Goal: Transaction & Acquisition: Purchase product/service

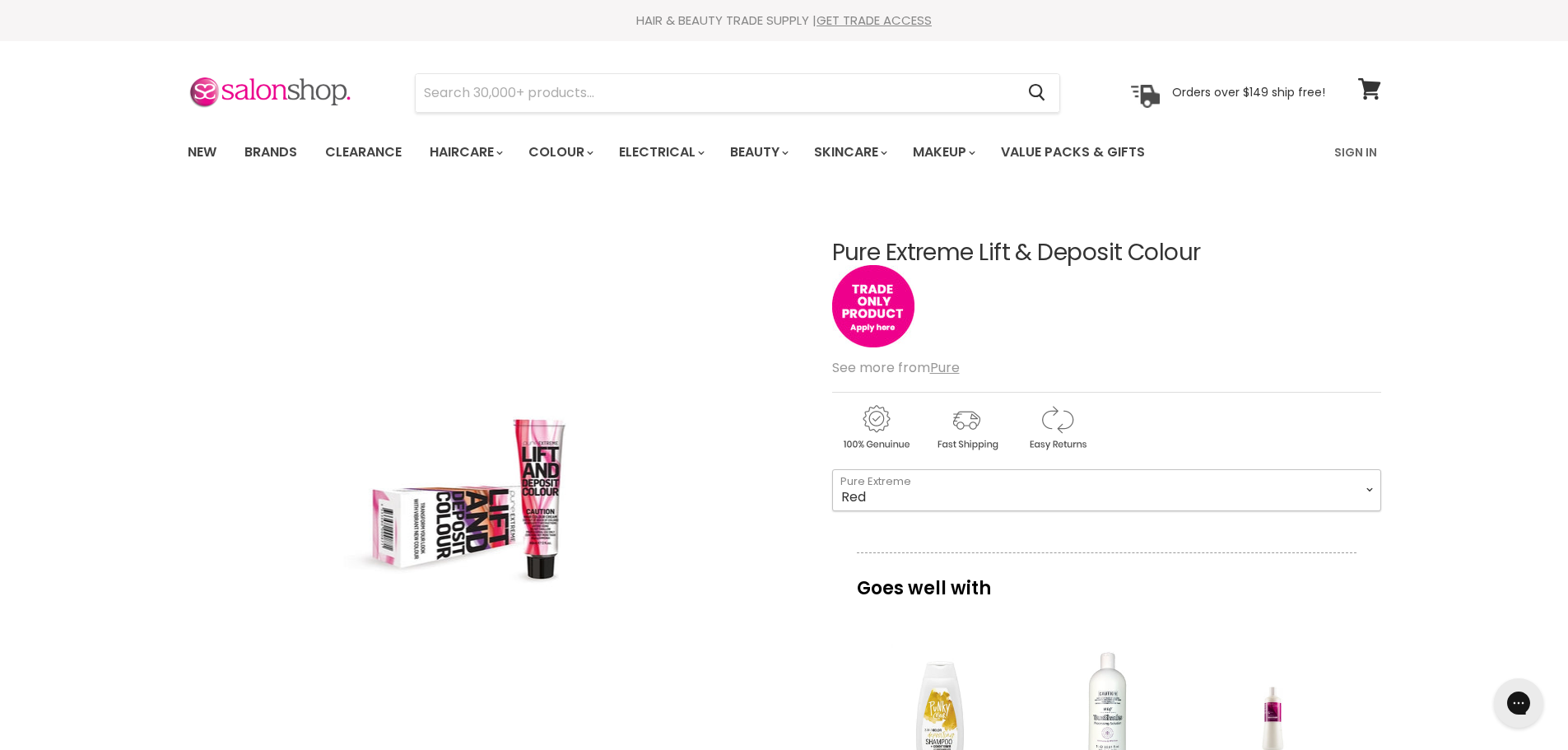
click at [1158, 479] on select "Red Sand Magenta Purple Copper Cappuccino" at bounding box center [1106, 490] width 549 height 42
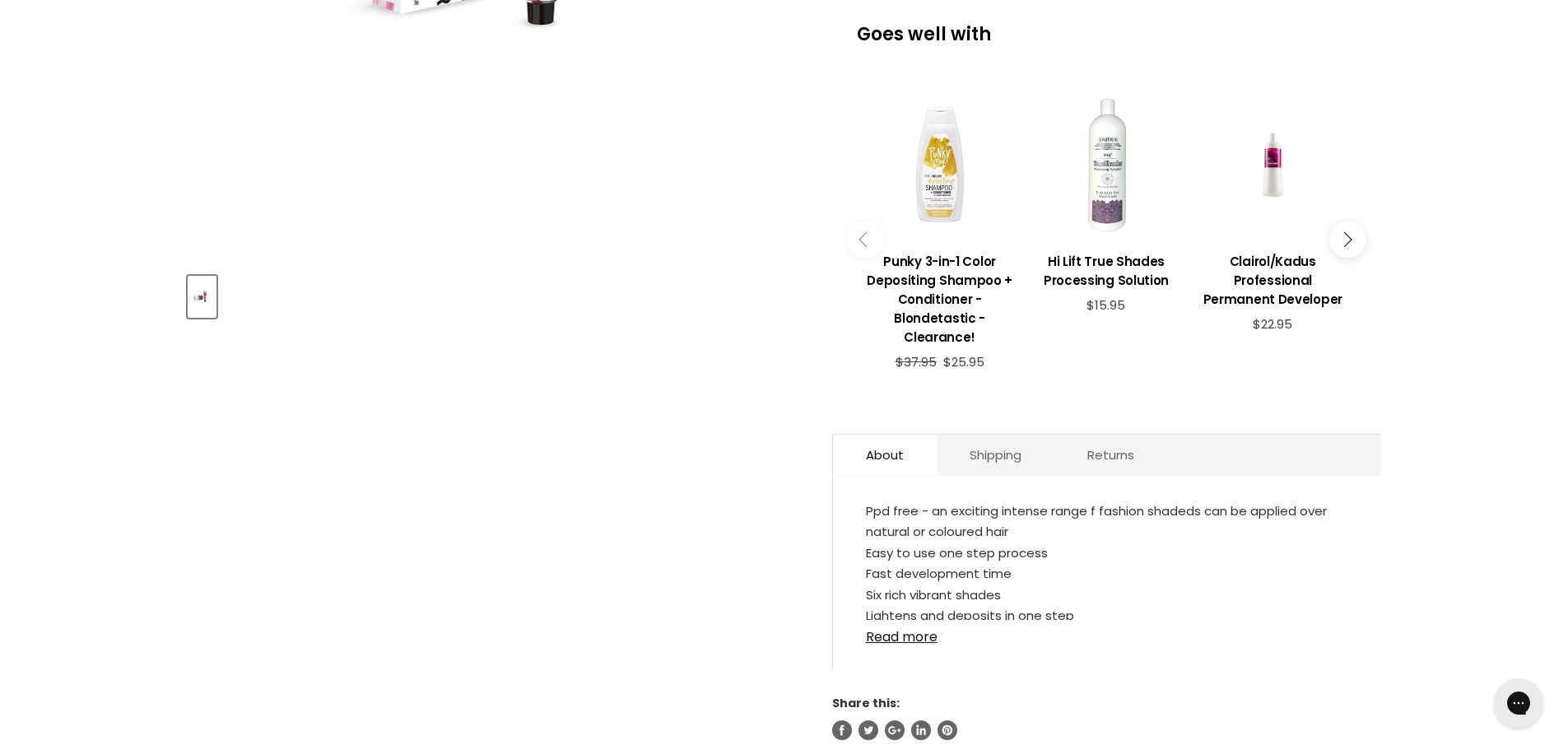
scroll to position [659, 0]
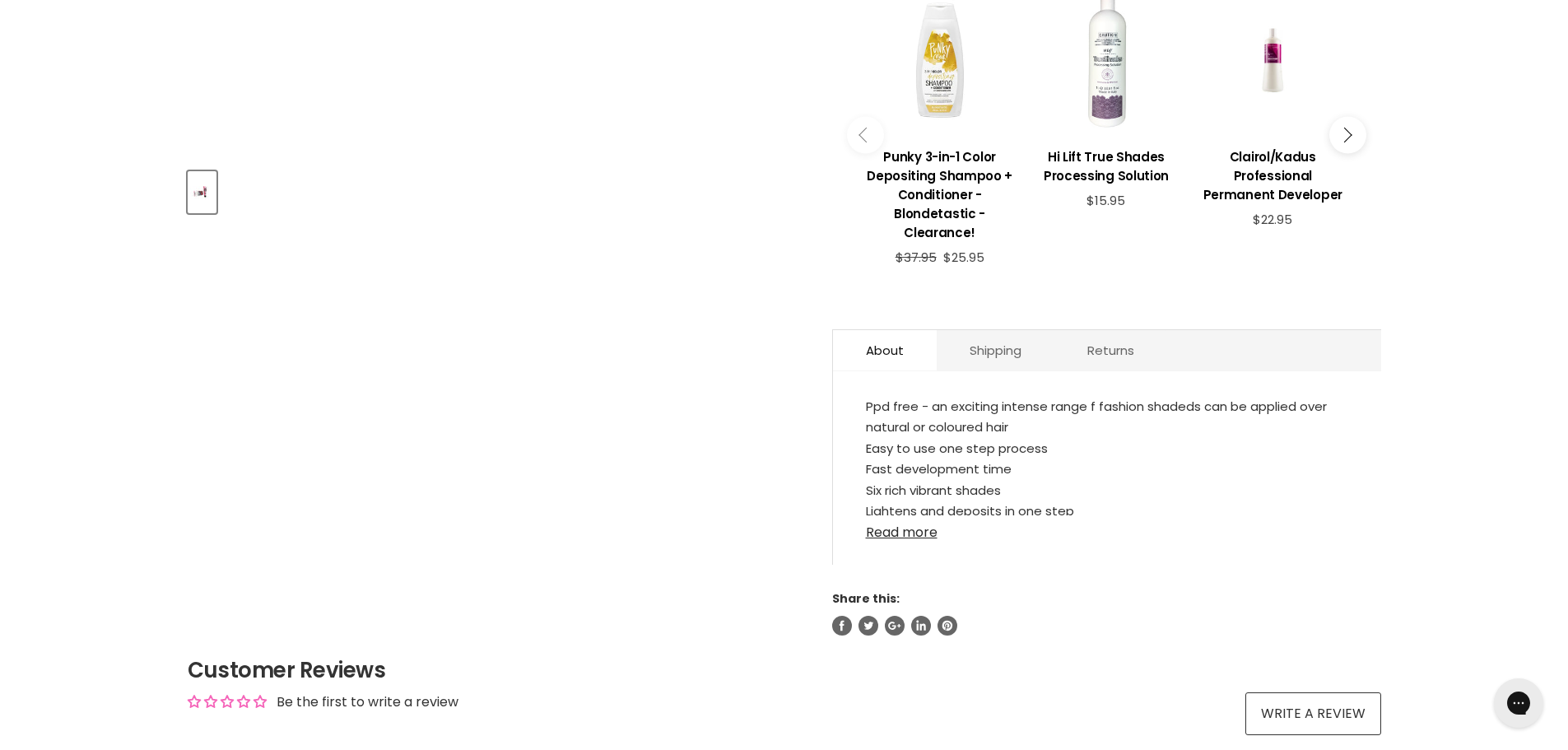
click at [922, 527] on link "Read more" at bounding box center [1107, 528] width 482 height 25
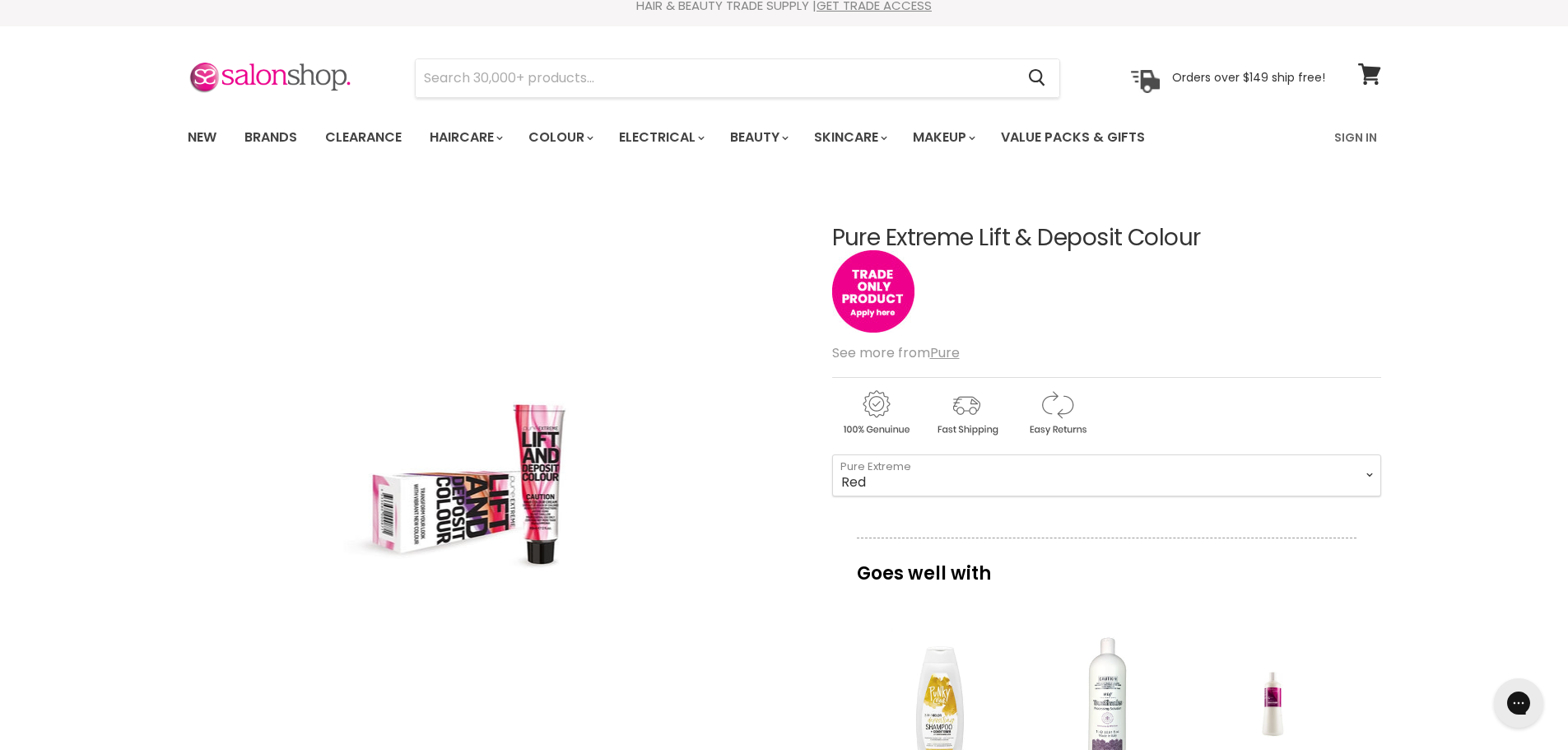
scroll to position [0, 0]
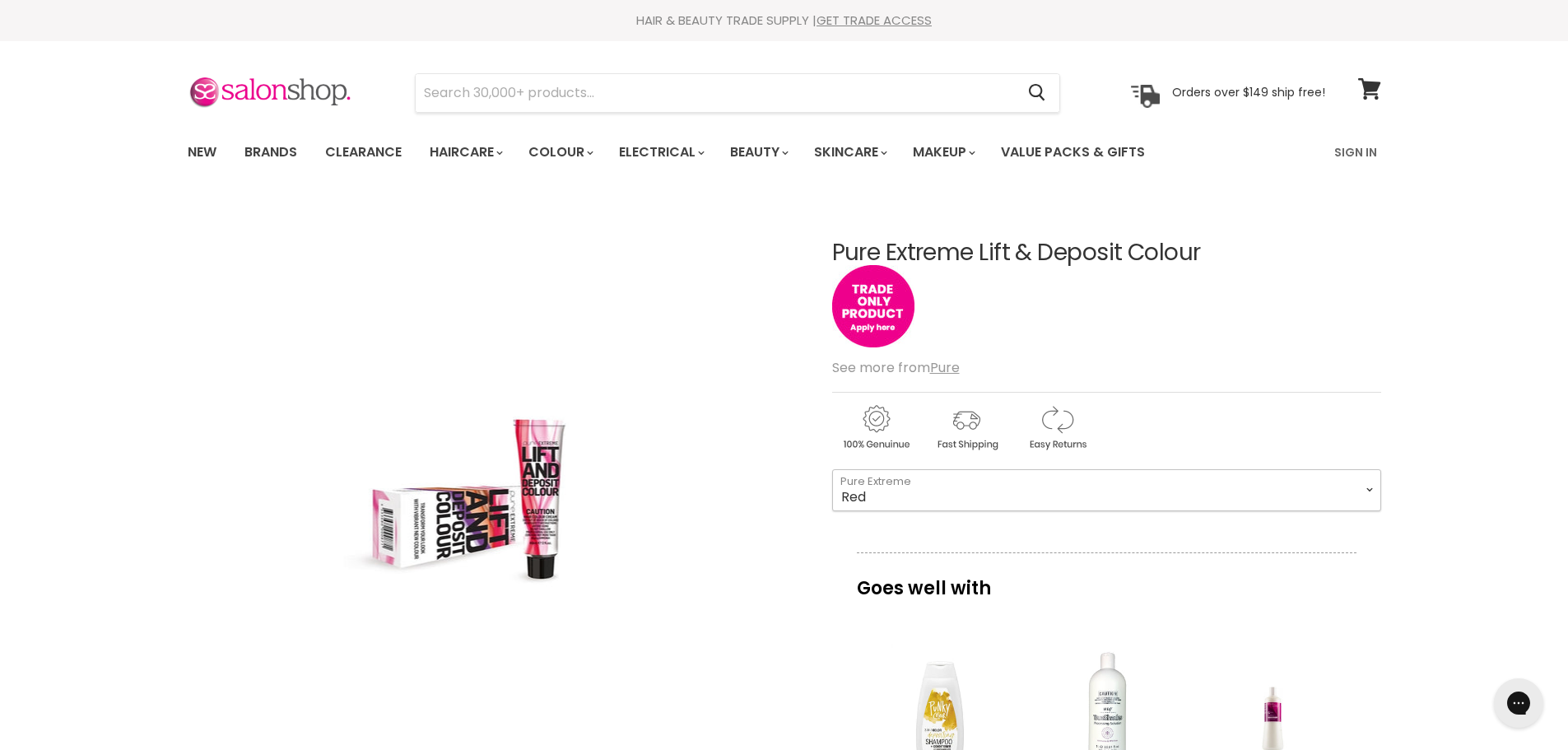
click at [1019, 499] on select "Red Sand Magenta Purple Copper Cappuccino" at bounding box center [1106, 490] width 549 height 42
click at [832, 470] on select "Red Sand Magenta Purple Copper Cappuccino" at bounding box center [1106, 490] width 549 height 42
select select "Purple"
click at [1370, 147] on link "Sign In" at bounding box center [1356, 151] width 63 height 34
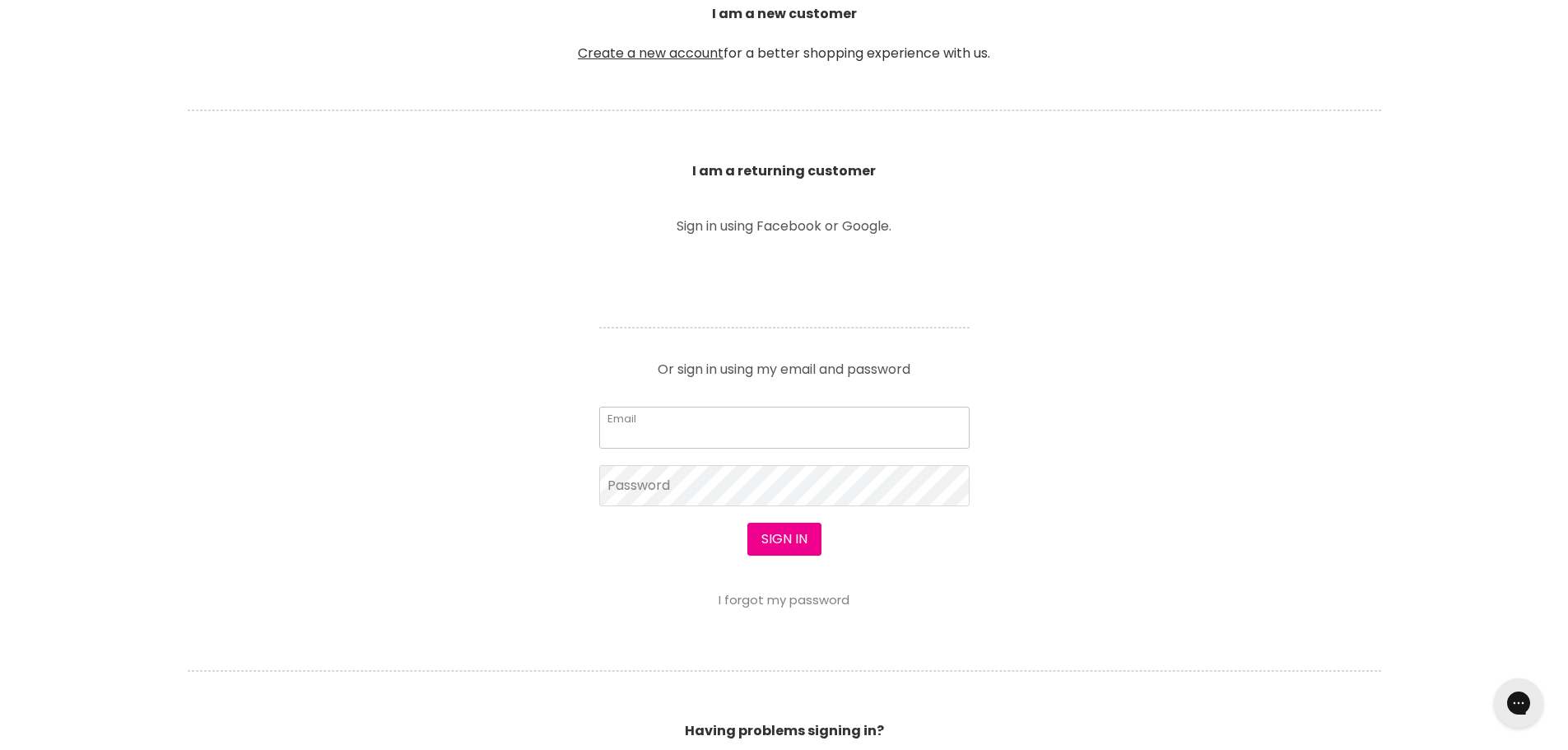
click at [767, 439] on input "Email" at bounding box center [784, 427] width 370 height 42
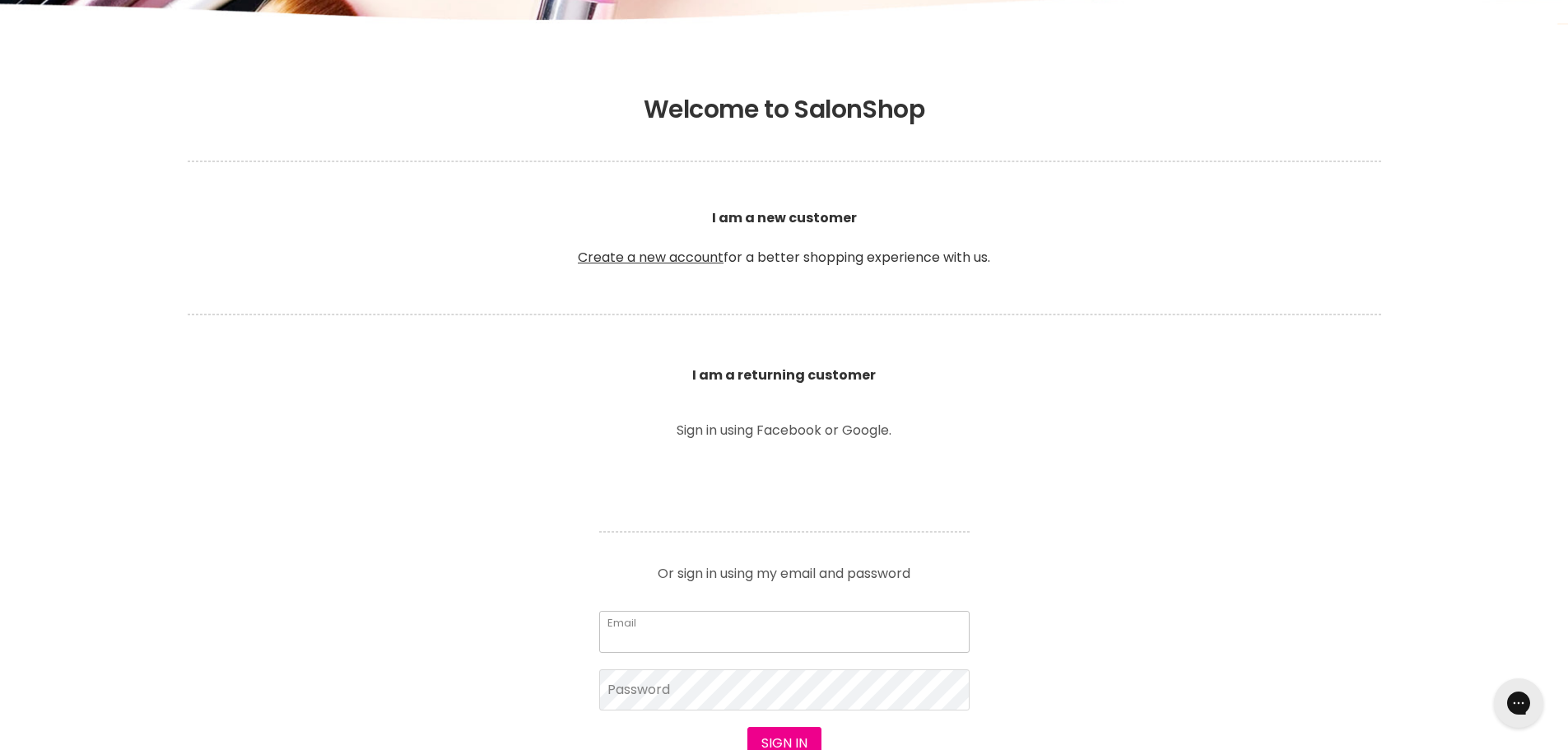
scroll to position [247, 0]
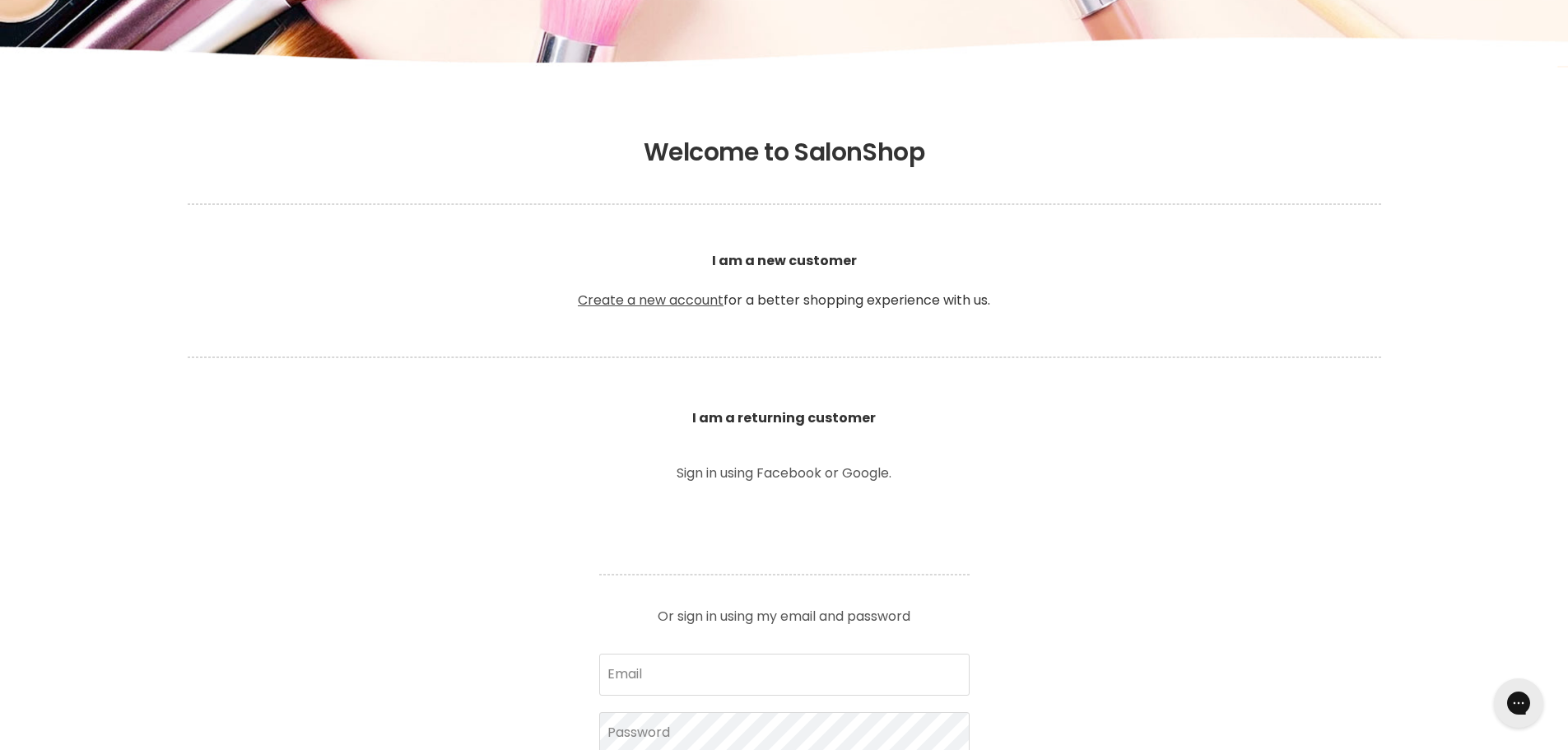
click at [671, 308] on link "Create a new account" at bounding box center [650, 300] width 146 height 19
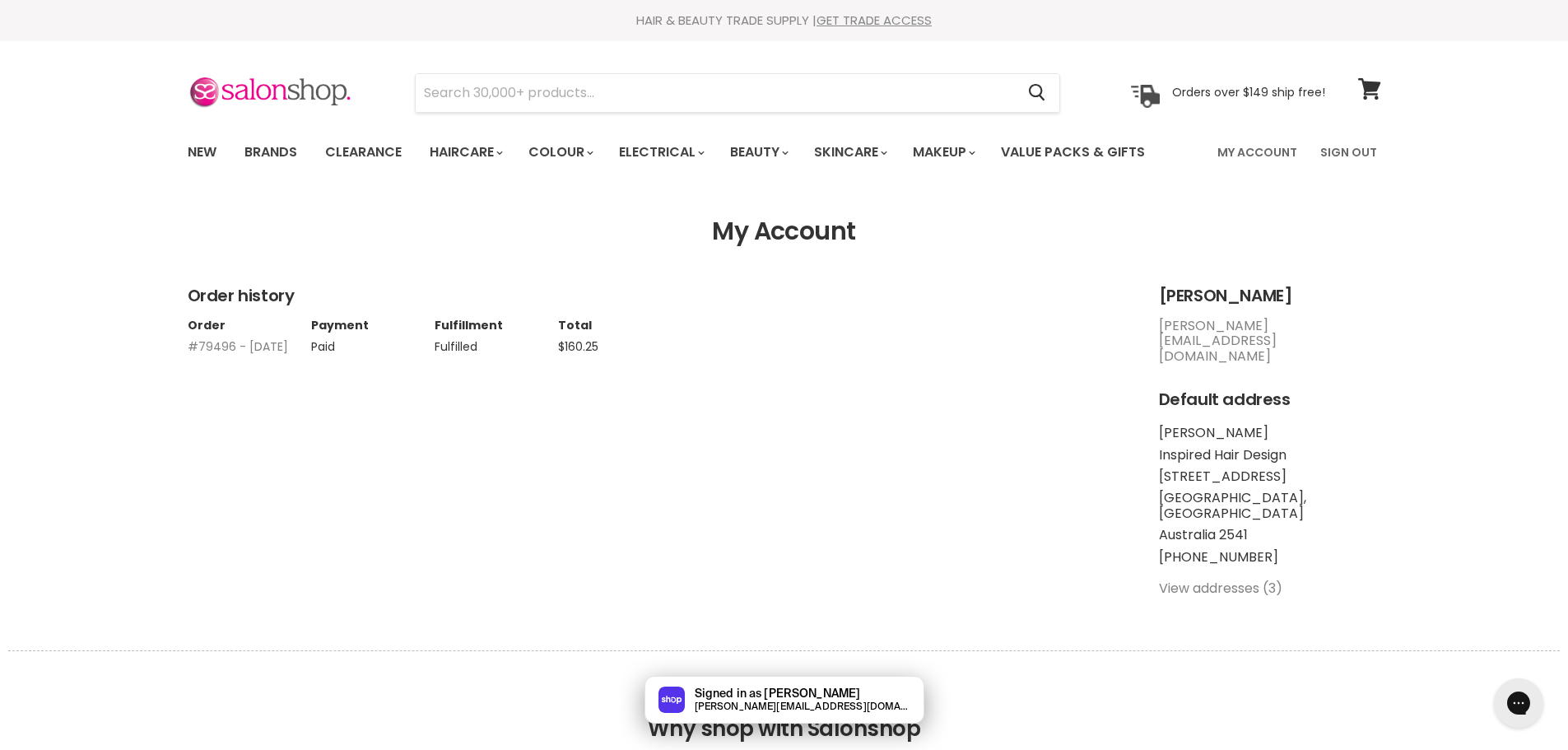
click at [463, 348] on td "Fulfilled" at bounding box center [496, 342] width 124 height 21
click at [279, 367] on div "Order history Order Payment Fulfillment Total #79496 - 08 May, 2025 Paid Fulfil…" at bounding box center [784, 447] width 1234 height 323
click at [244, 350] on link "#79496 - 08 May, 2025" at bounding box center [237, 347] width 101 height 17
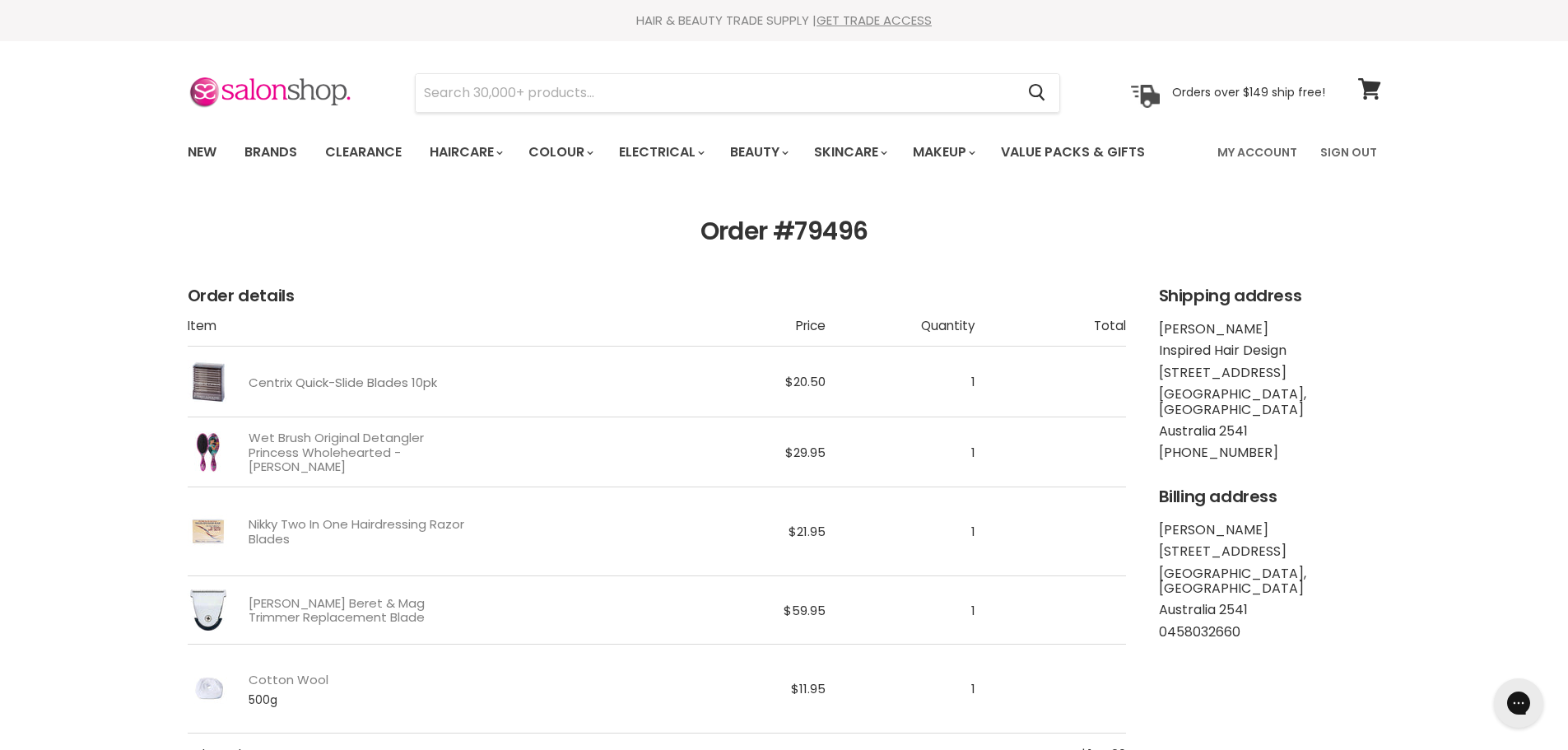
click at [317, 377] on link "Centrix Quick-Slide Blades 10pk" at bounding box center [342, 382] width 188 height 14
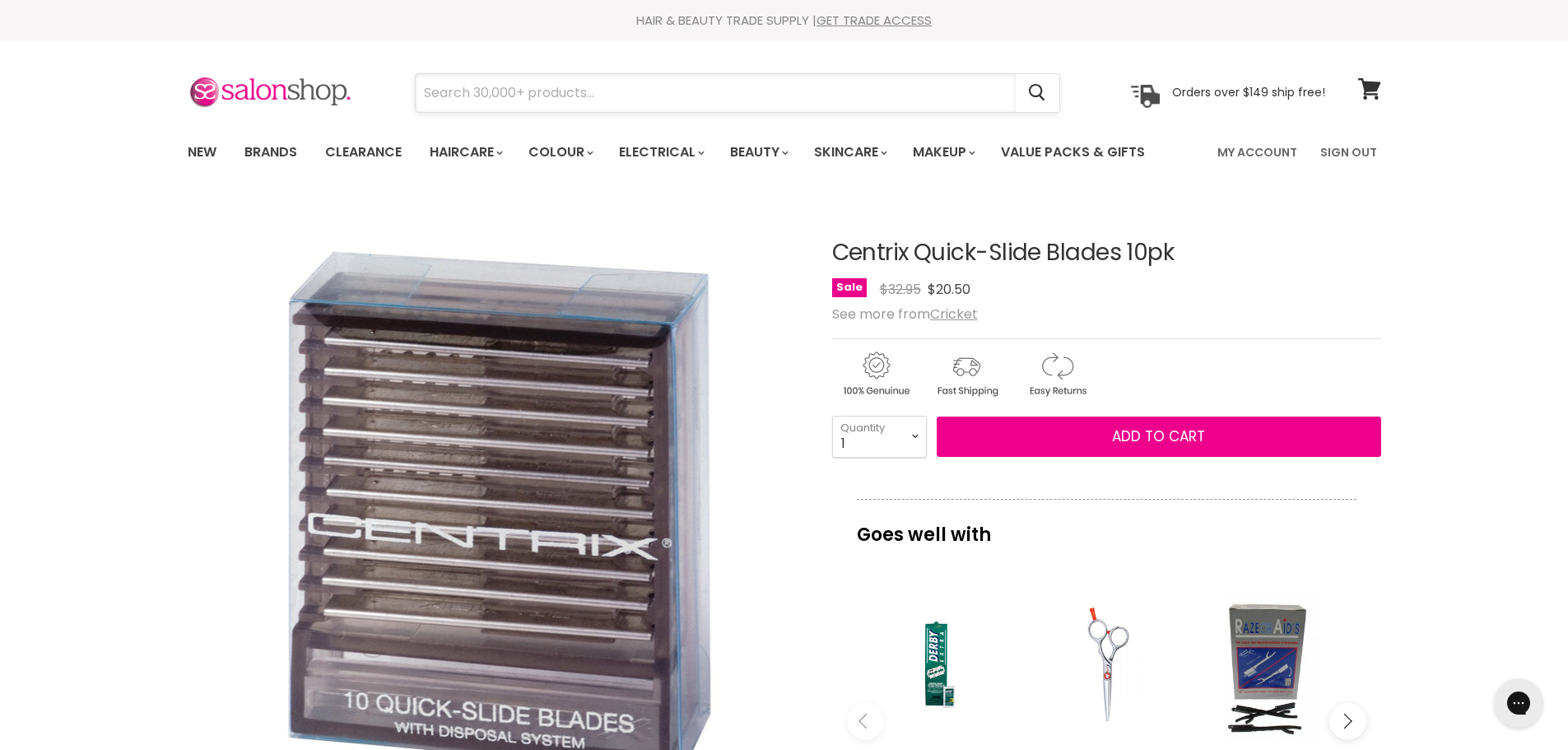
click at [472, 84] on input "Search" at bounding box center [716, 92] width 600 height 38
type input "centrix"
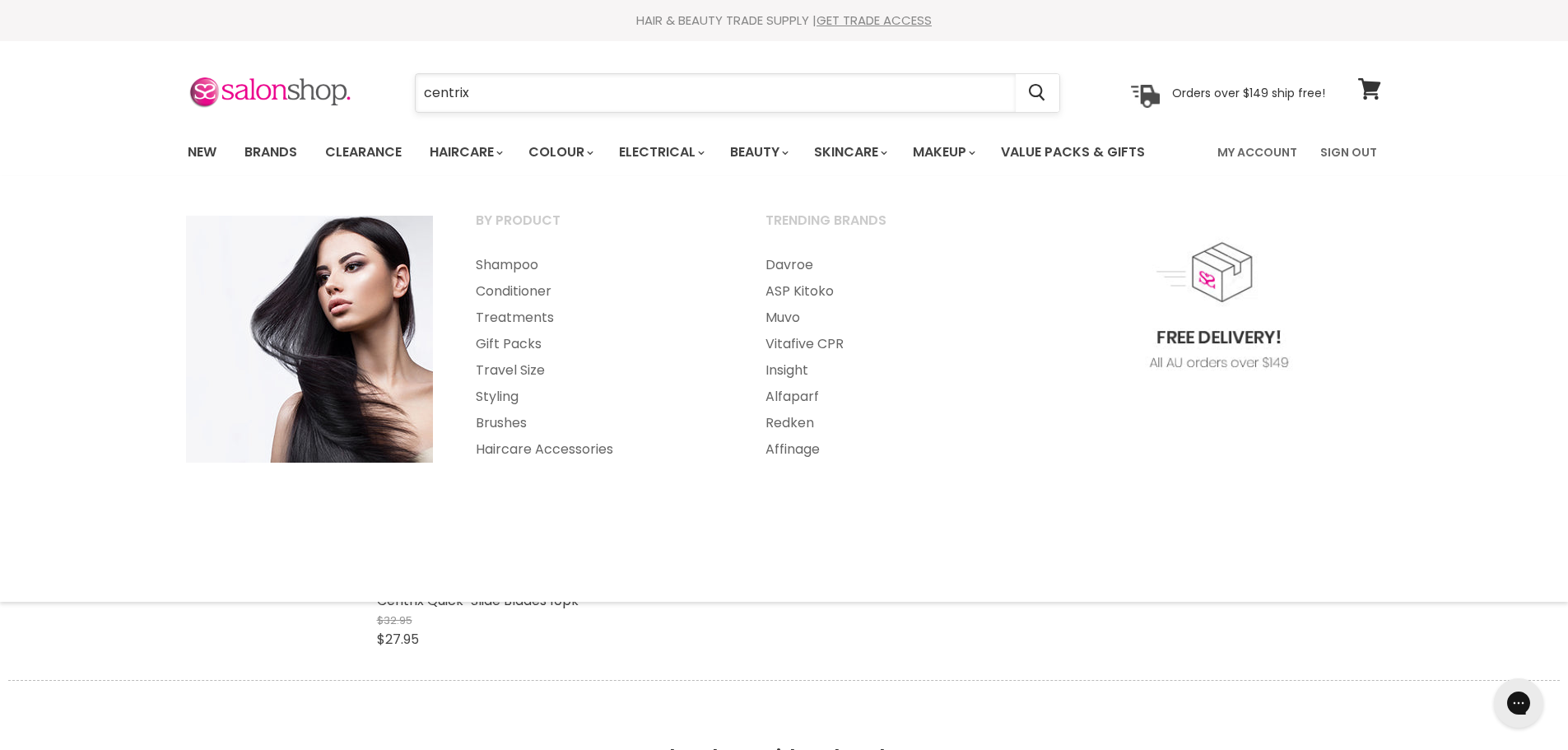
click at [493, 93] on input "centrix" at bounding box center [716, 92] width 600 height 38
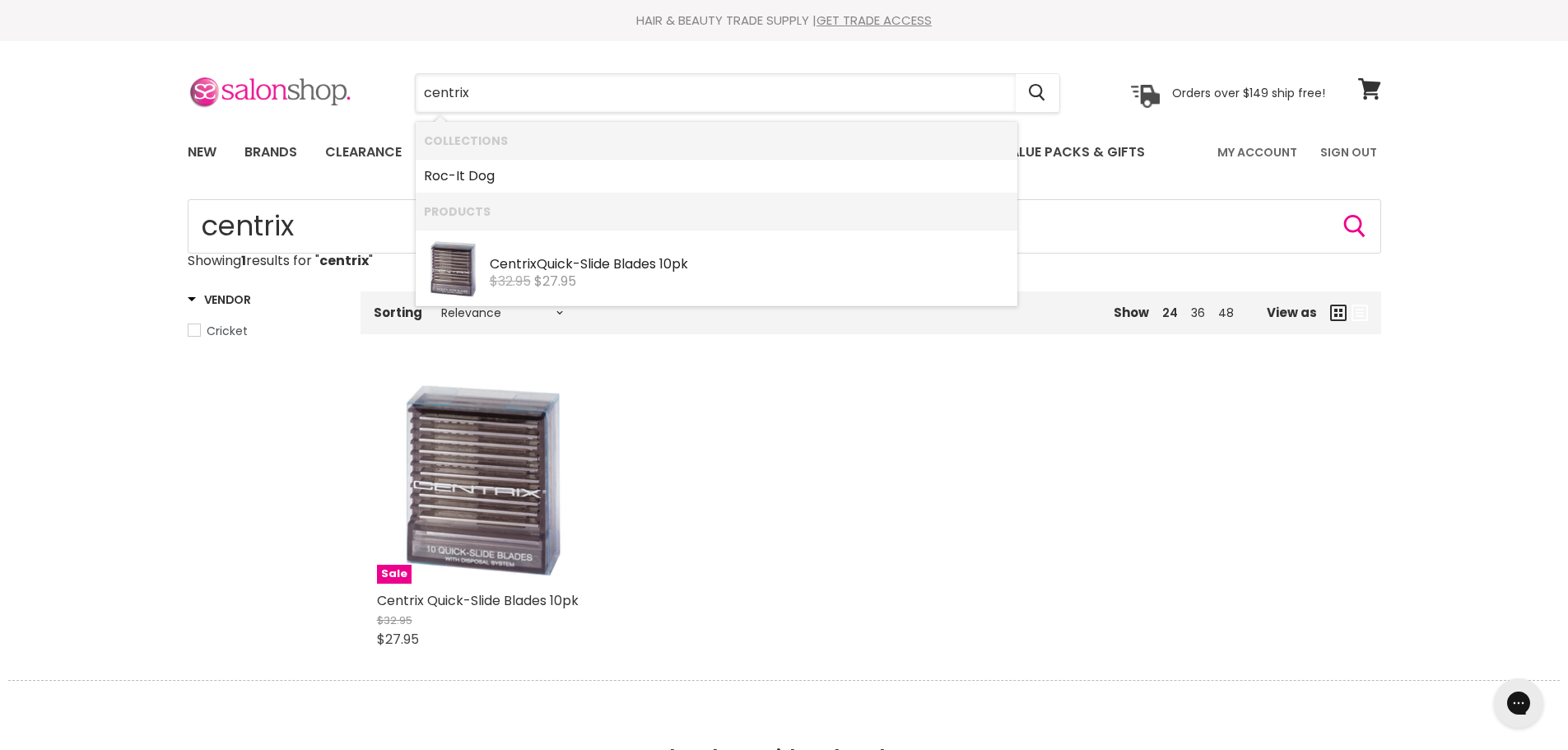
drag, startPoint x: 493, startPoint y: 93, endPoint x: 347, endPoint y: 83, distance: 146.3
click at [347, 83] on div "centrix Cancel Orders over $149 ship free!" at bounding box center [755, 92] width 1137 height 38
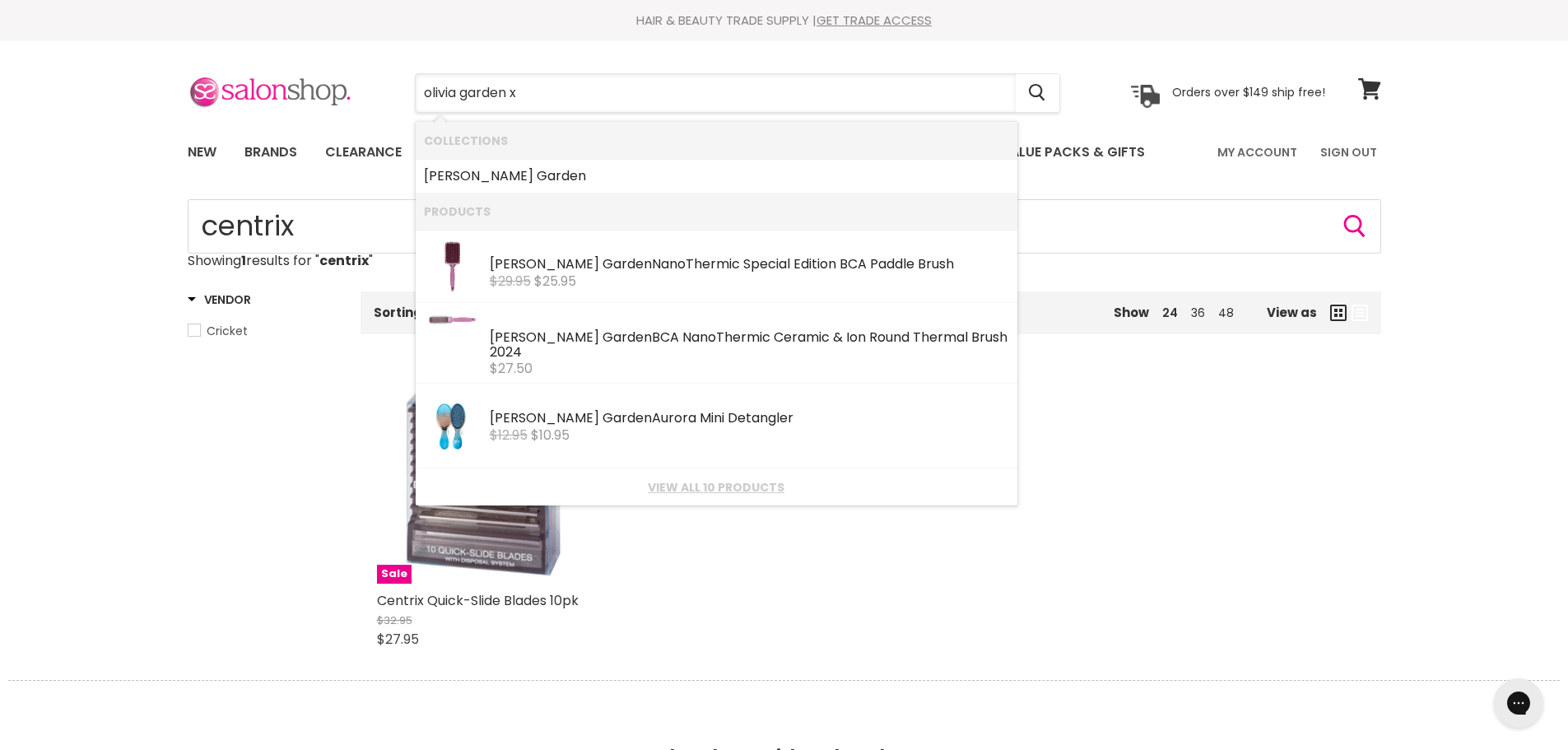
type input "olivia garden xl"
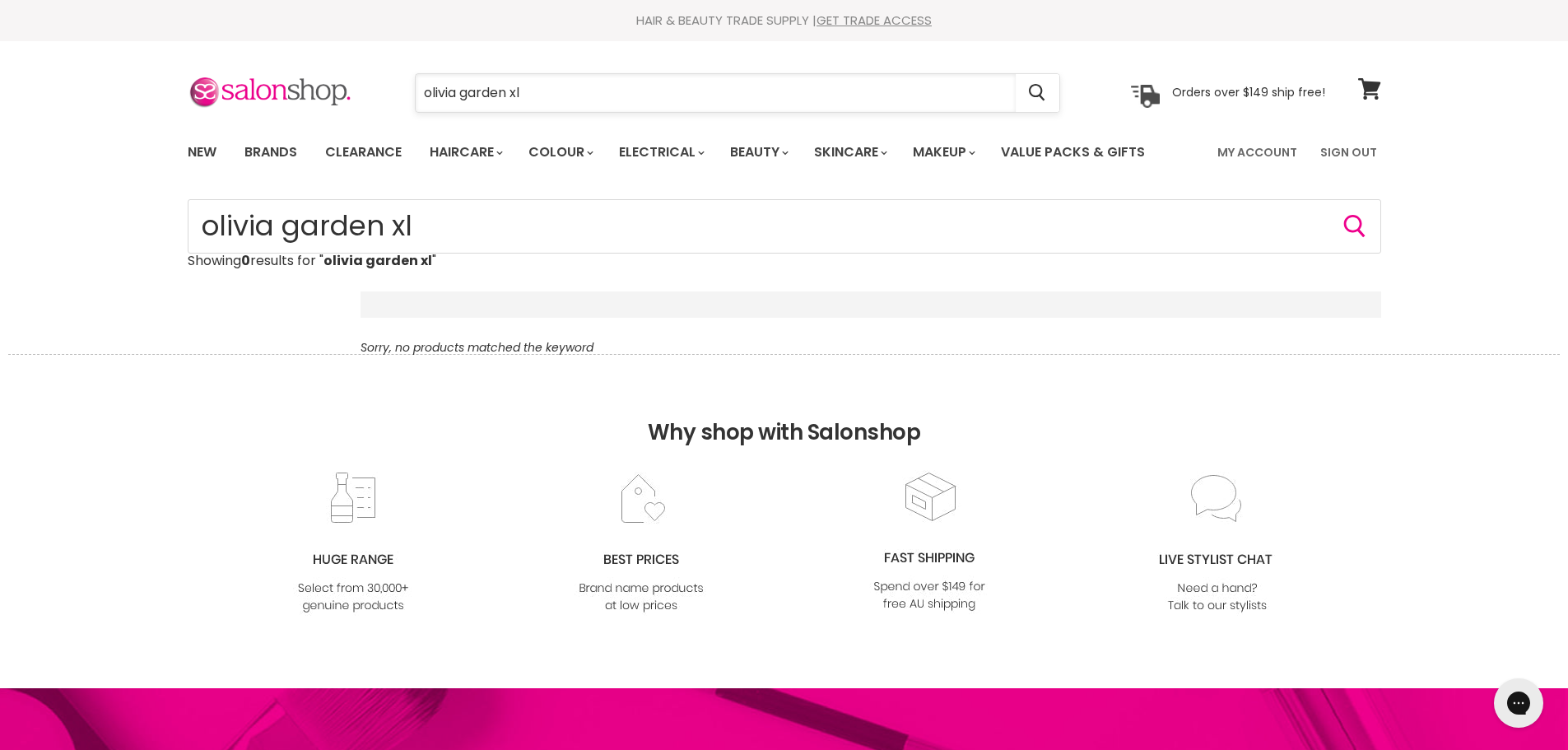
drag, startPoint x: 511, startPoint y: 93, endPoint x: 567, endPoint y: 91, distance: 56.0
click at [567, 91] on input "olivia garden xl" at bounding box center [716, 92] width 600 height 38
type input "[PERSON_NAME]"
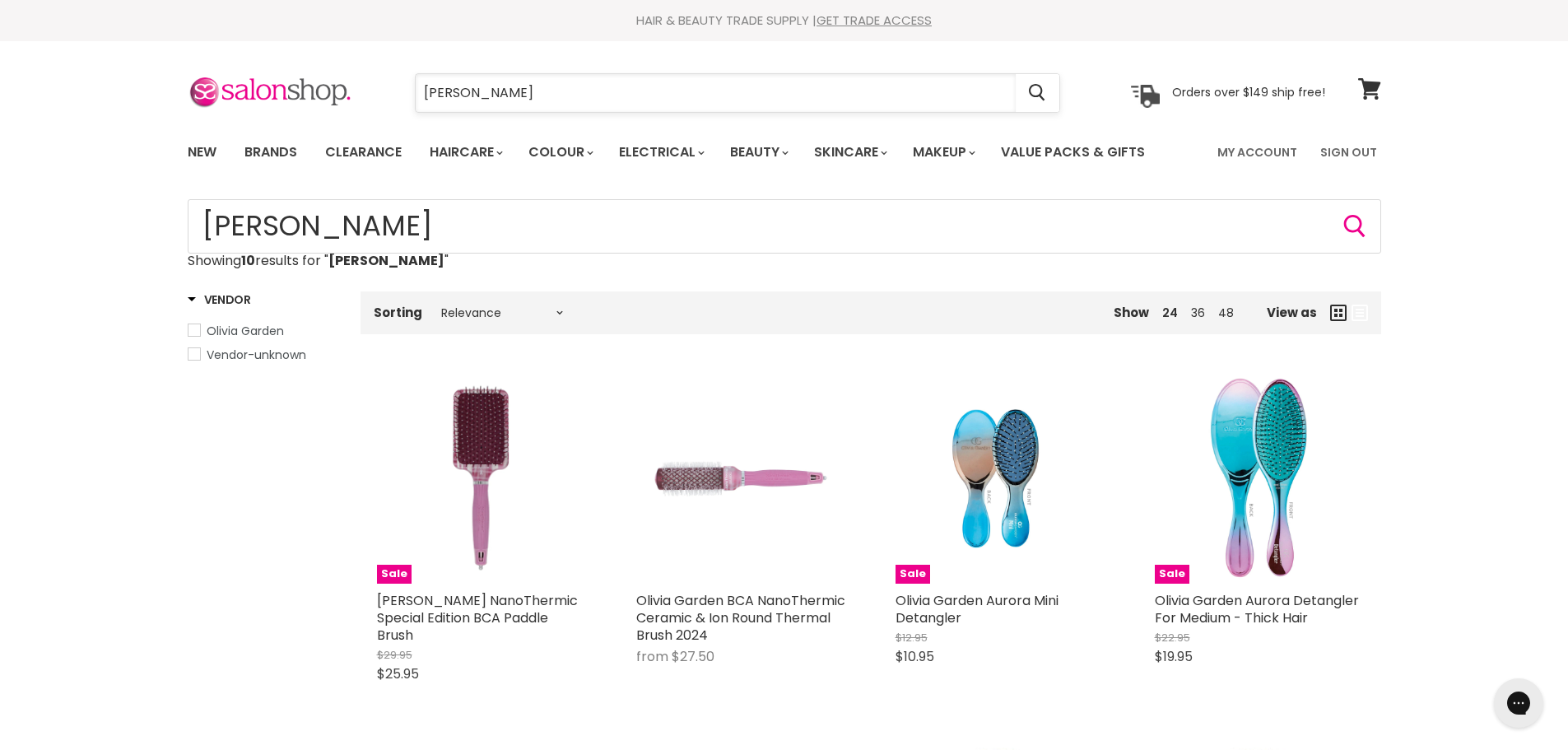
drag, startPoint x: 544, startPoint y: 105, endPoint x: 416, endPoint y: 95, distance: 128.4
click at [416, 95] on input "olivia garden" at bounding box center [716, 92] width 600 height 38
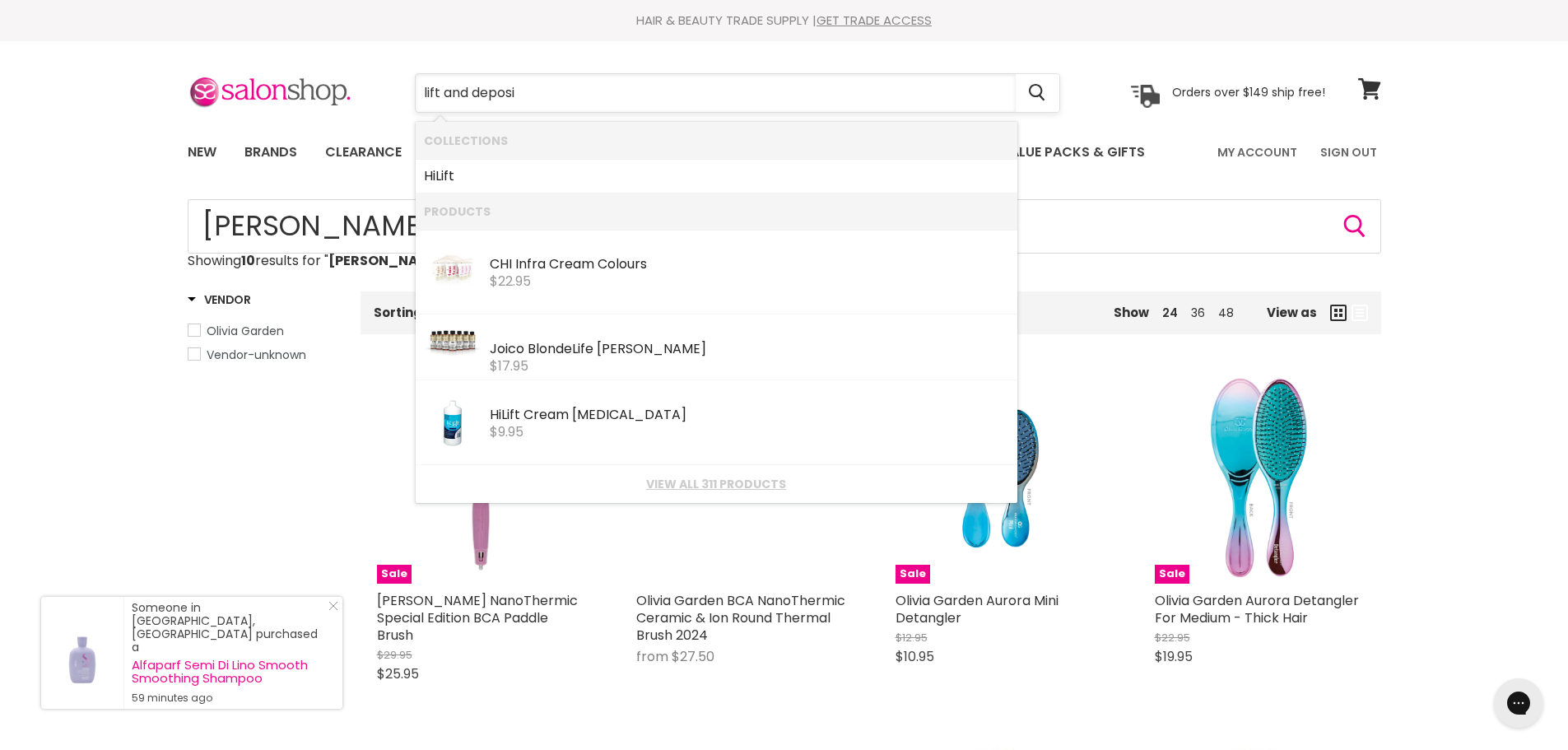
type input "lift and deposit"
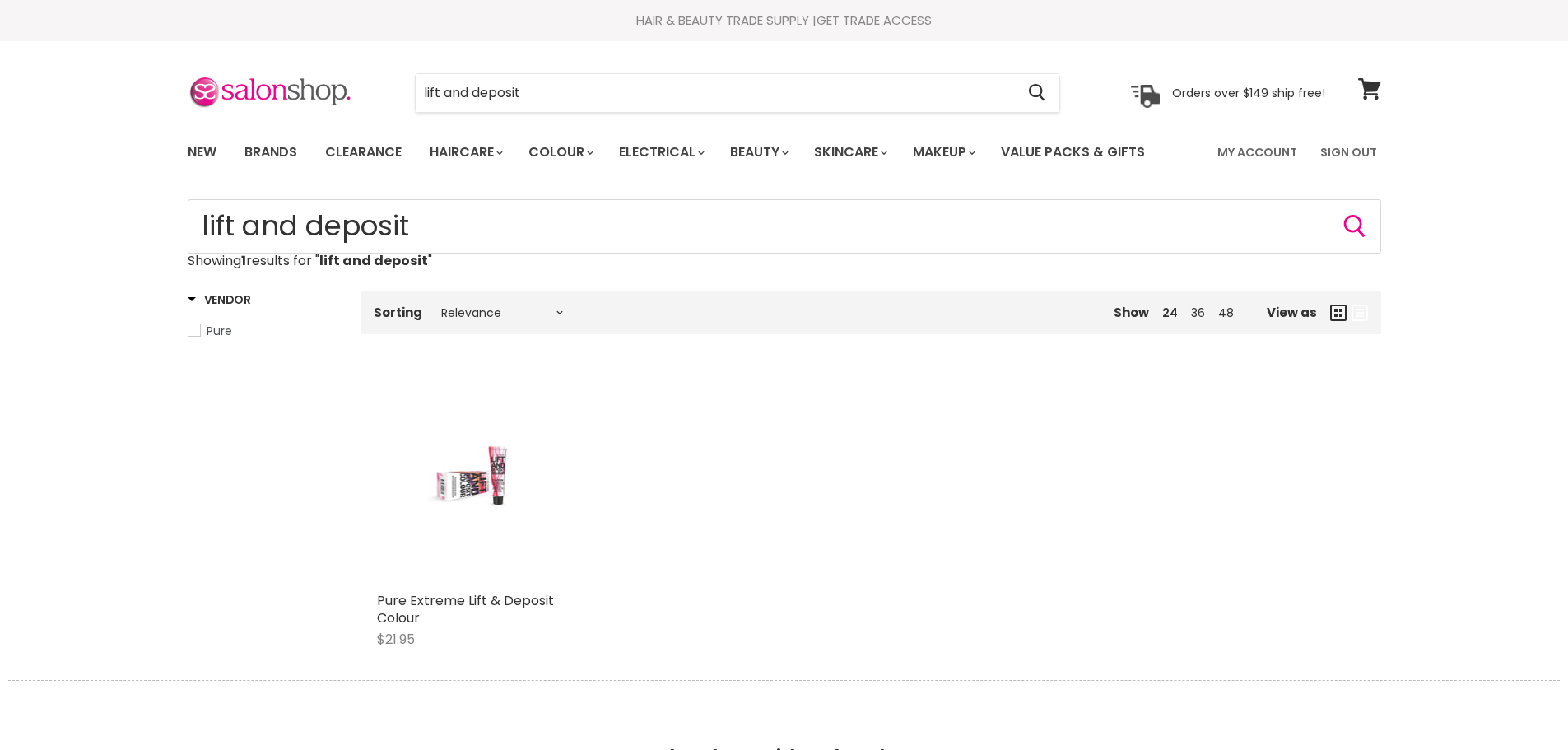
drag, startPoint x: 0, startPoint y: 0, endPoint x: 492, endPoint y: 486, distance: 691.6
click at [492, 486] on div "Main content" at bounding box center [482, 479] width 210 height 210
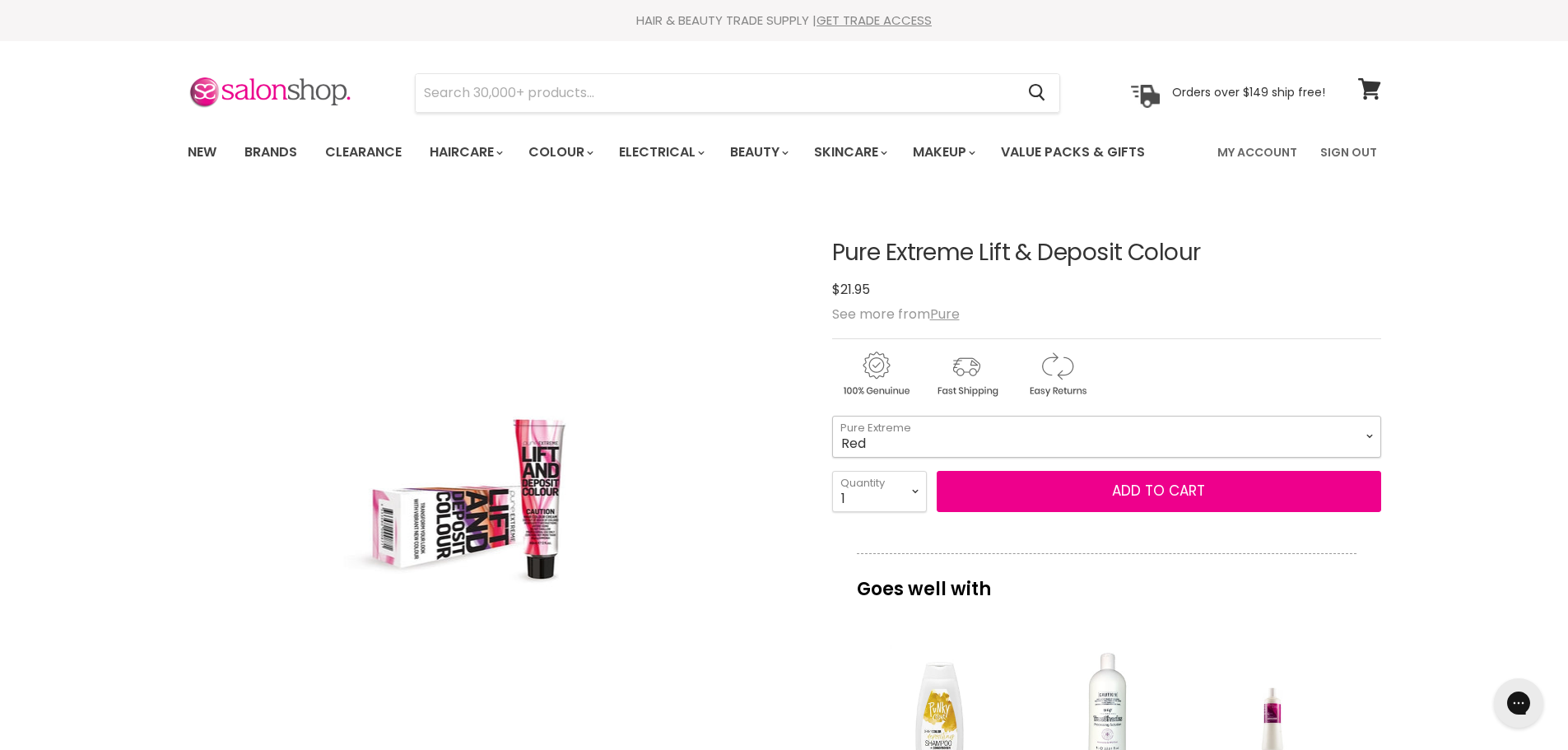
click at [1005, 437] on select "Red Sand Magenta Purple Copper Cappuccino" at bounding box center [1106, 436] width 549 height 42
click at [832, 416] on select "Red Sand Magenta Purple Copper Cappuccino" at bounding box center [1106, 436] width 549 height 42
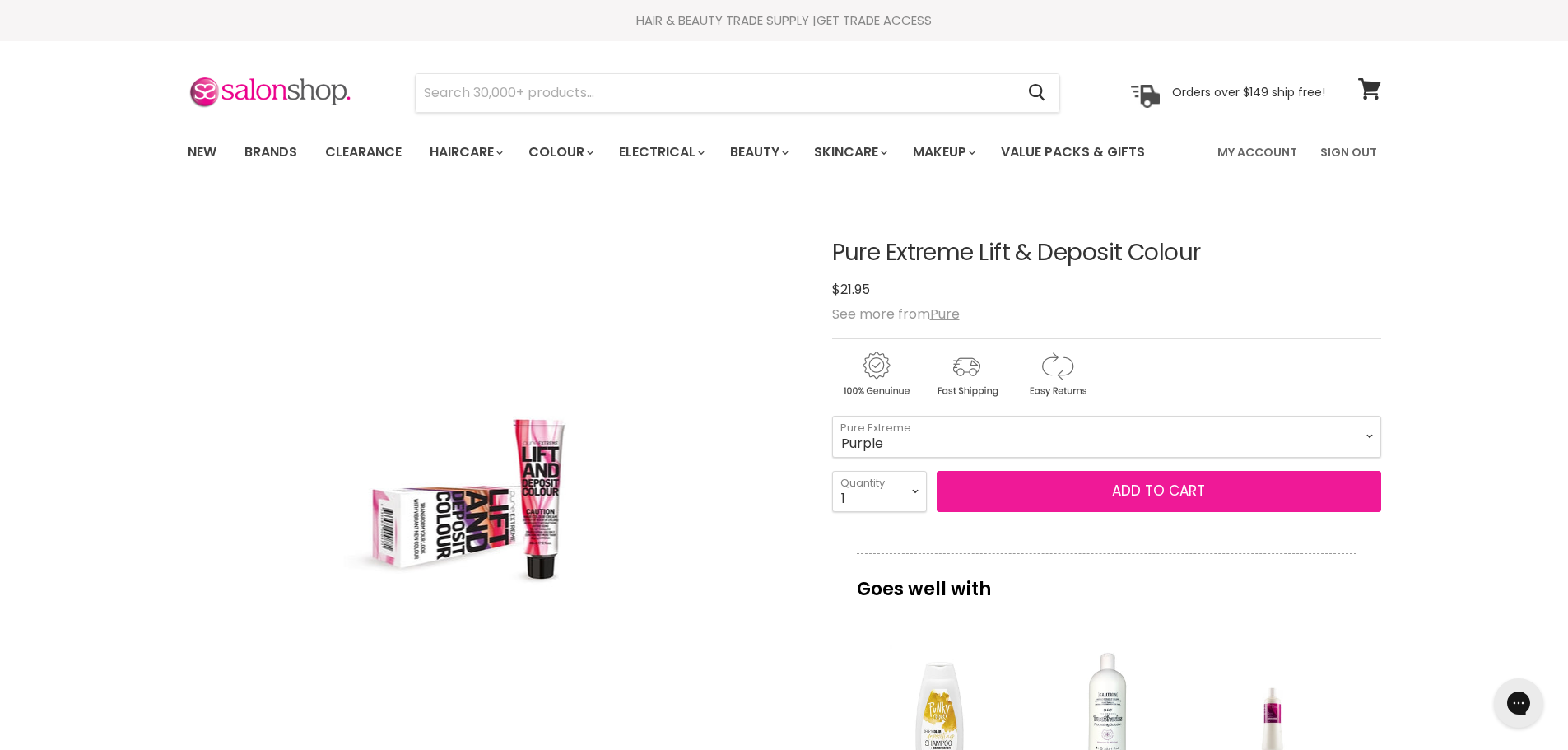
click at [1016, 498] on button "Add to cart" at bounding box center [1158, 491] width 445 height 42
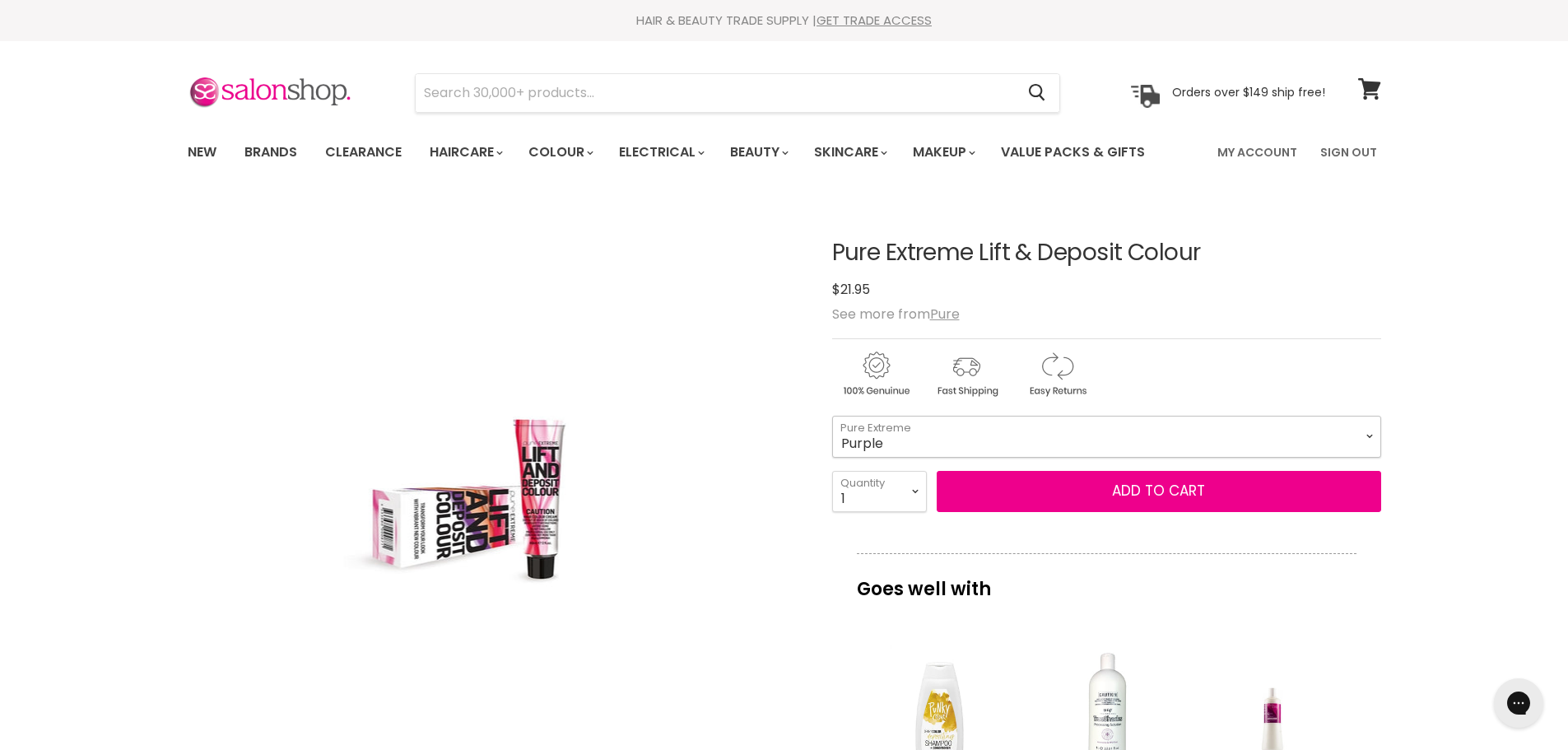
click at [1009, 439] on select "Red Sand Magenta Purple Copper Cappuccino" at bounding box center [1106, 436] width 549 height 42
click at [832, 416] on select "Red Sand Magenta Purple Copper Cappuccino" at bounding box center [1106, 436] width 549 height 42
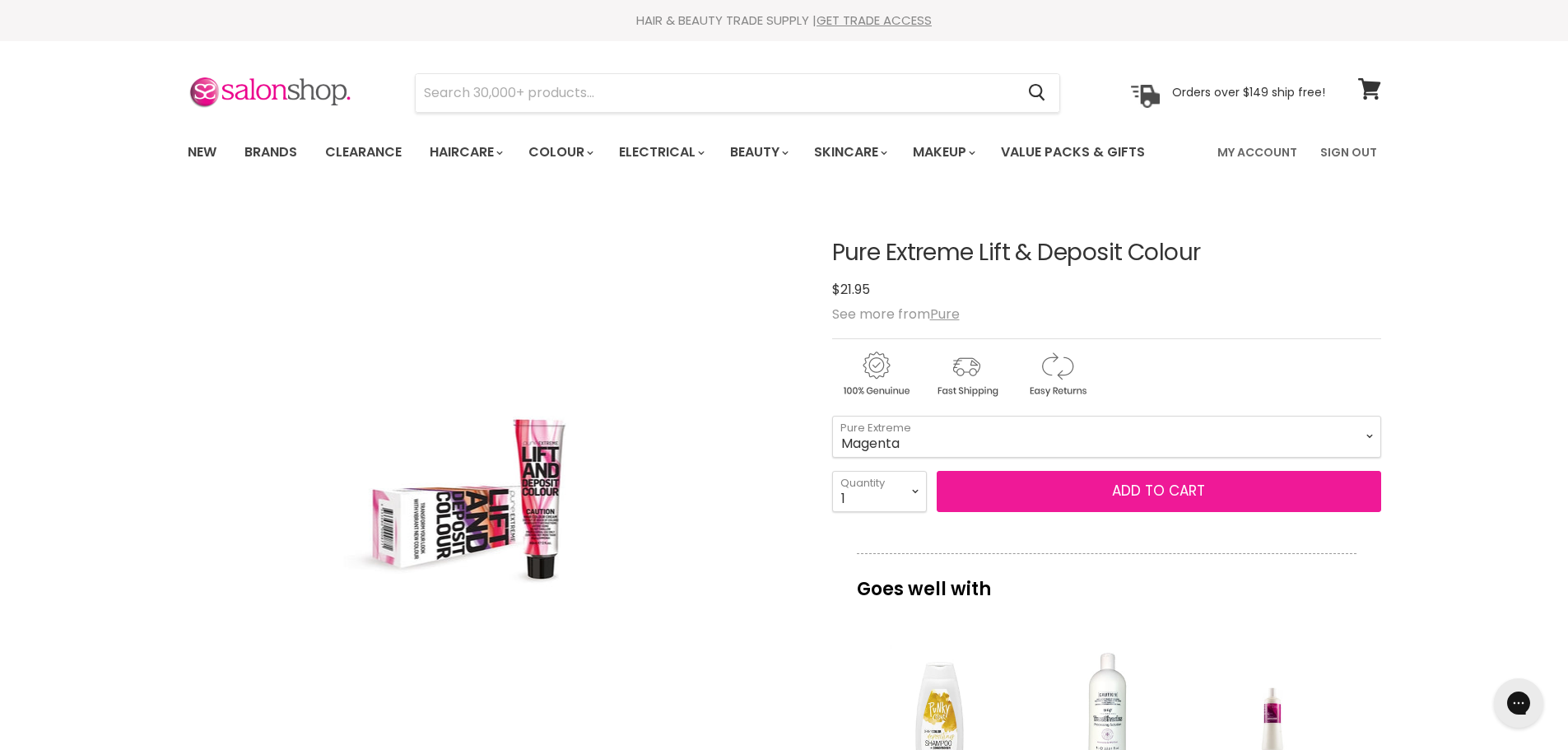
click at [1026, 485] on button "Add to cart" at bounding box center [1158, 491] width 445 height 42
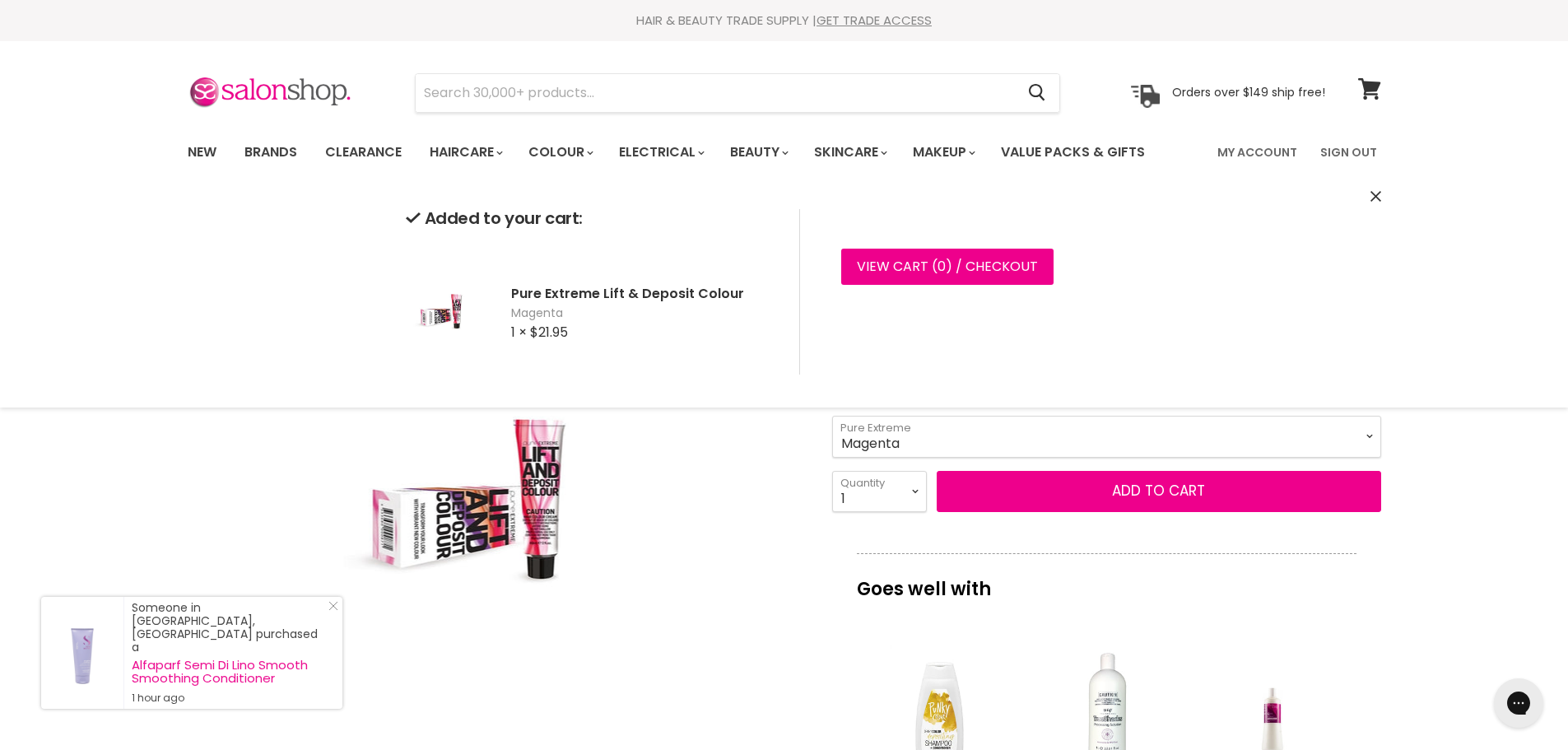
click at [949, 451] on select "Red Sand Magenta Purple Copper Cappuccino" at bounding box center [1106, 436] width 549 height 42
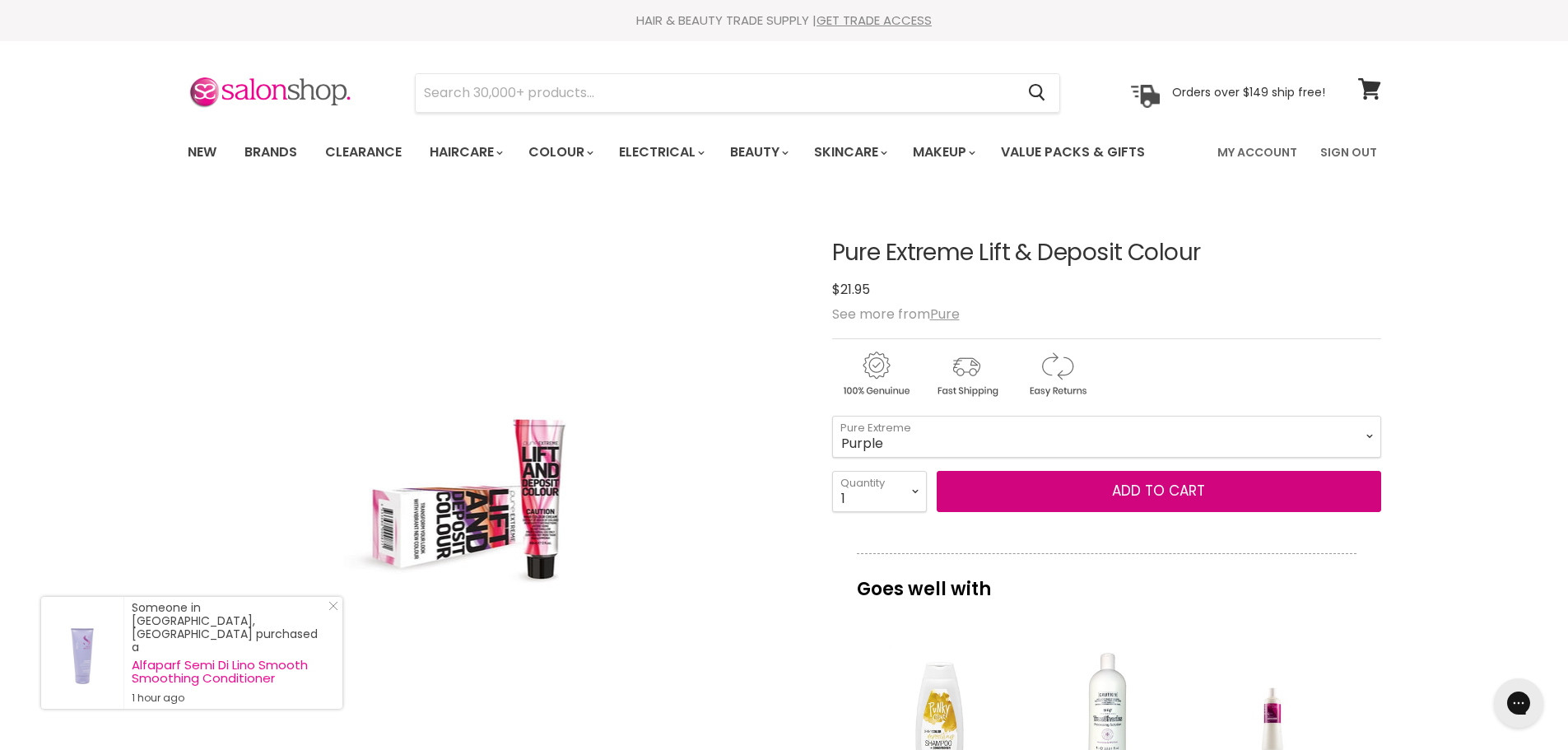
click at [832, 416] on select "Red Sand Magenta Purple Copper Cappuccino" at bounding box center [1106, 436] width 549 height 42
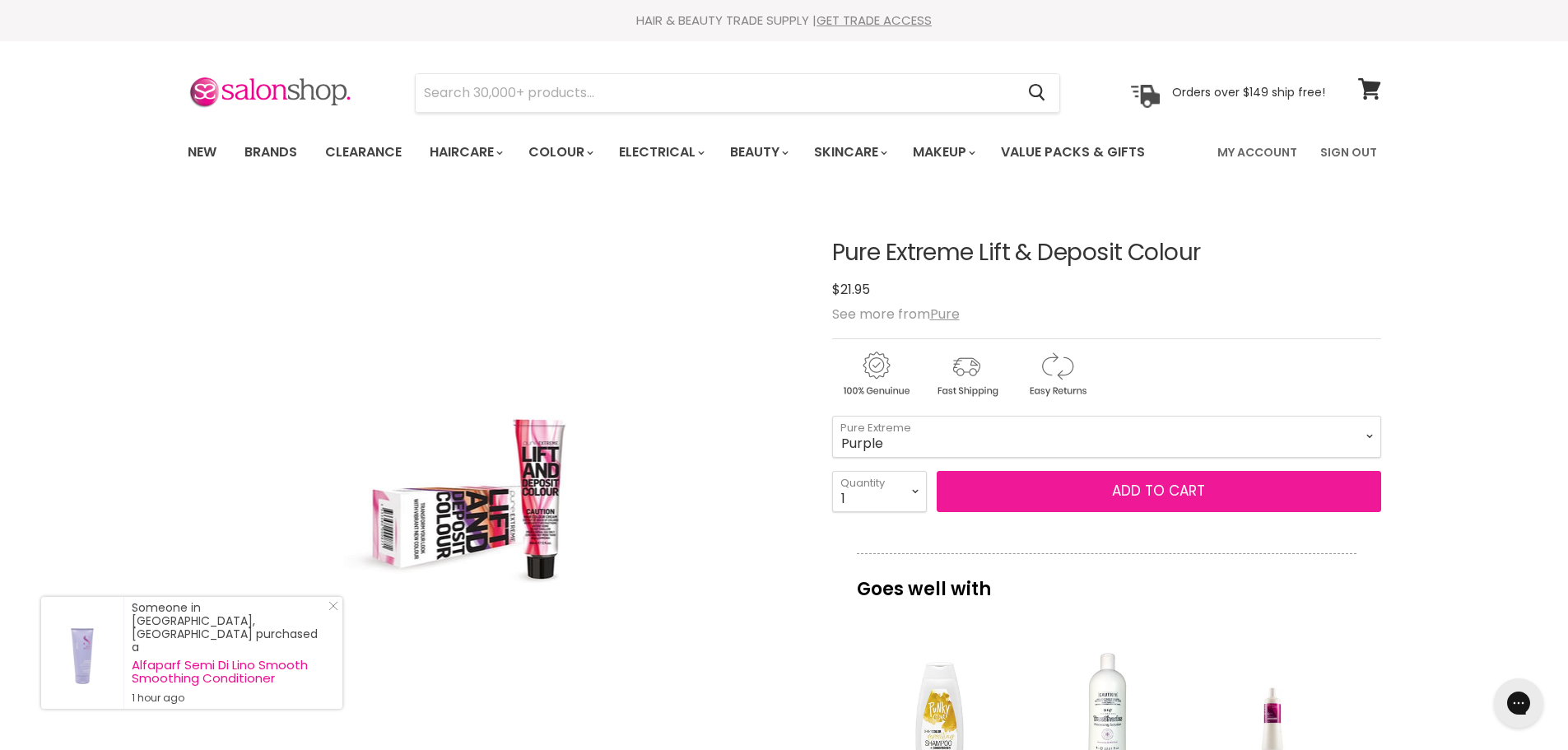
click at [1016, 504] on button "Add to cart" at bounding box center [1158, 491] width 445 height 42
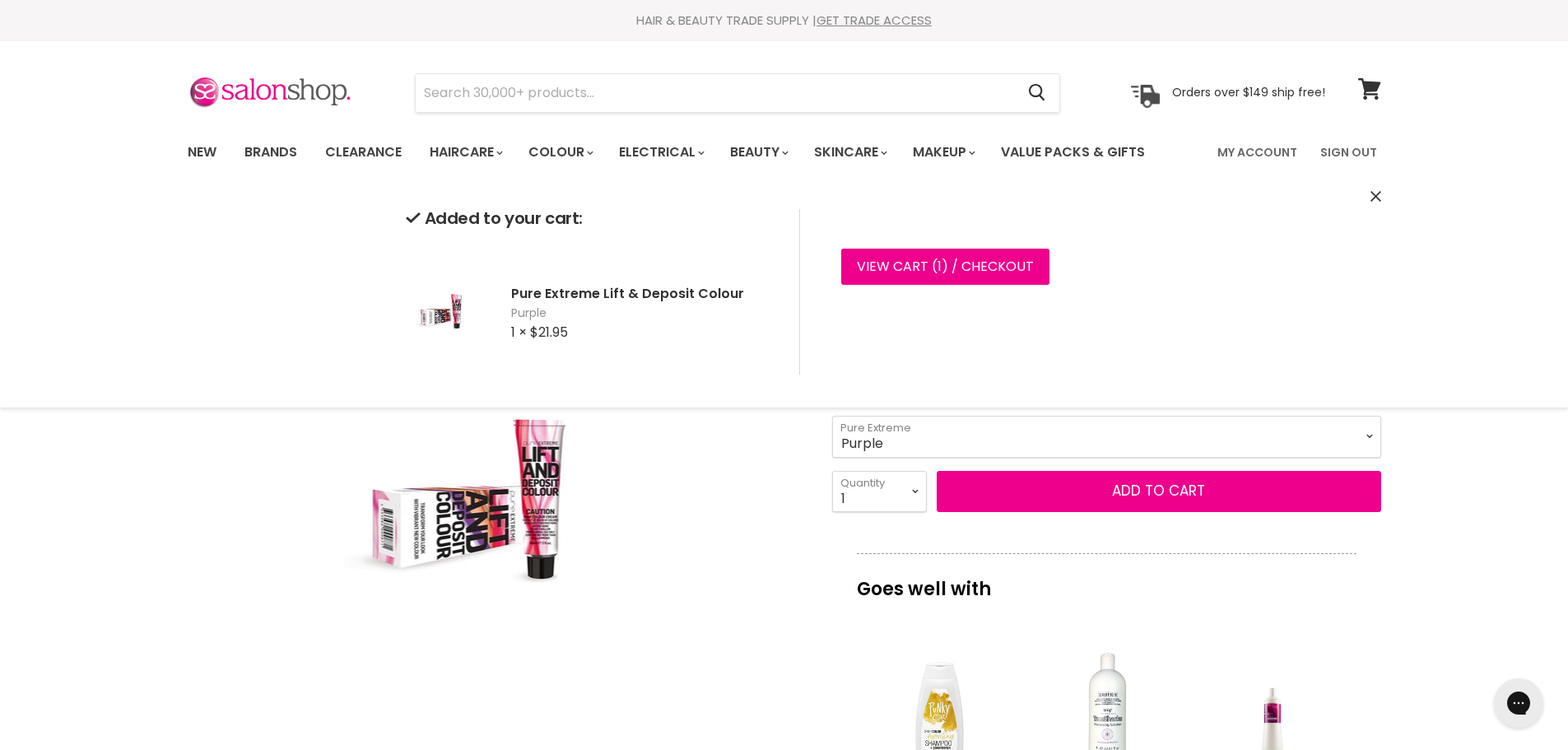
click at [1357, 432] on select "Red Sand Magenta Purple Copper Cappuccino" at bounding box center [1106, 436] width 549 height 42
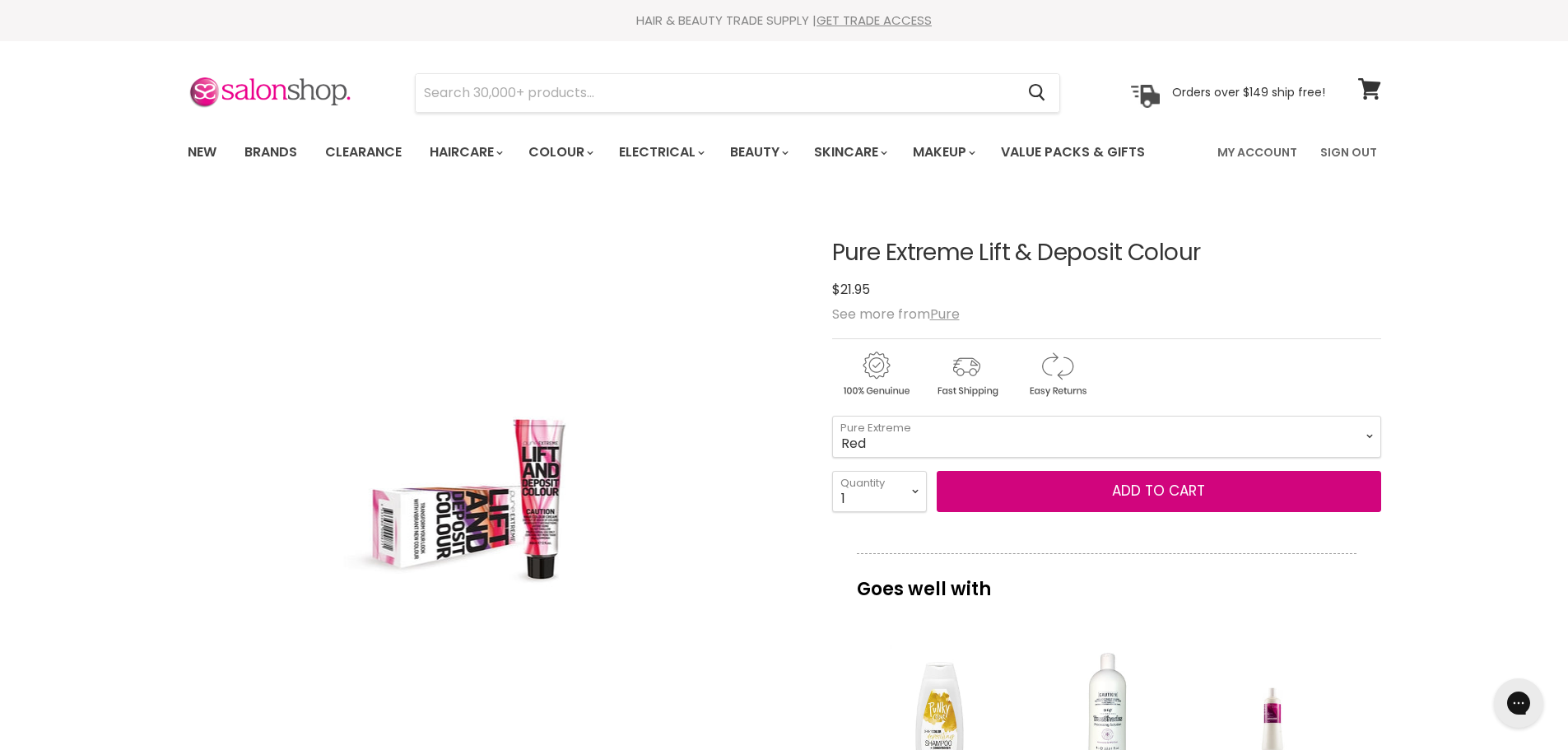
click at [832, 416] on select "Red Sand Magenta Purple Copper Cappuccino" at bounding box center [1106, 436] width 549 height 42
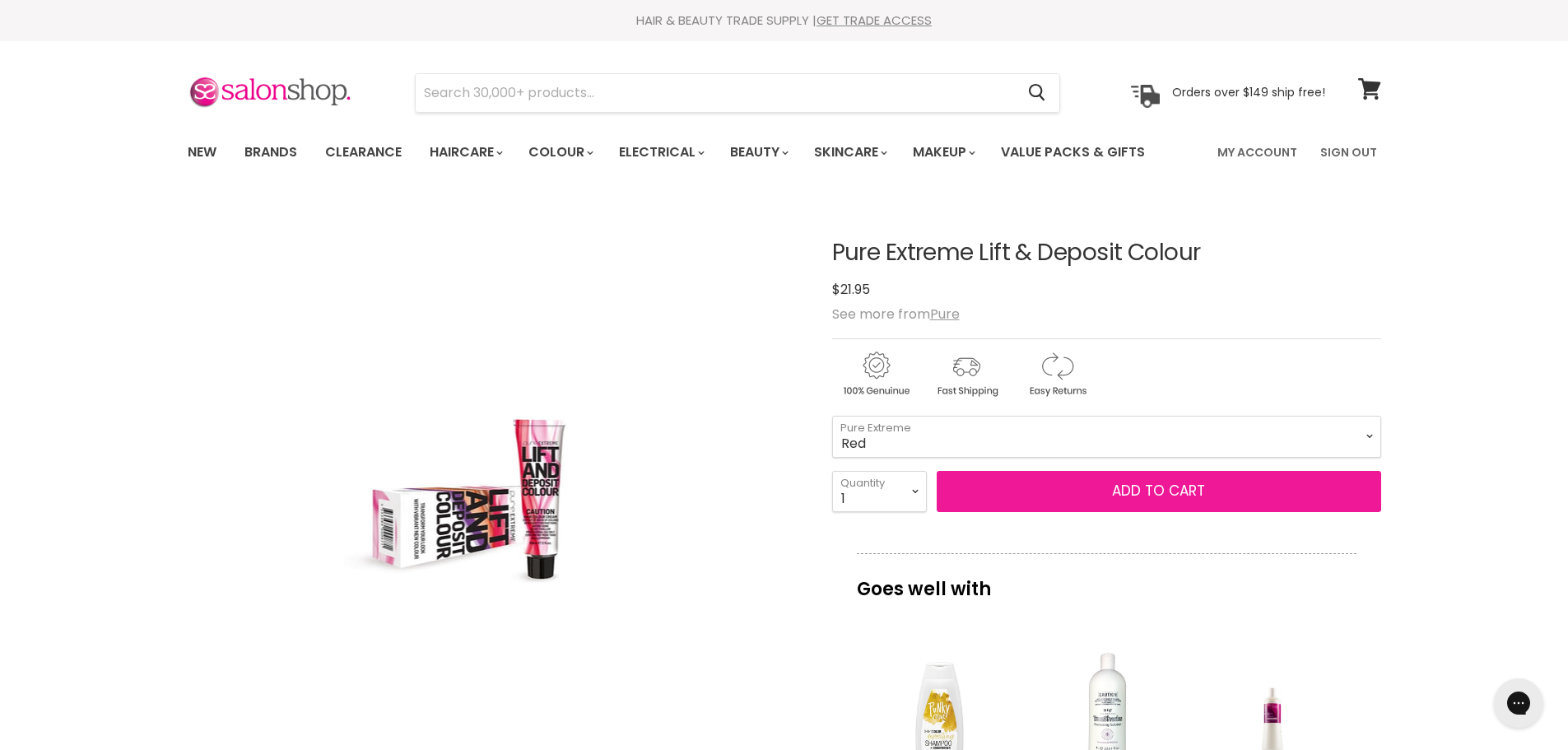
click at [1165, 485] on button "Add to cart" at bounding box center [1158, 491] width 445 height 42
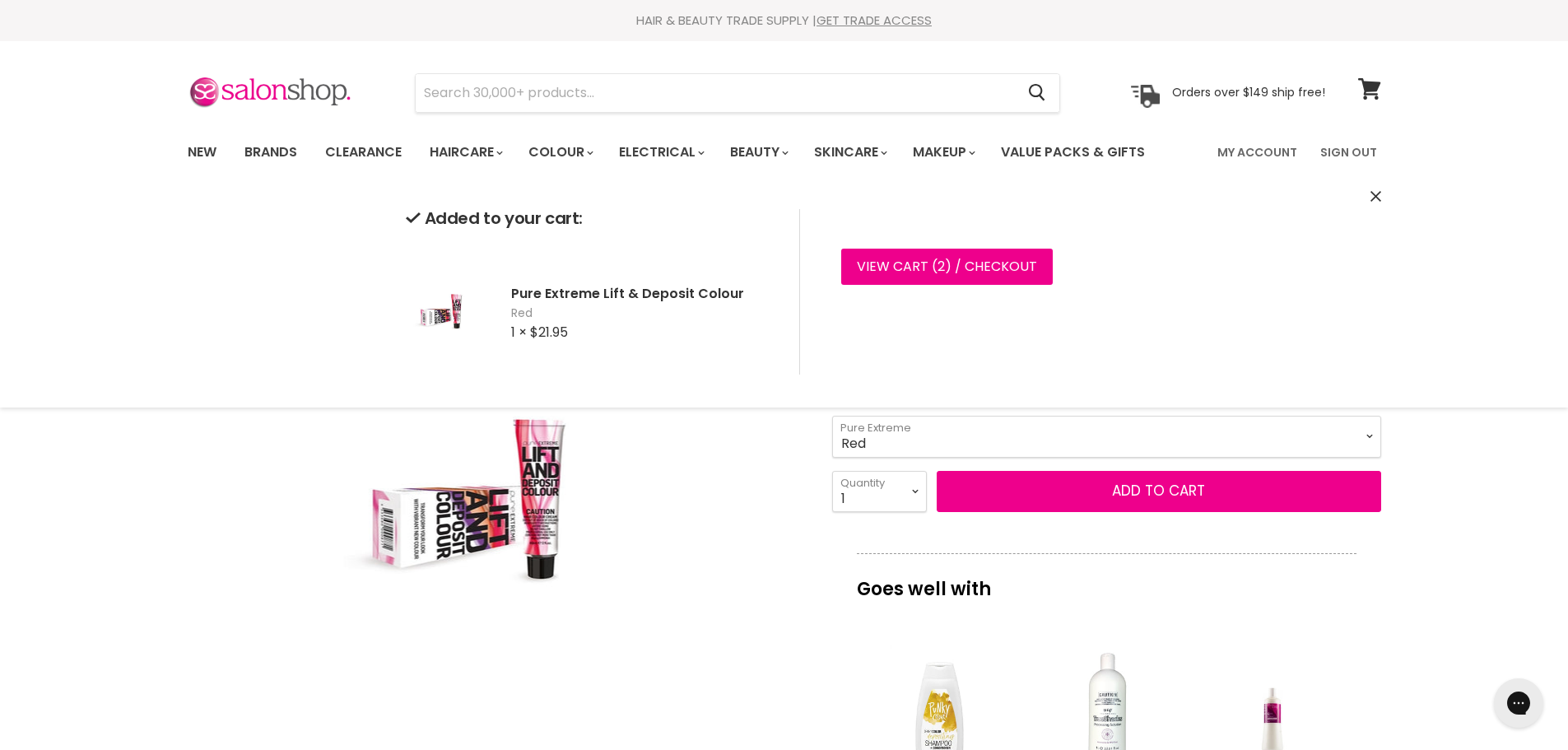
click at [1014, 430] on select "Red Sand Magenta Purple Copper Cappuccino" at bounding box center [1106, 436] width 549 height 42
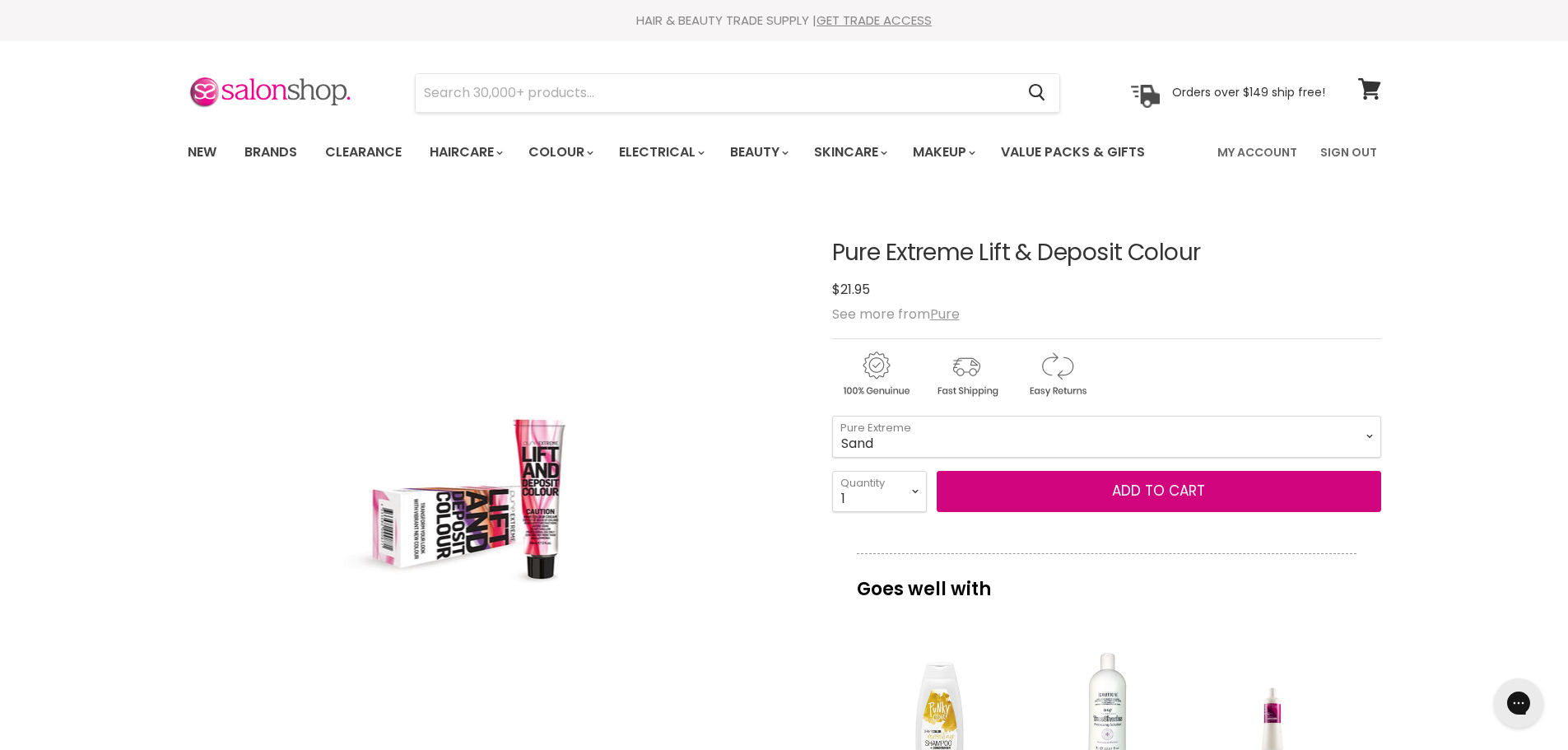
click at [832, 416] on select "Red Sand Magenta Purple Copper Cappuccino" at bounding box center [1106, 436] width 549 height 42
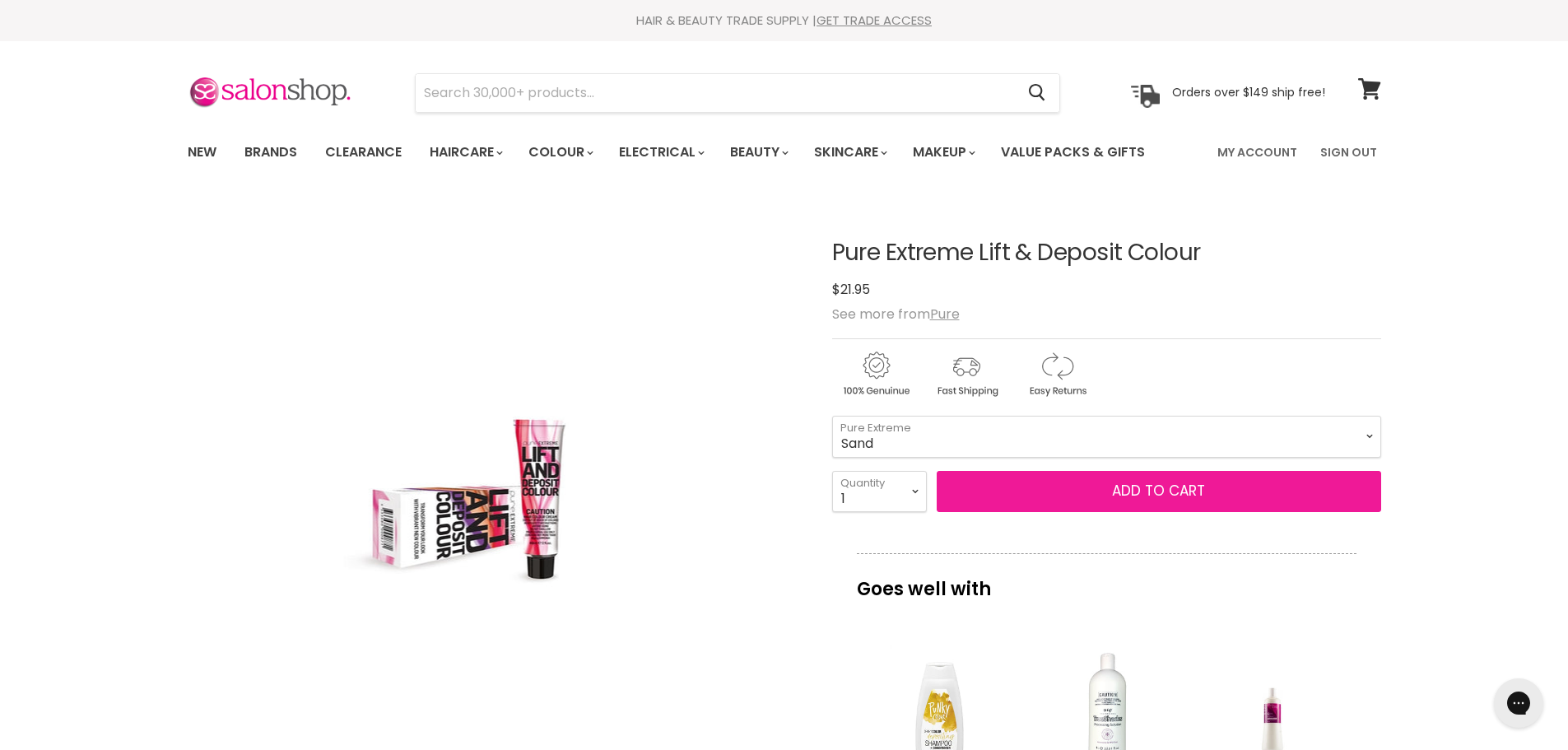
click at [1014, 493] on button "Add to cart" at bounding box center [1158, 491] width 445 height 42
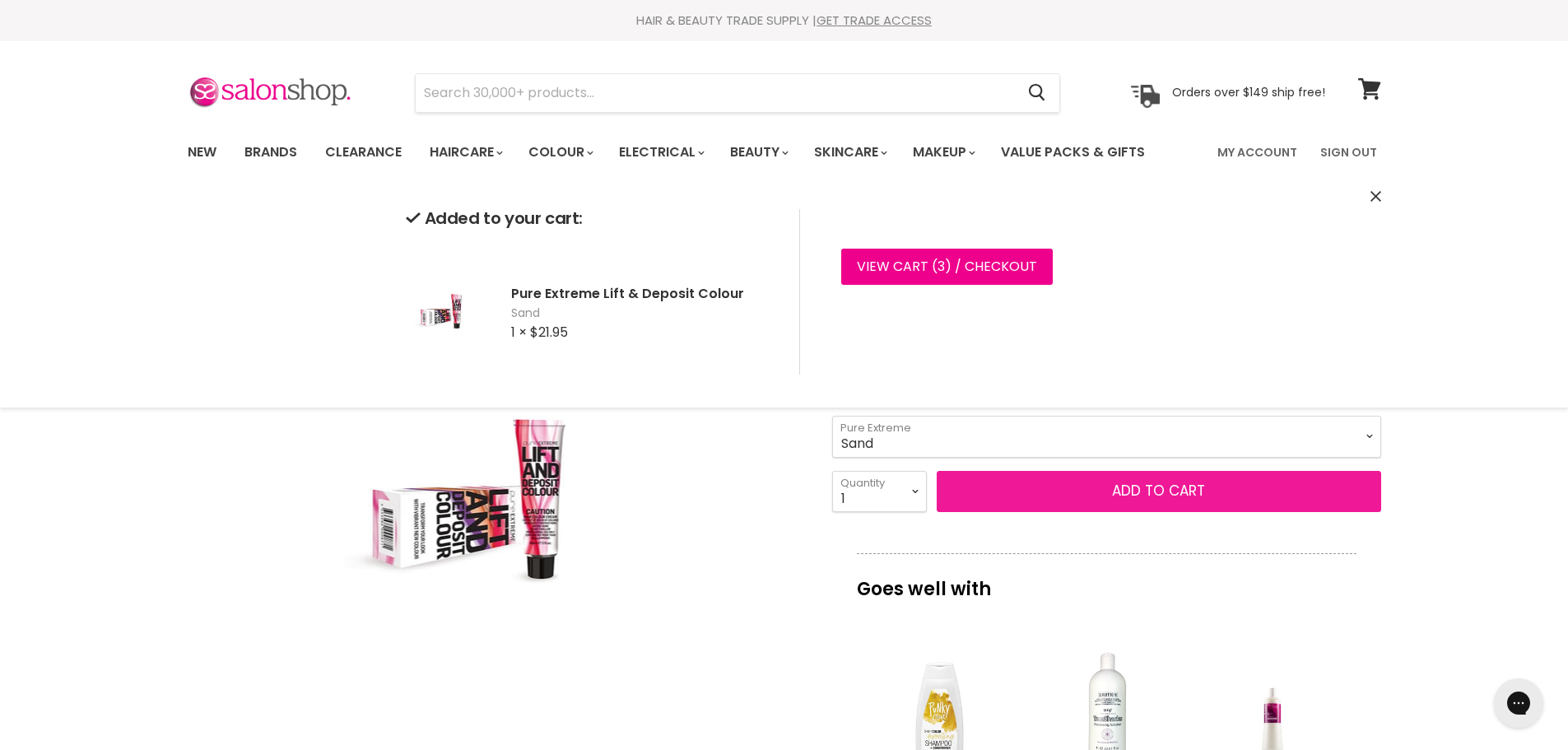
click at [1070, 489] on button "Add to cart" at bounding box center [1158, 491] width 445 height 42
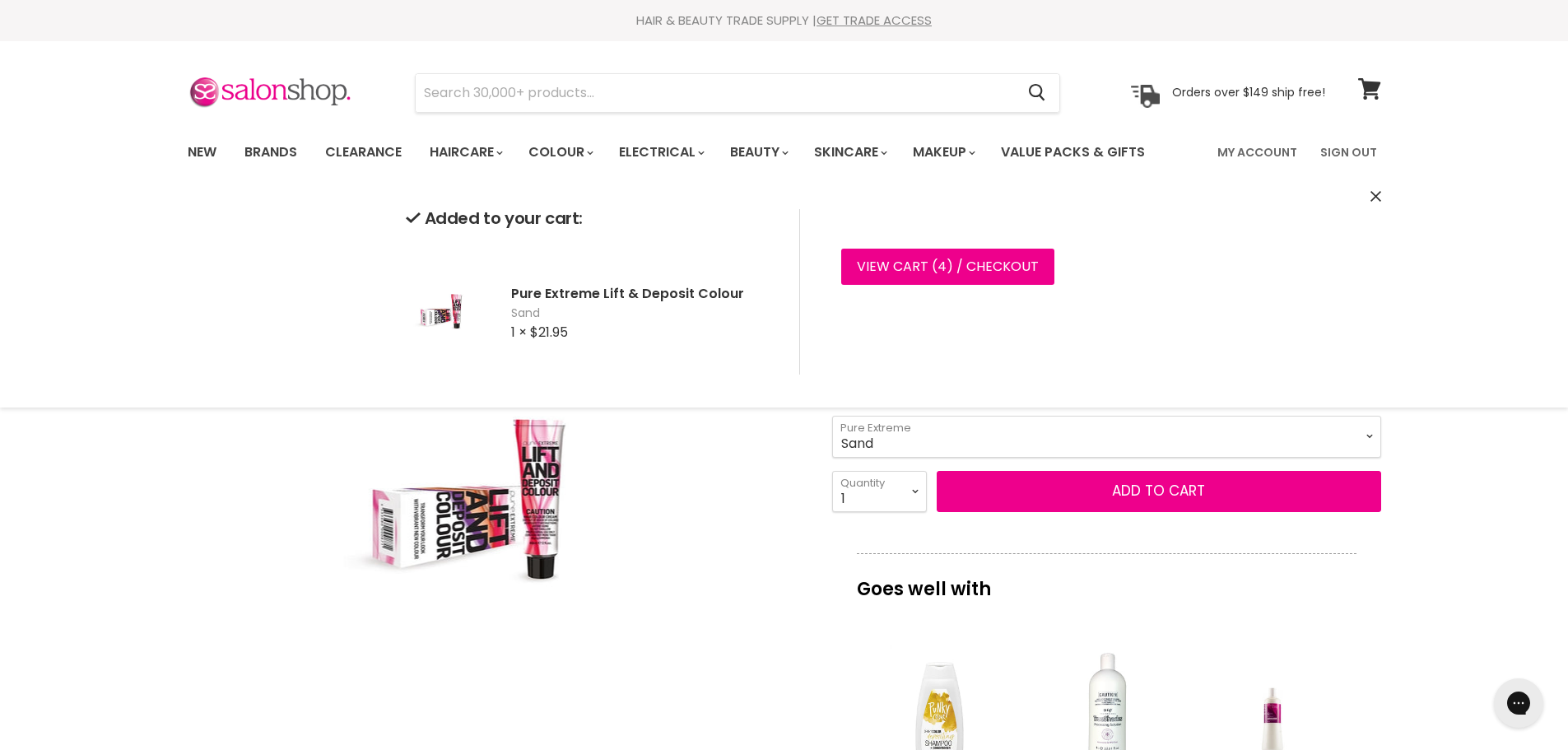
click at [1074, 432] on select "Red Sand Magenta Purple Copper Cappuccino" at bounding box center [1106, 436] width 549 height 42
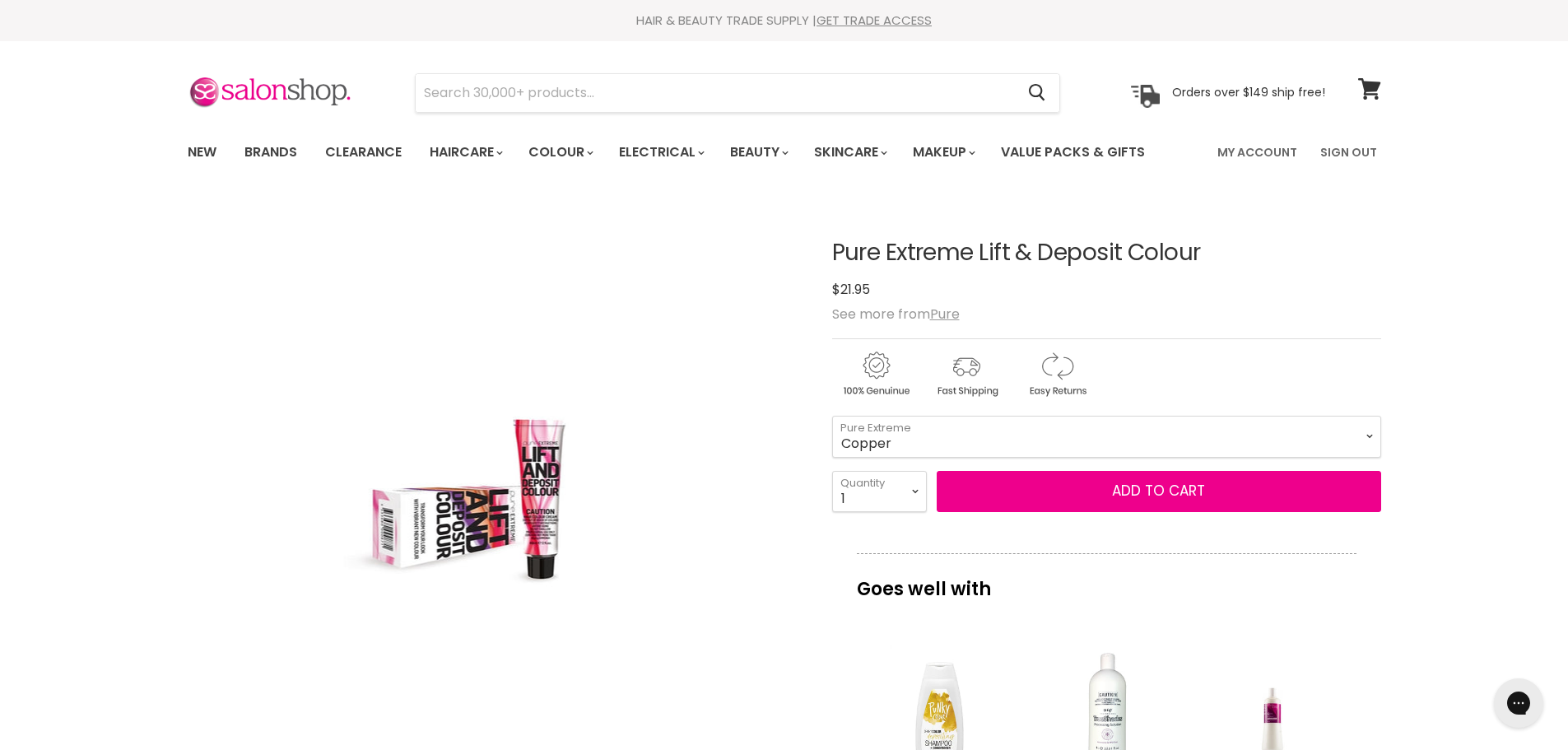
click at [832, 416] on select "Red Sand Magenta Purple Copper Cappuccino" at bounding box center [1106, 436] width 549 height 42
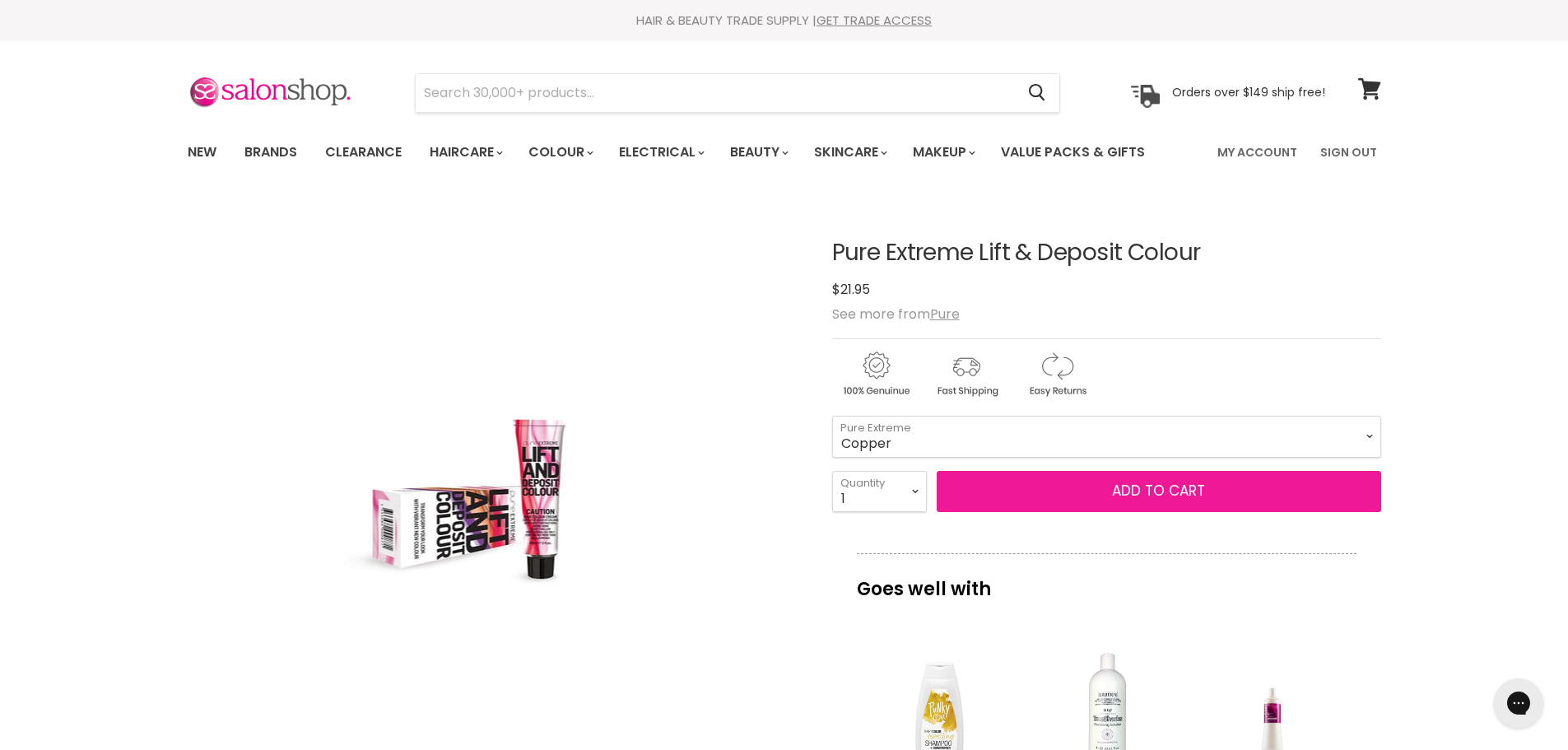
click at [1098, 508] on button "Add to cart" at bounding box center [1158, 491] width 445 height 42
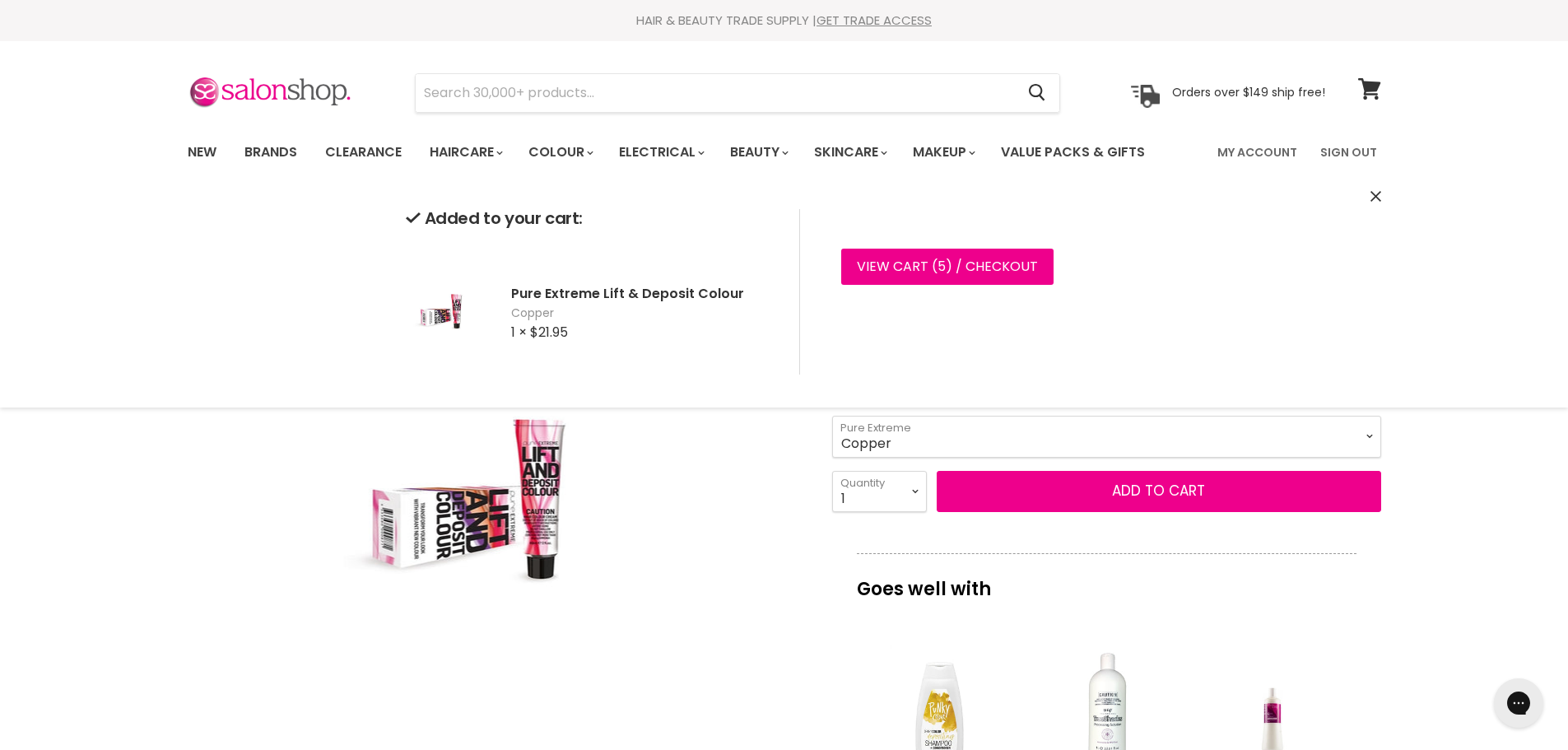
click at [1059, 431] on select "Red Sand Magenta Purple Copper Cappuccino" at bounding box center [1106, 436] width 549 height 42
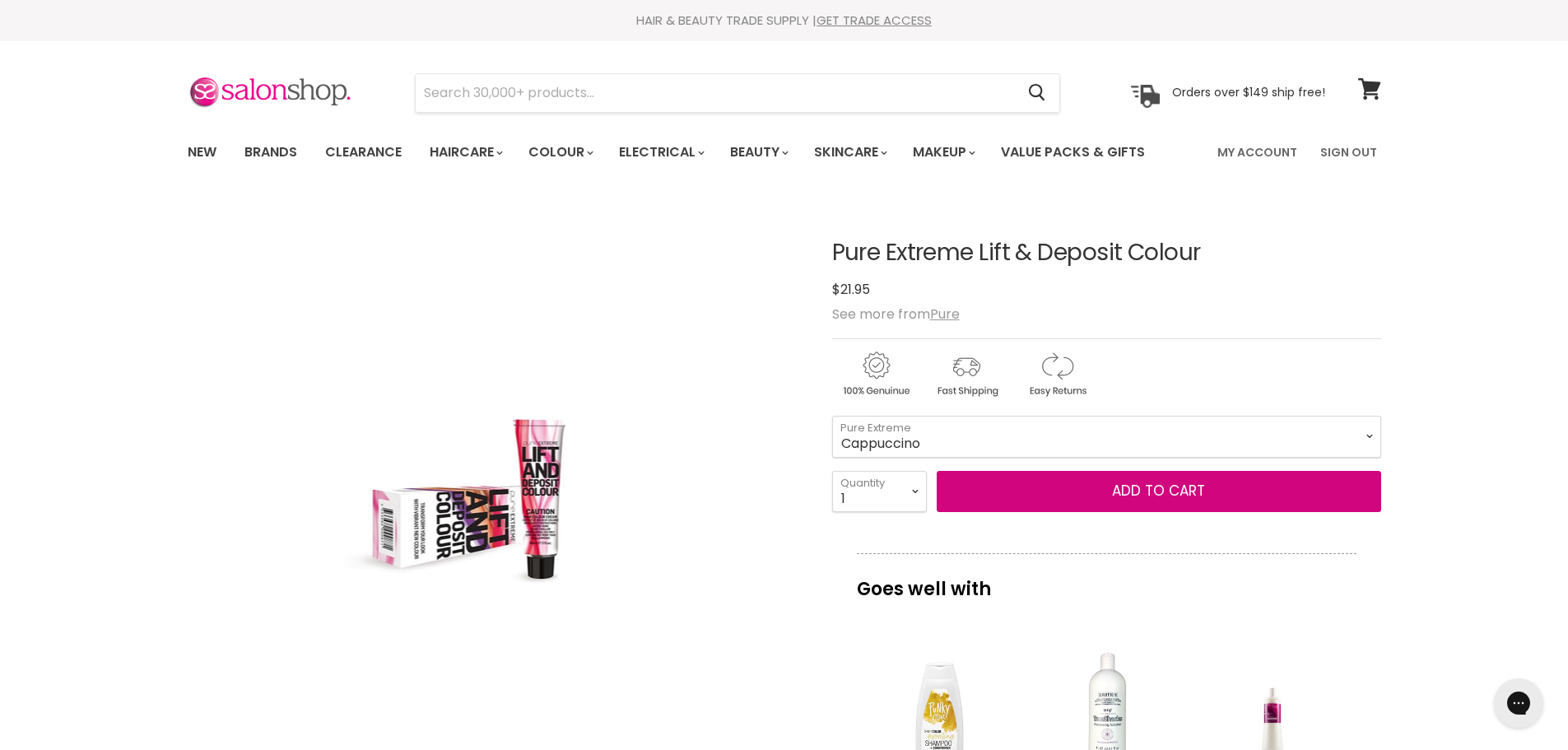
click at [832, 416] on select "Red Sand Magenta Purple Copper Cappuccino" at bounding box center [1106, 436] width 549 height 42
select select "Cappuccino"
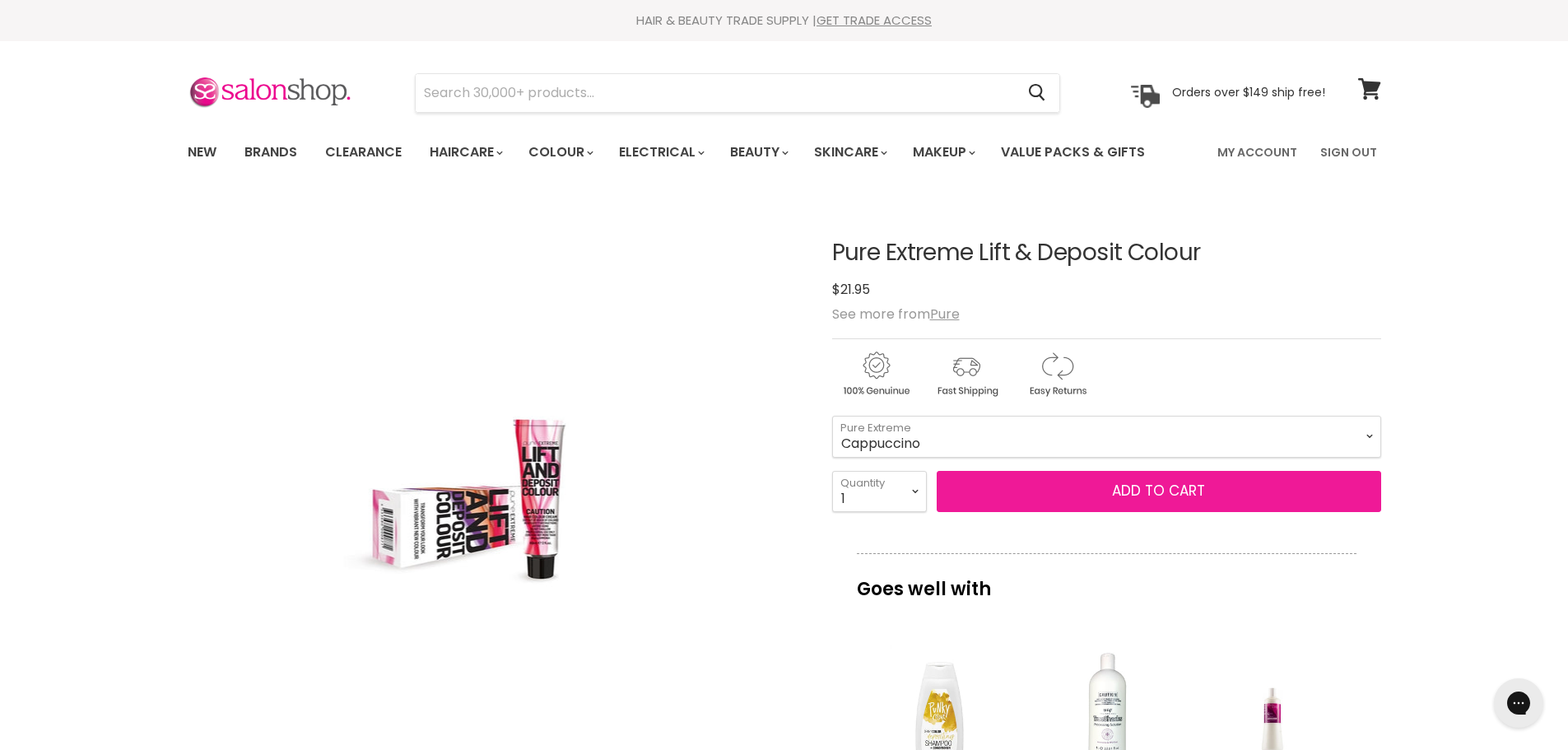
click at [1164, 487] on button "Add to cart" at bounding box center [1158, 491] width 445 height 42
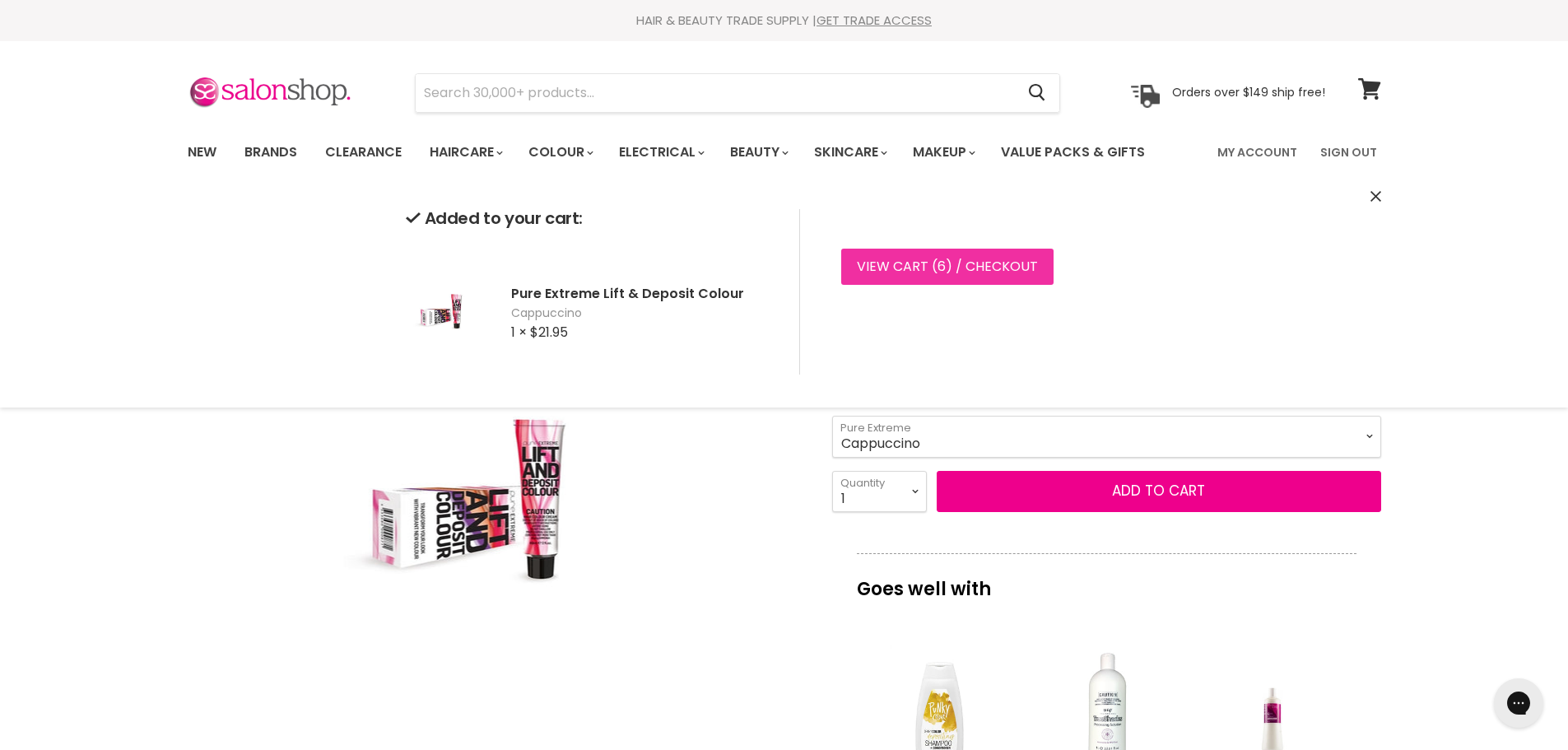
click at [929, 272] on link "View cart ( 6 ) / Checkout" at bounding box center [947, 266] width 212 height 36
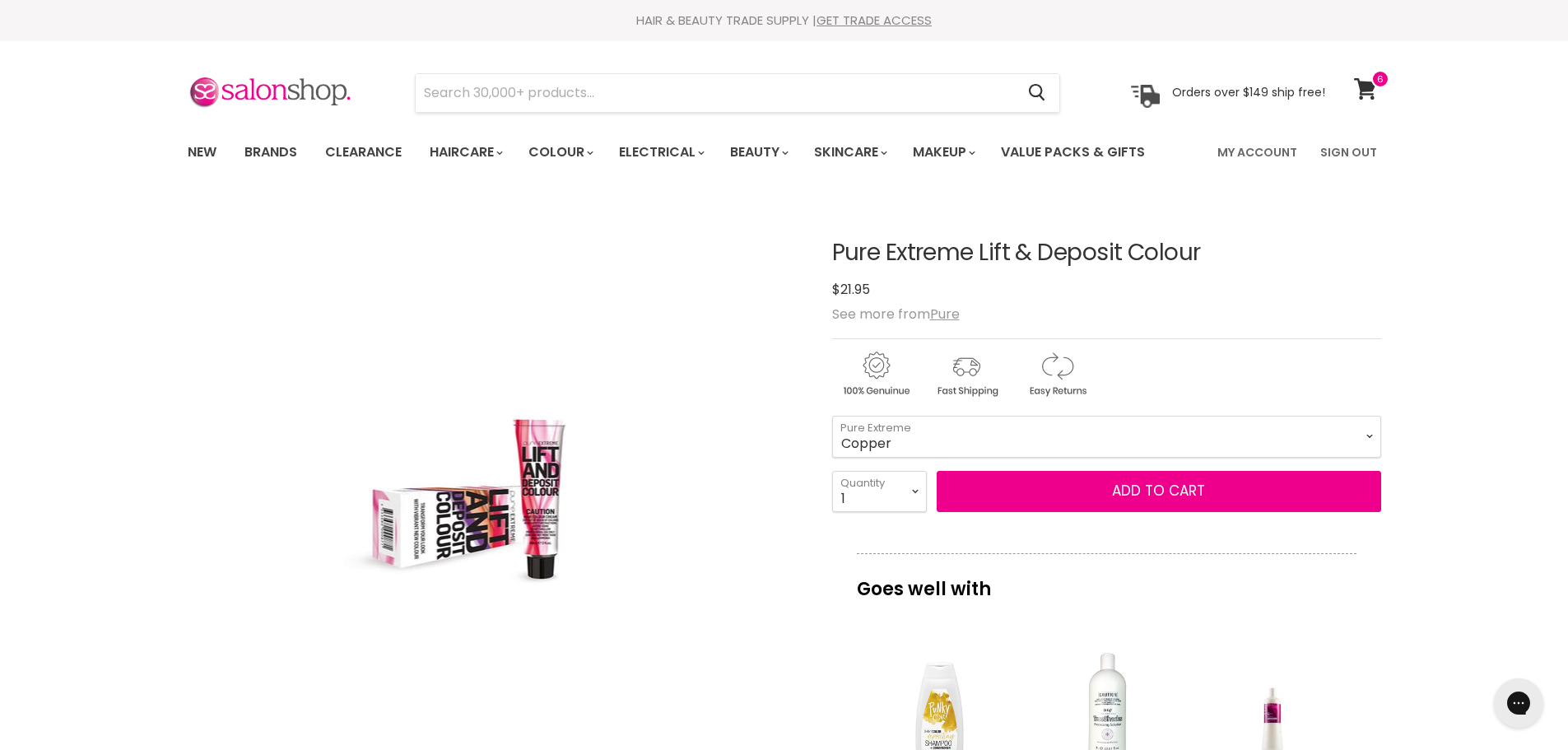
click at [832, 416] on select "Red Sand Magenta Purple Copper Cappuccino" at bounding box center [1106, 436] width 549 height 42
select select "Copper"
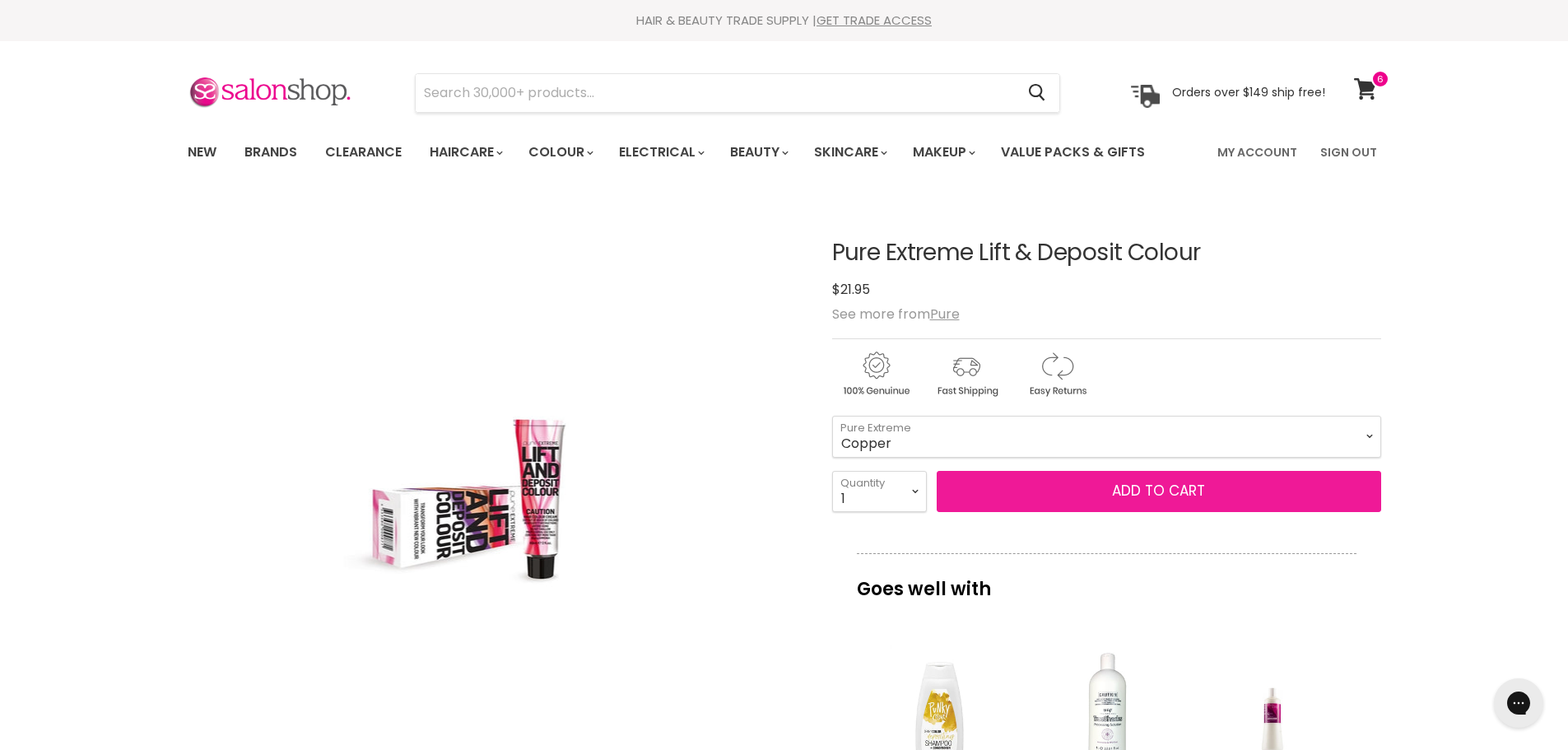
click at [1172, 485] on button "Add to cart" at bounding box center [1158, 491] width 445 height 42
click at [1178, 485] on button "Add to cart" at bounding box center [1158, 491] width 445 height 42
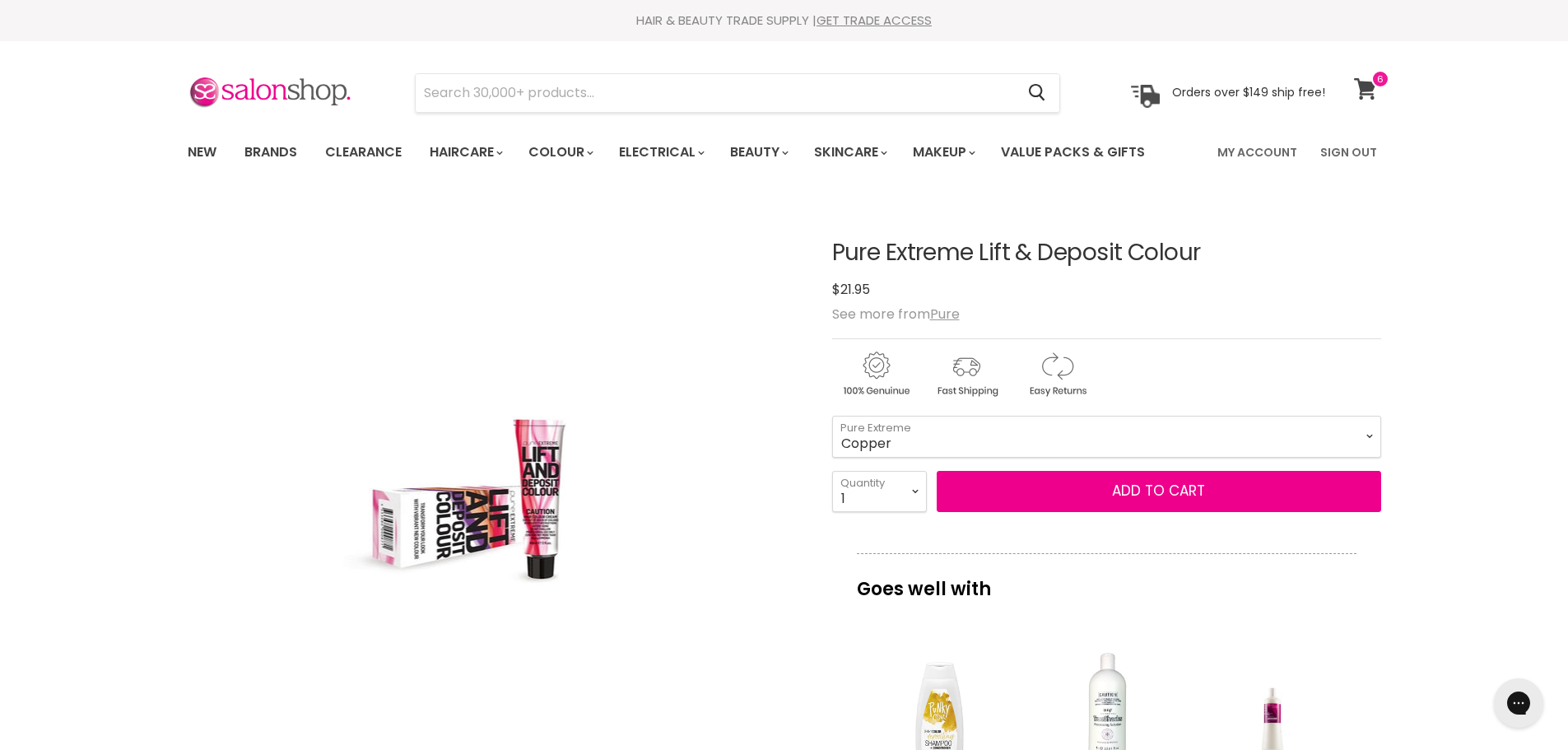
click at [1365, 82] on icon at bounding box center [1365, 89] width 22 height 21
click at [832, 416] on select "Red Sand Magenta Purple Copper Cappuccino" at bounding box center [1106, 436] width 549 height 42
select select "Magenta"
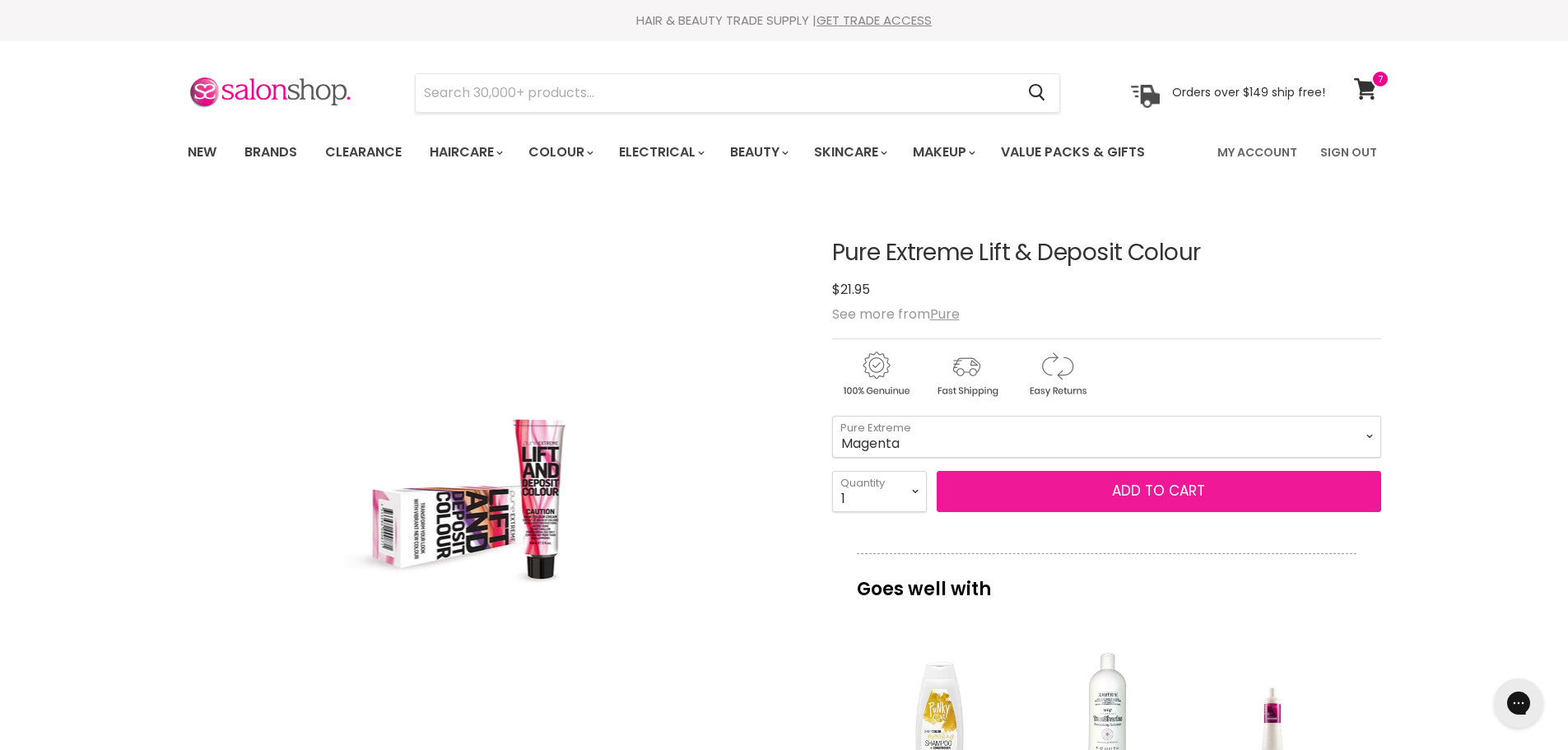
click at [1143, 492] on button "Add to cart" at bounding box center [1158, 491] width 445 height 42
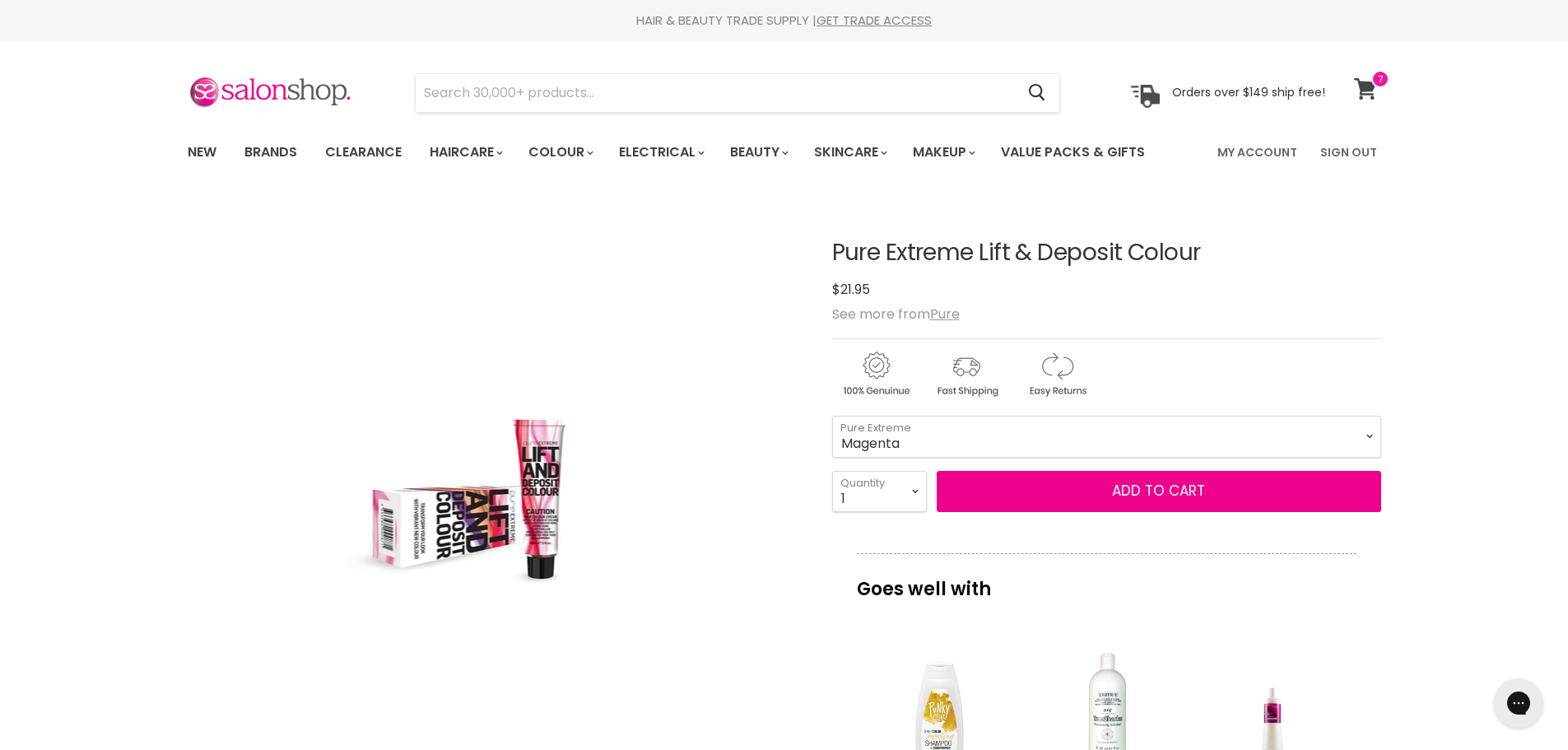
click at [1372, 93] on icon at bounding box center [1365, 89] width 23 height 21
click at [832, 416] on select "Red Sand Magenta Purple Copper Cappuccino" at bounding box center [1106, 436] width 549 height 42
select select "Magenta"
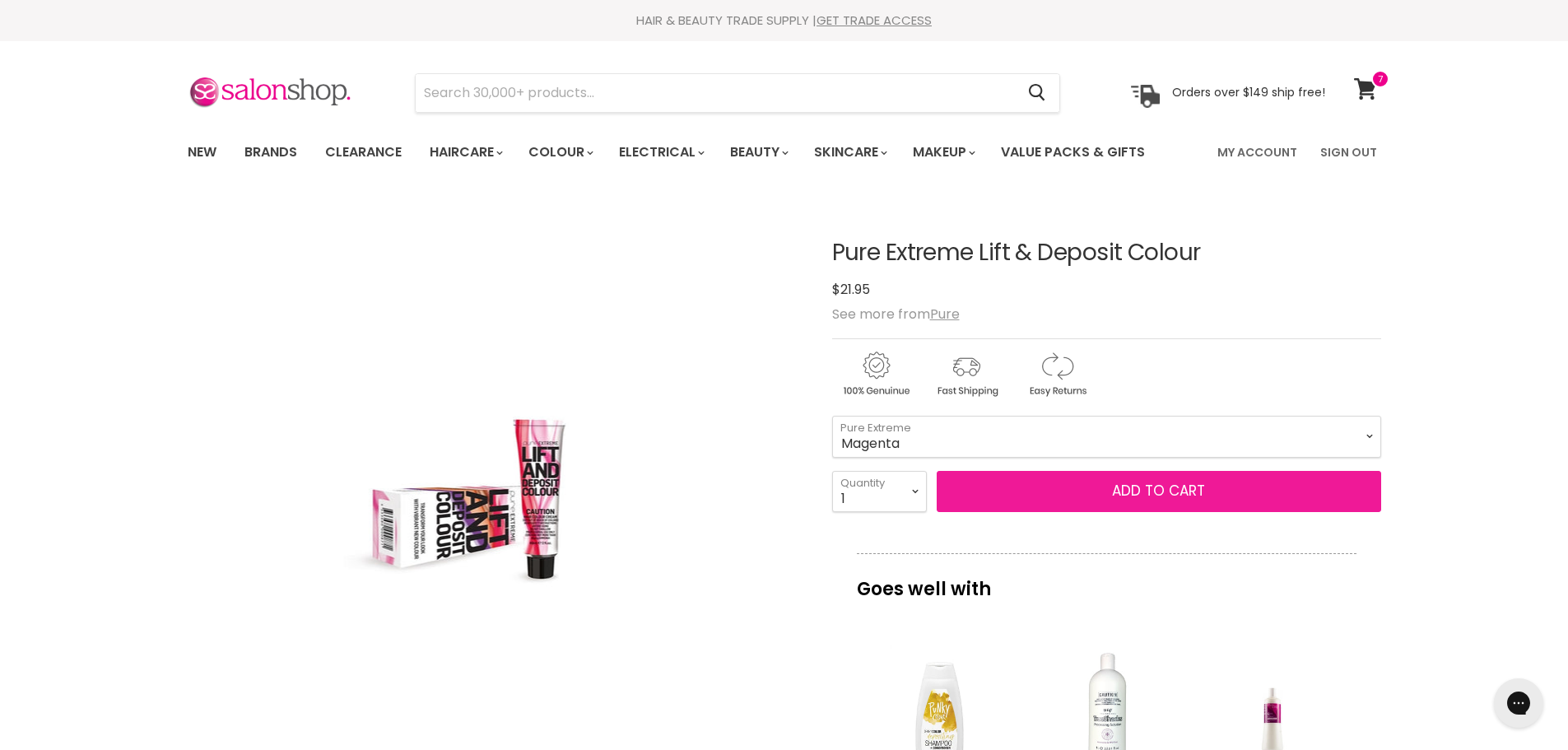
click at [1182, 499] on button "Add to cart" at bounding box center [1158, 491] width 445 height 42
click at [1192, 492] on button "Add to cart" at bounding box center [1158, 491] width 445 height 42
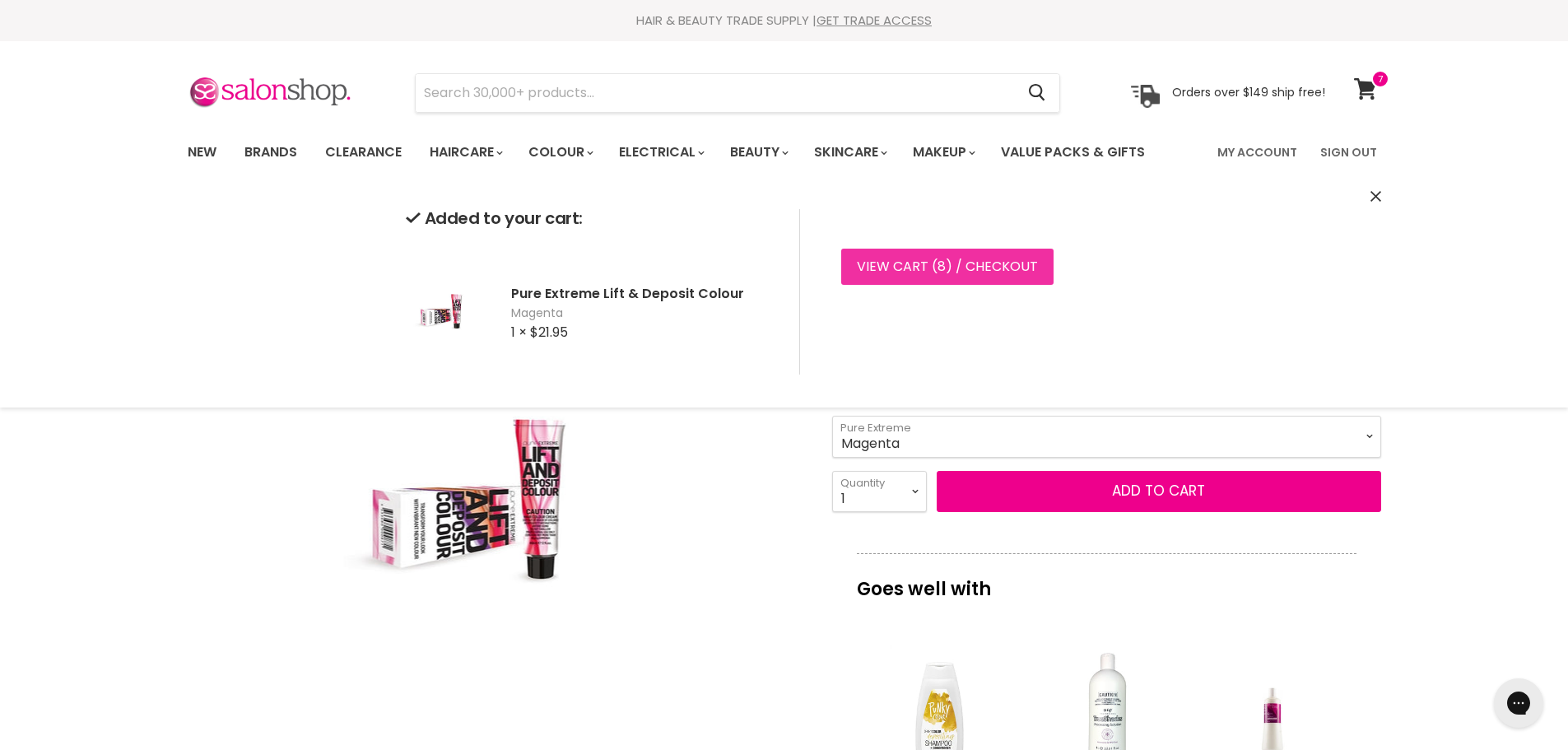
click at [1028, 255] on link "View cart ( 8 ) / Checkout" at bounding box center [947, 266] width 212 height 36
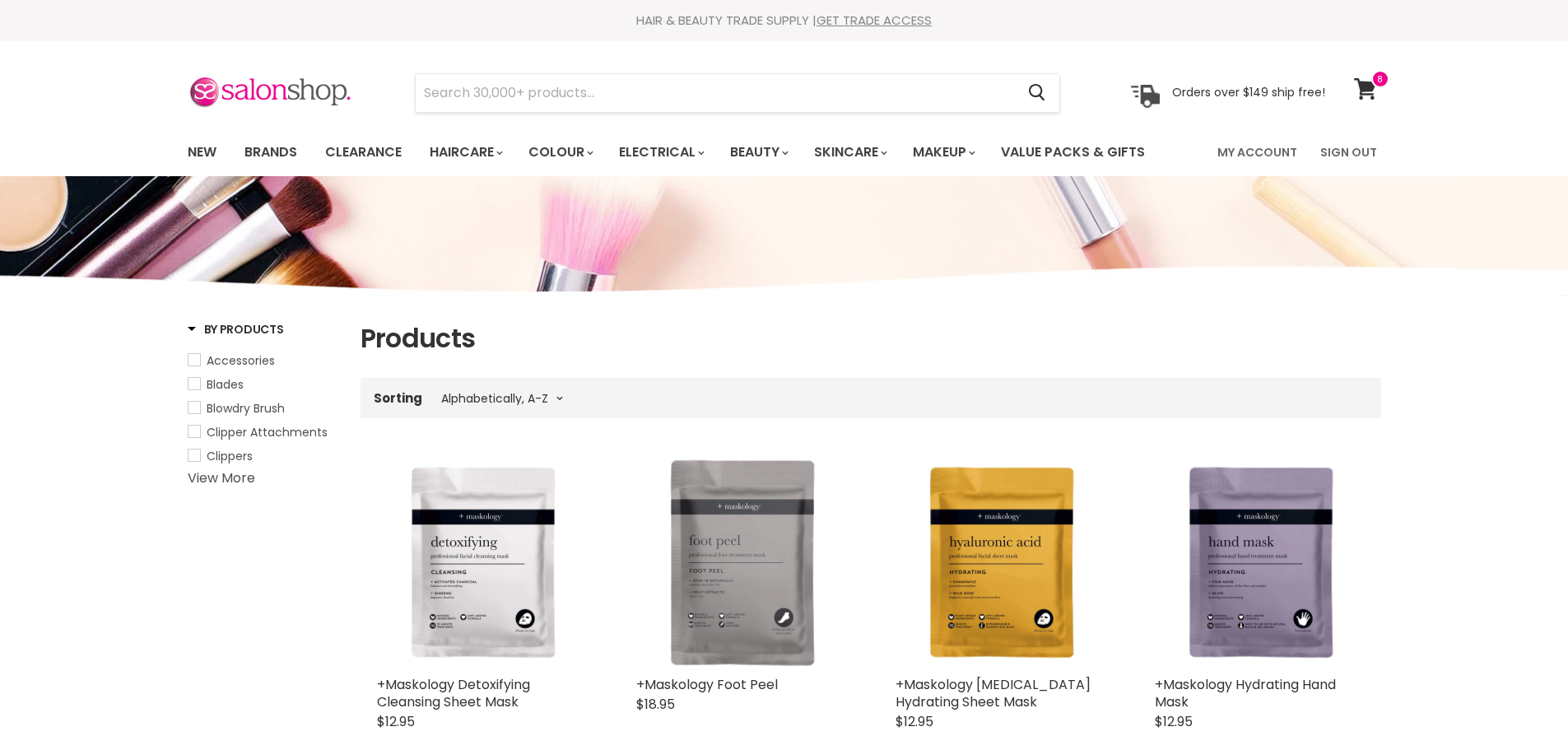
select select "title-ascending"
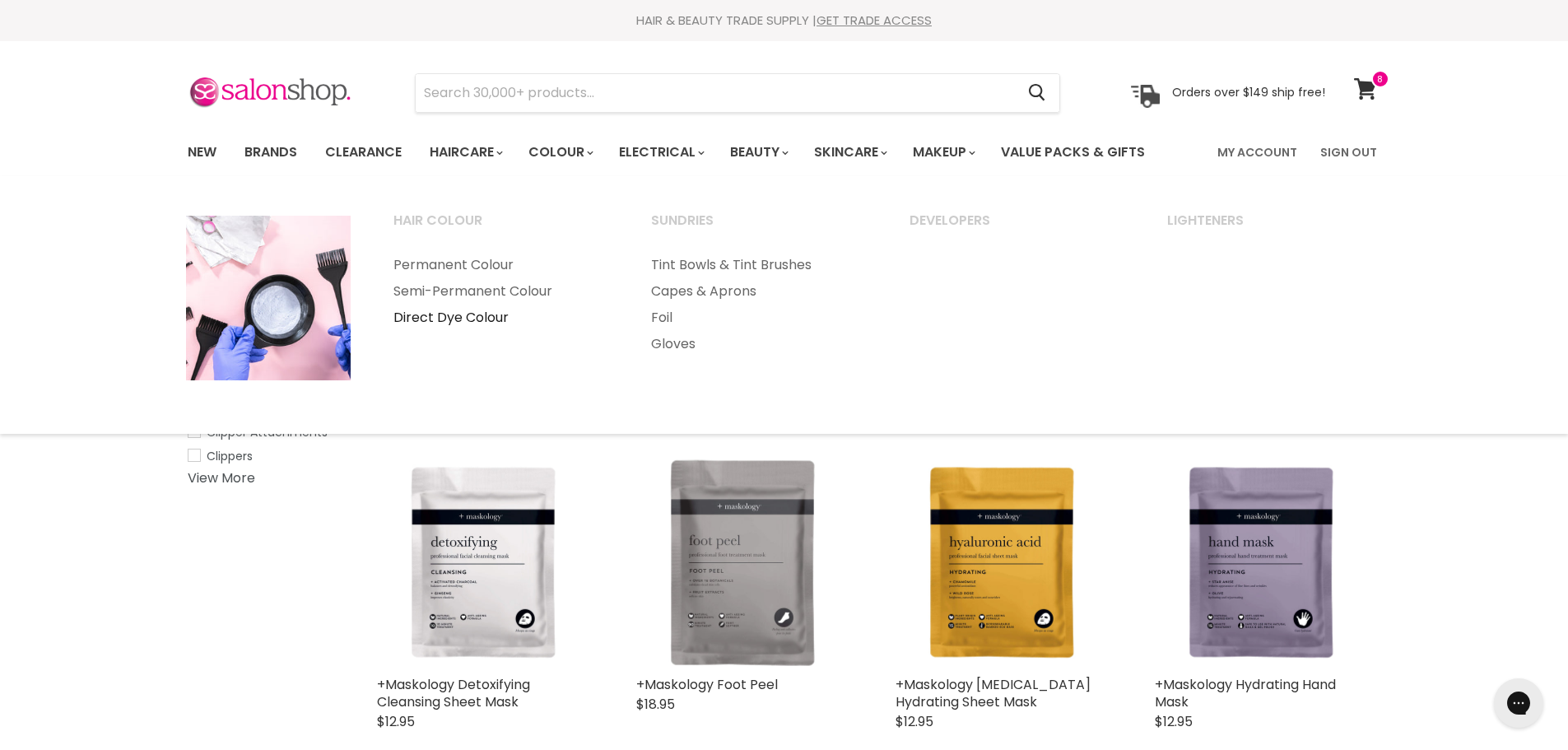
click at [485, 320] on link "Direct Dye Colour" at bounding box center [500, 317] width 255 height 27
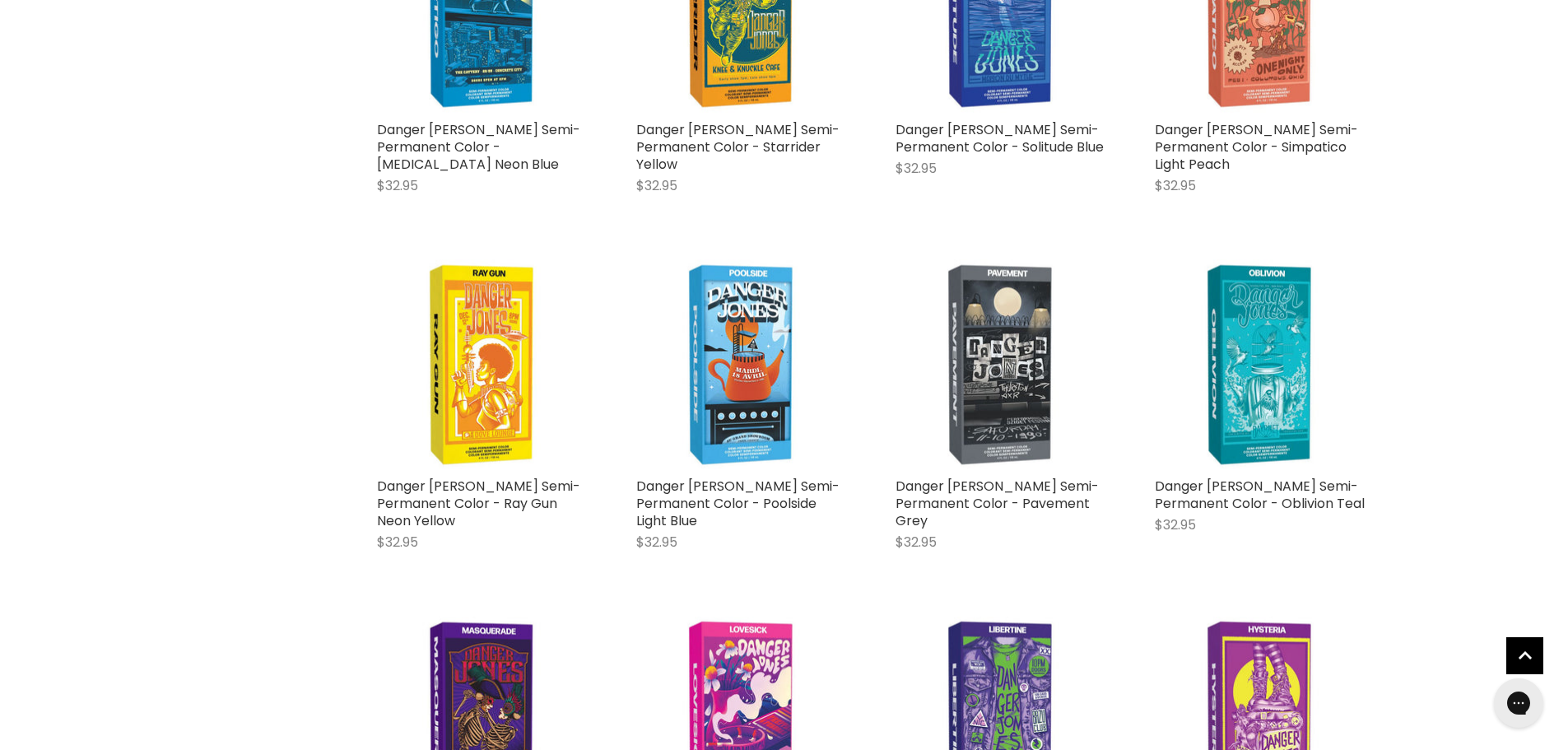
scroll to position [1234, 0]
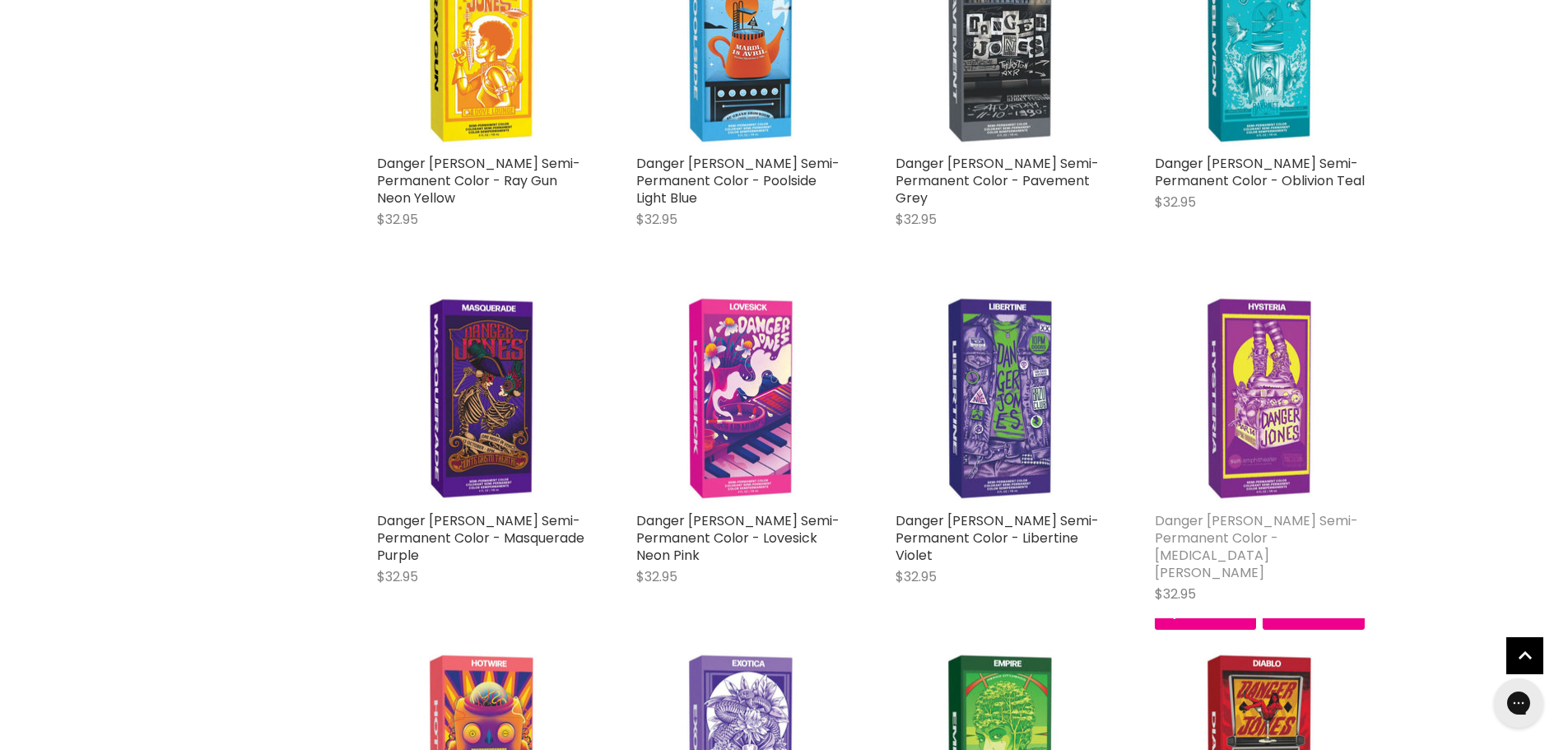
click at [1285, 511] on link "Danger [PERSON_NAME] Semi-Permanent Color - [MEDICAL_DATA] [PERSON_NAME]" at bounding box center [1256, 546] width 203 height 71
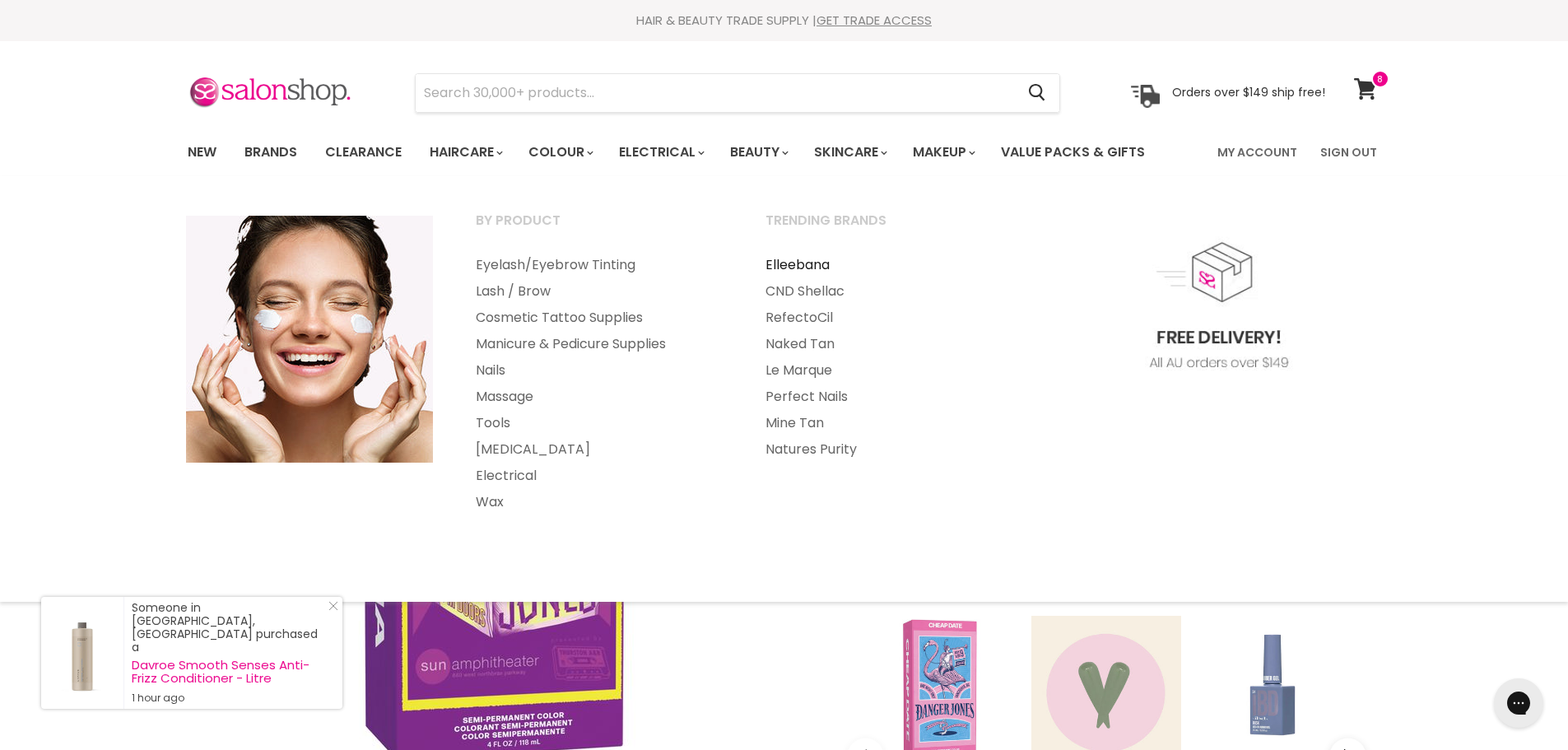
click at [790, 263] on link "Elleebana" at bounding box center [887, 265] width 286 height 27
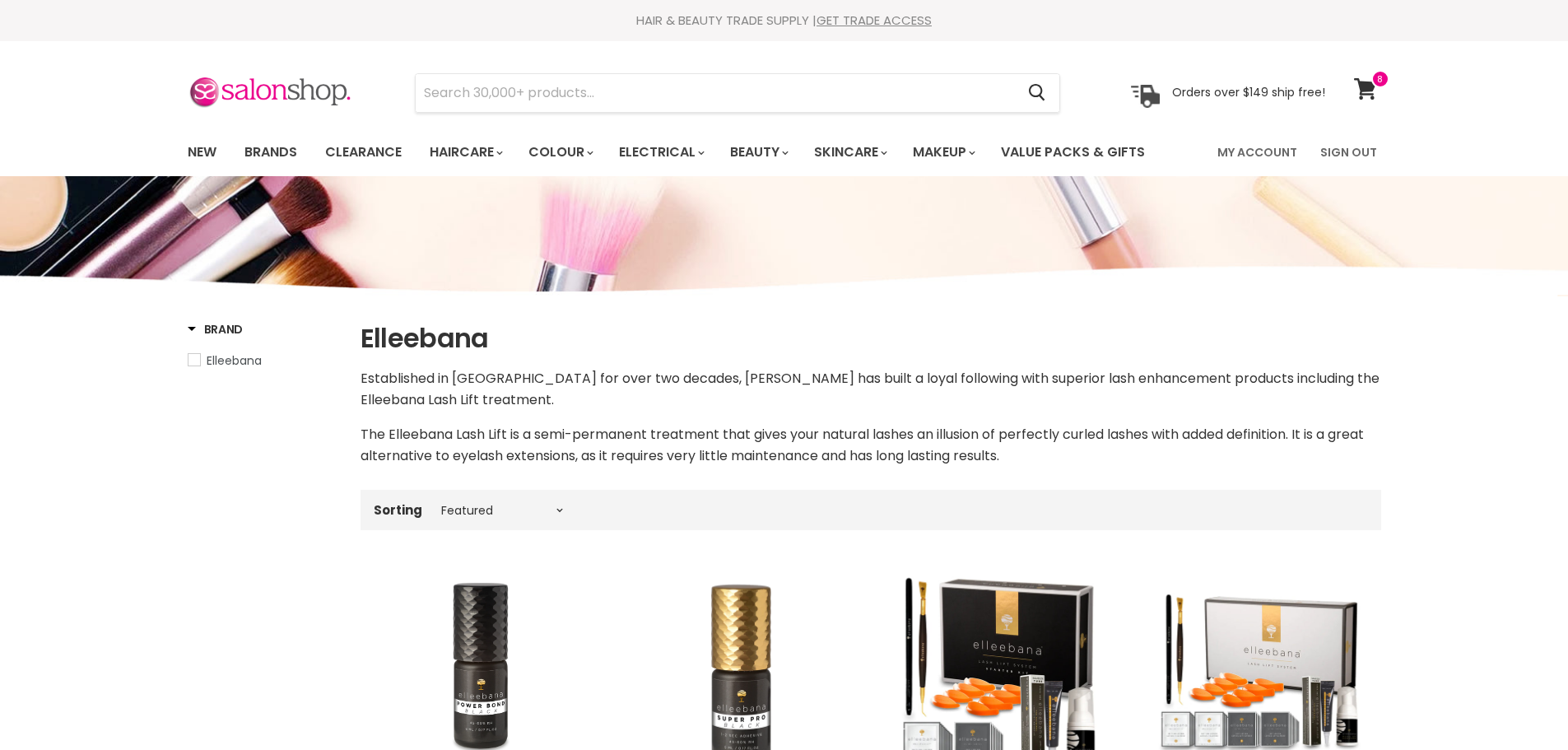
select select "manual"
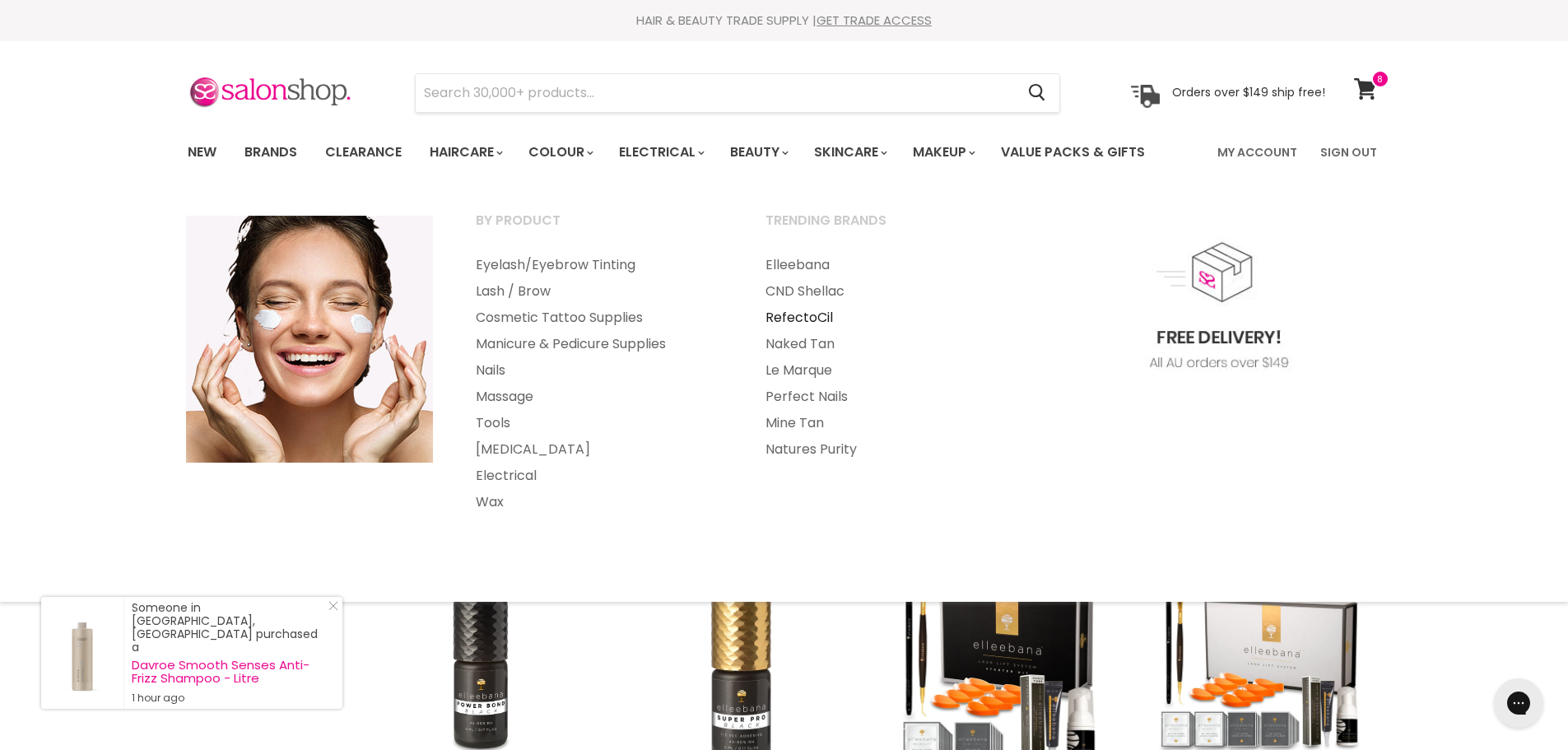
click at [771, 315] on link "RefectoCil" at bounding box center [887, 317] width 286 height 27
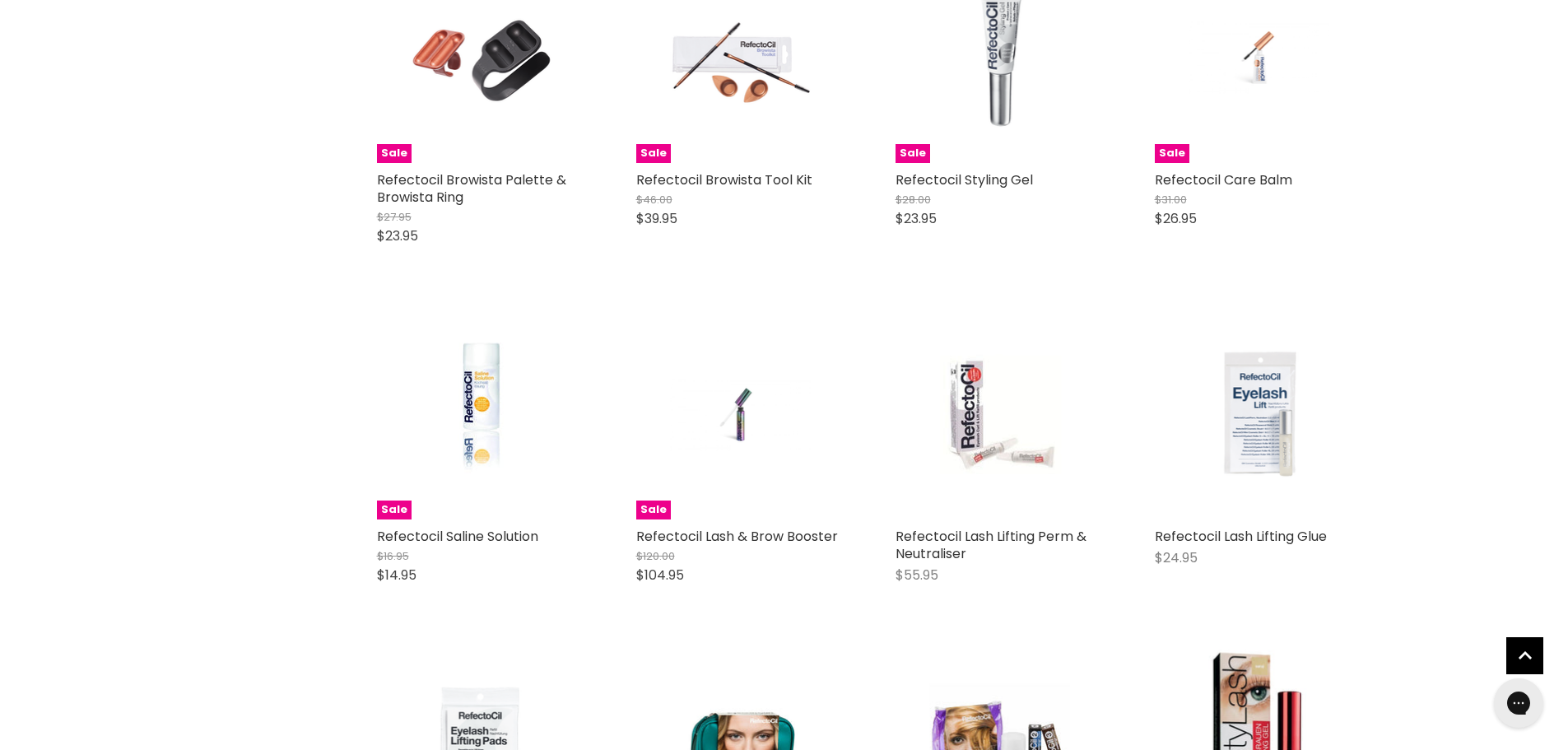
scroll to position [2058, 0]
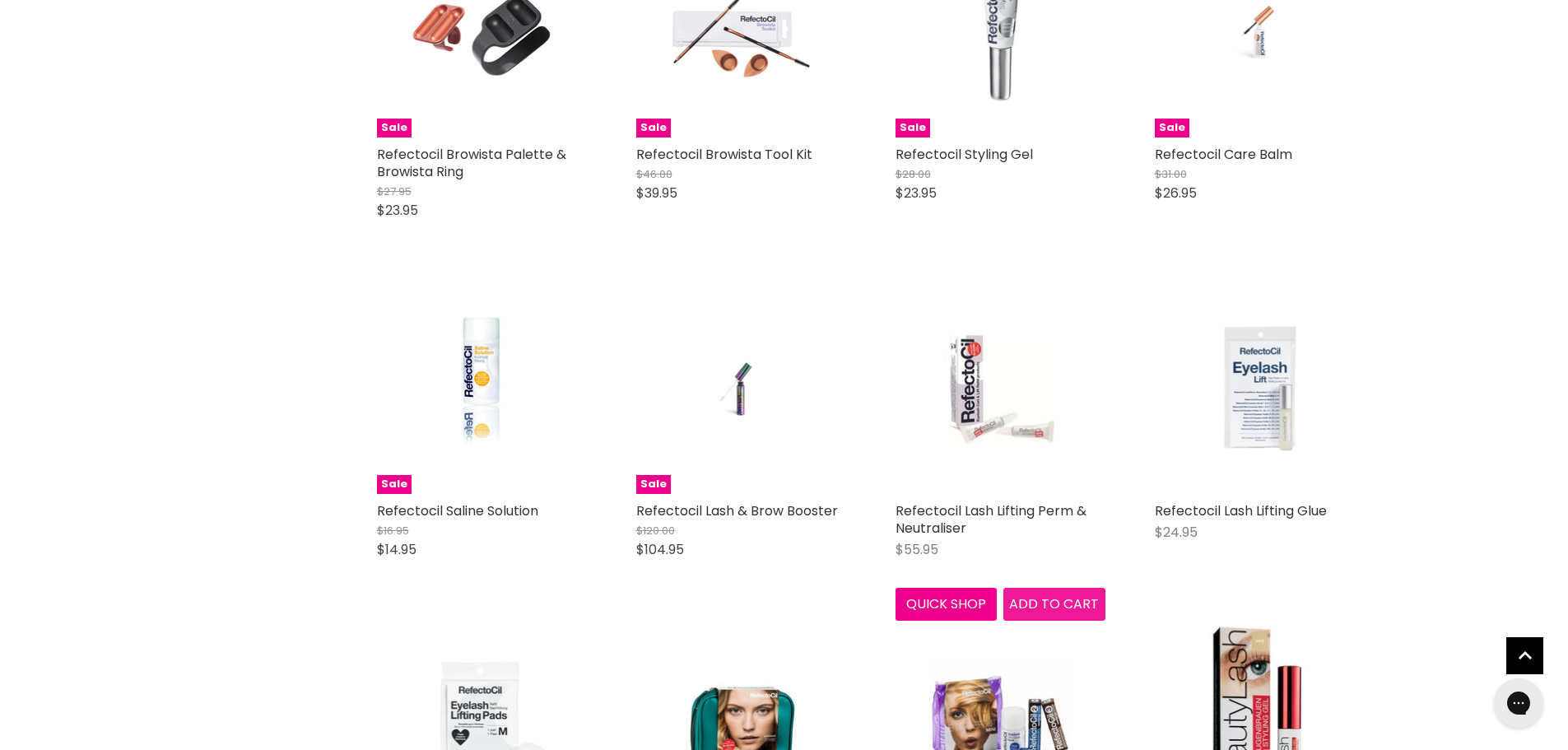
click at [1043, 599] on span "Add to cart" at bounding box center [1053, 603] width 89 height 19
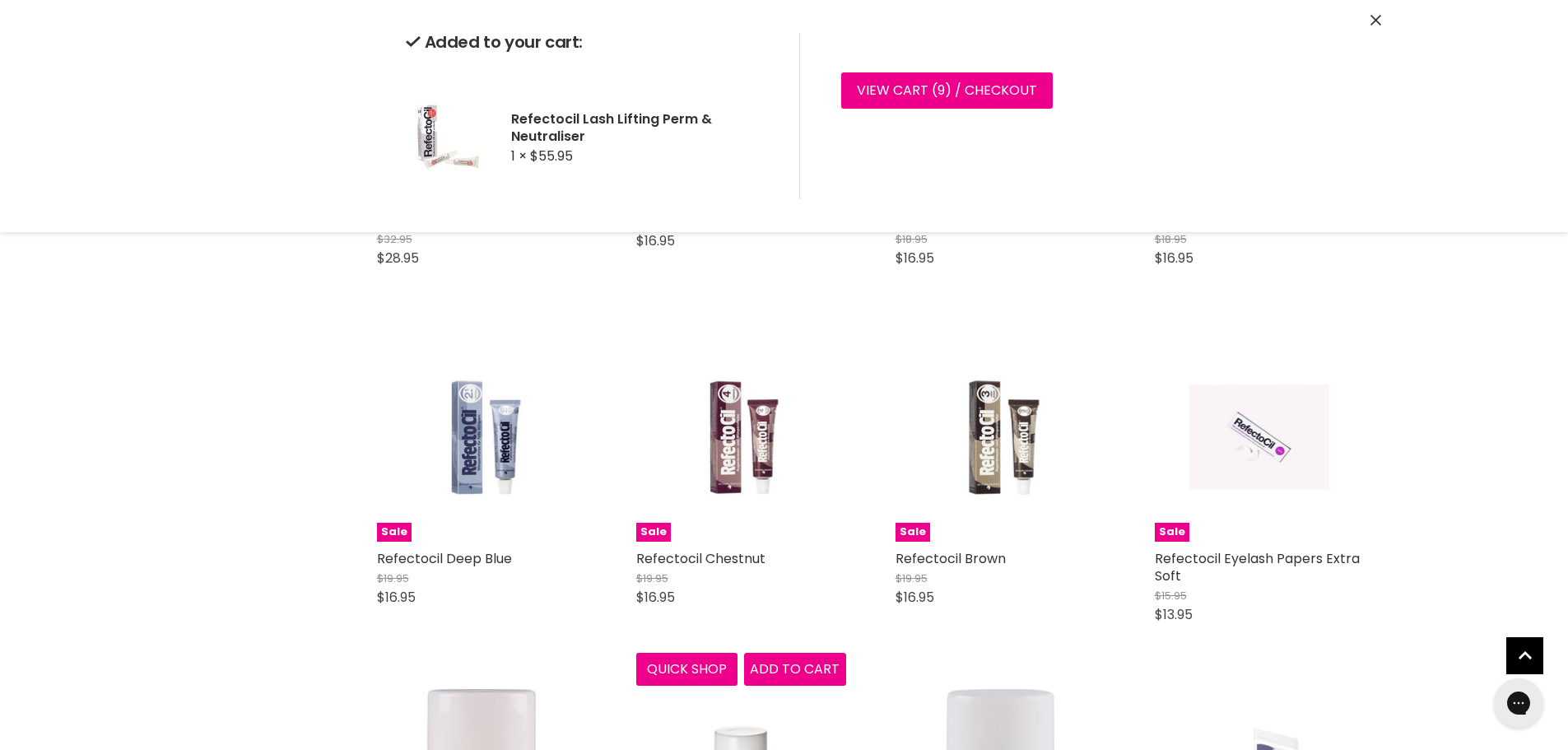
scroll to position [3127, 0]
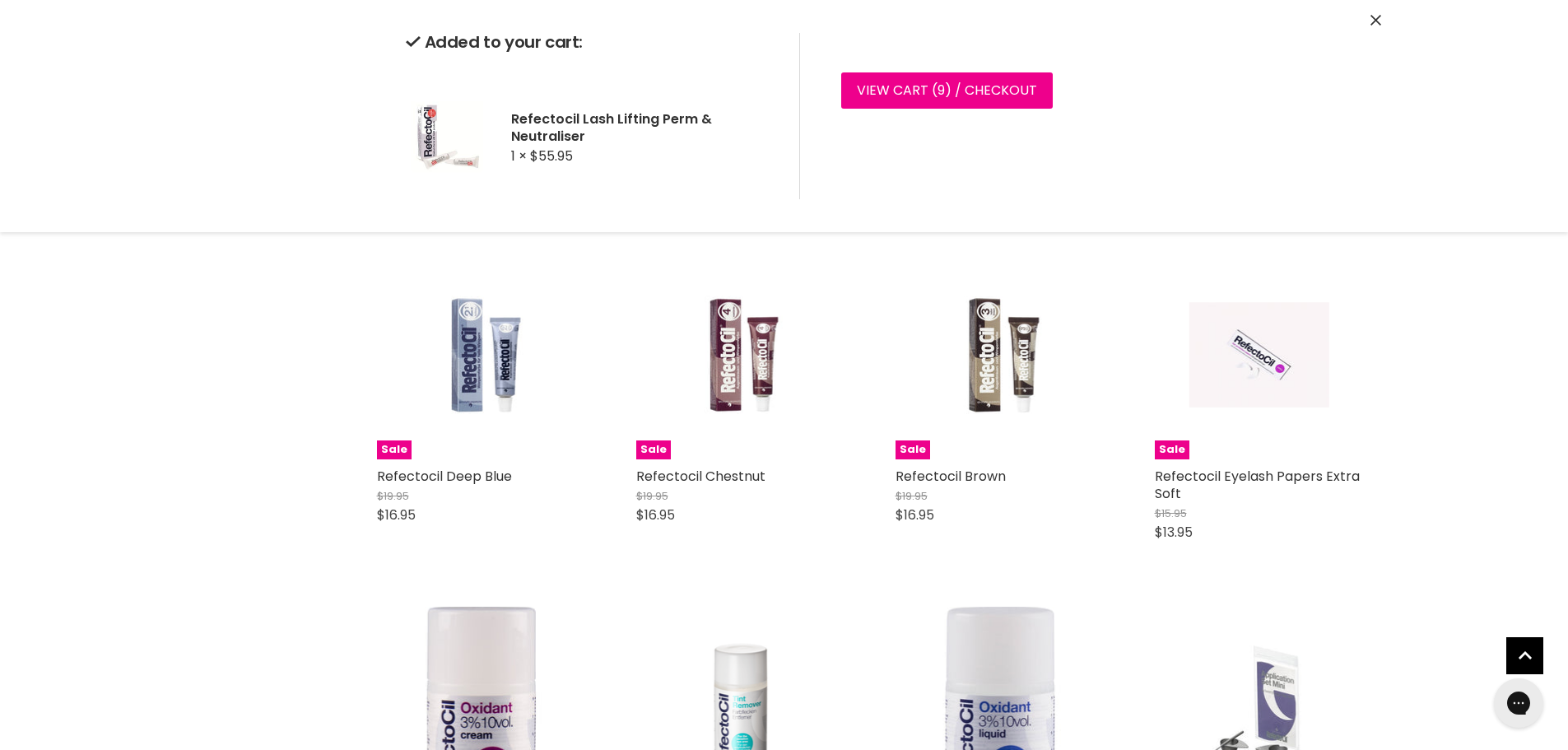
click at [768, 573] on div "Sale Refectocil Chestnut $19.95 $16.95 RefectoCil Quick shop Add to cart" at bounding box center [741, 402] width 243 height 339
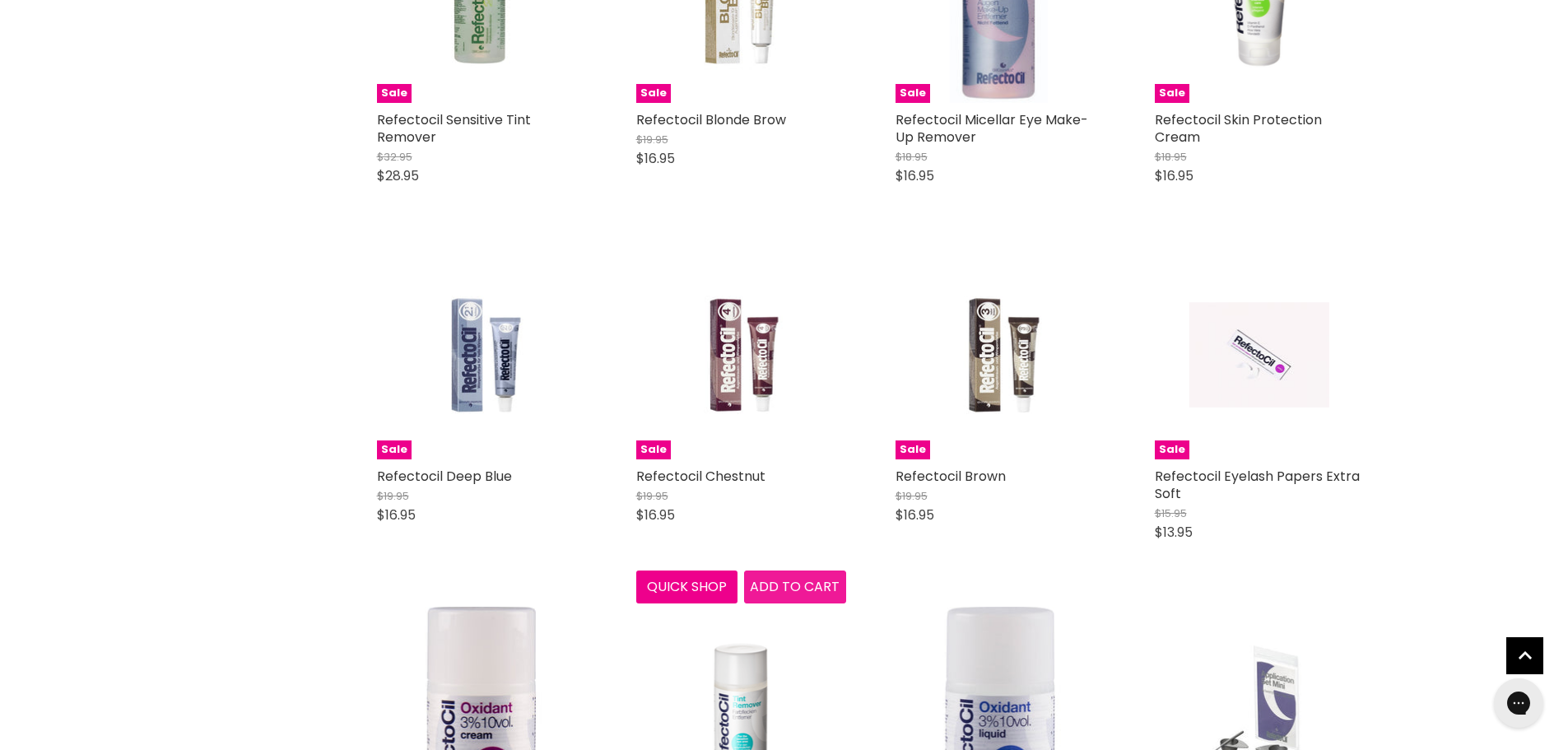
click at [790, 577] on span "Add to cart" at bounding box center [794, 586] width 89 height 19
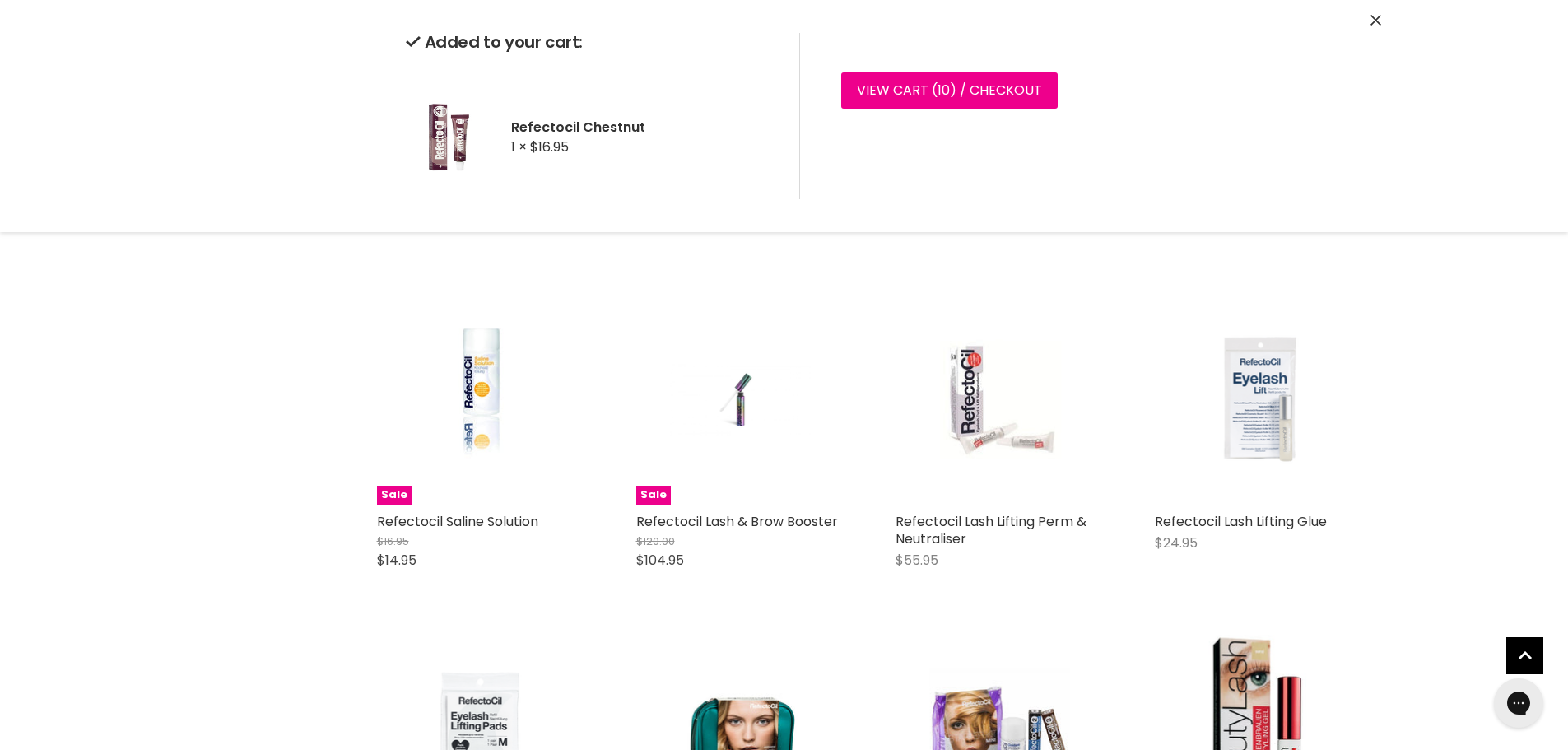
scroll to position [1975, 0]
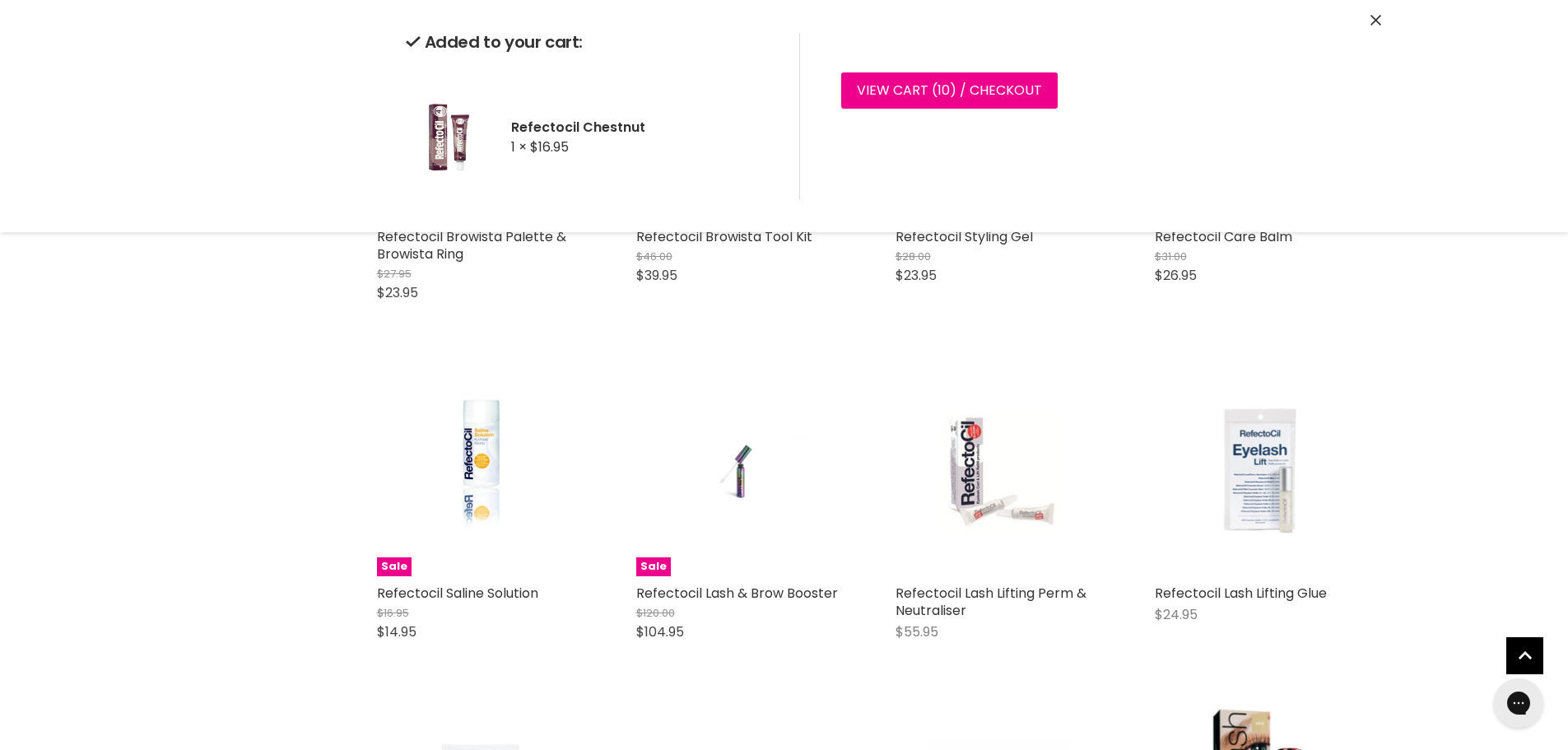
click at [1050, 656] on button "Add to cart" at bounding box center [1054, 639] width 102 height 33
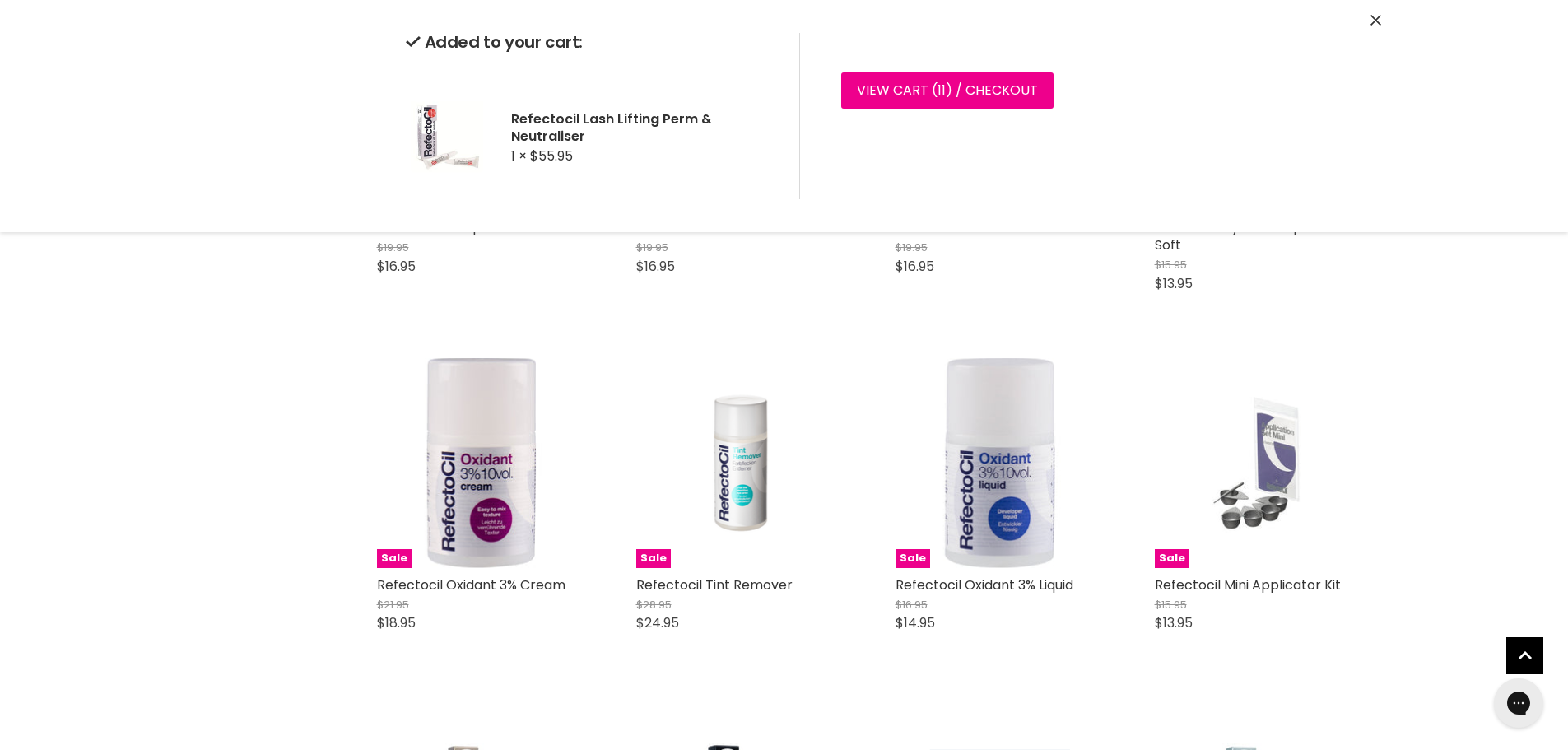
scroll to position [3375, 0]
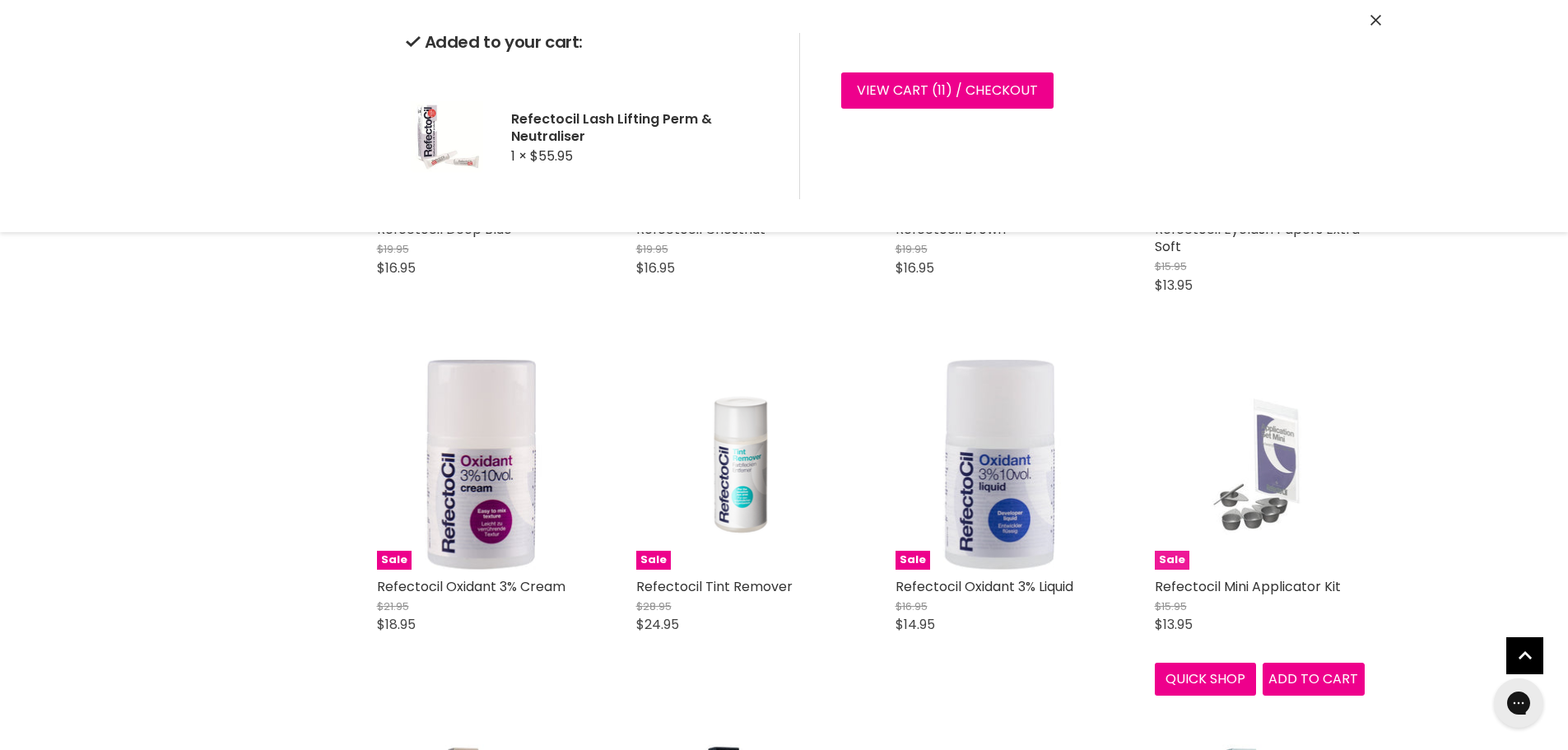
click at [1268, 516] on img "Main content" at bounding box center [1258, 465] width 139 height 210
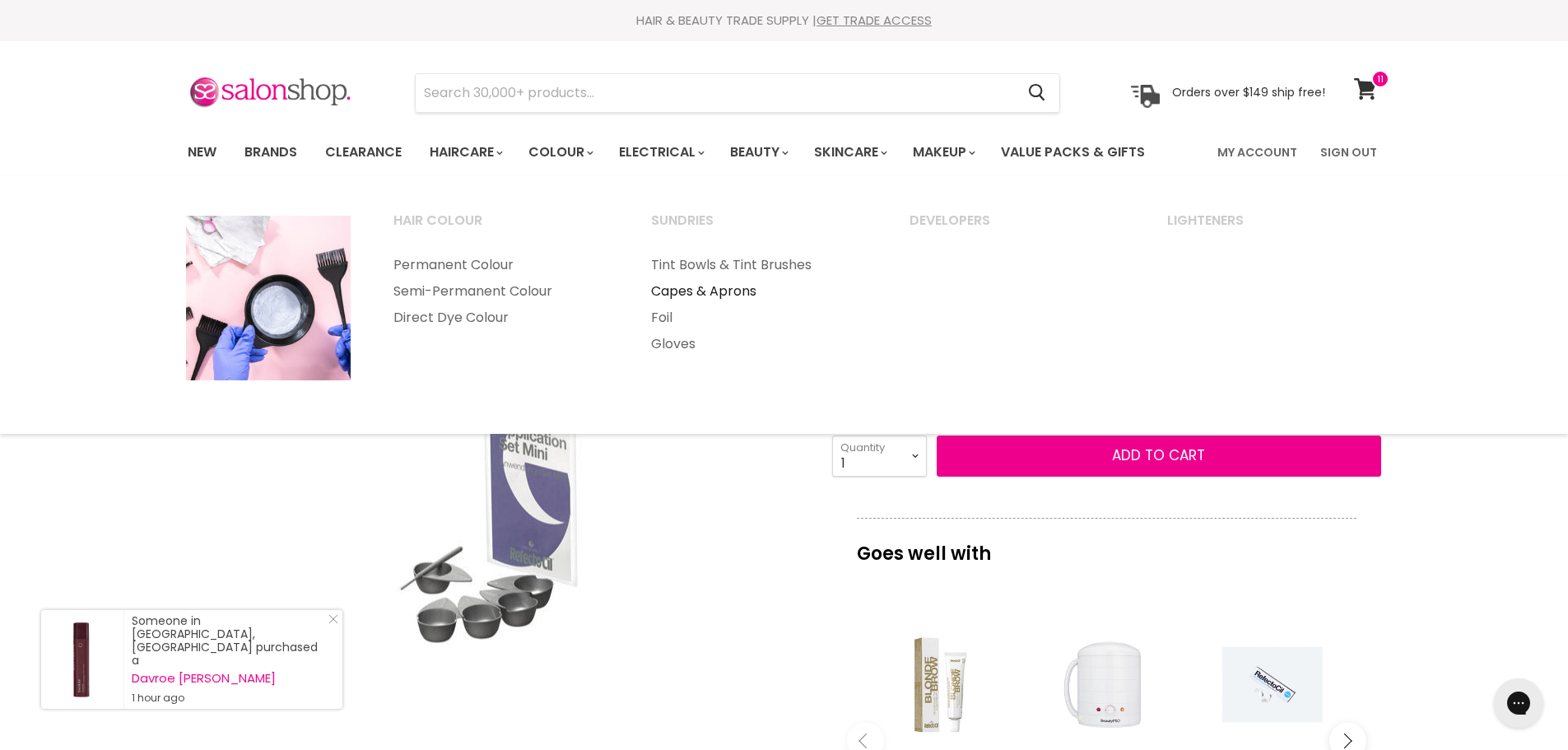
click at [695, 289] on link "Capes & Aprons" at bounding box center [757, 292] width 255 height 27
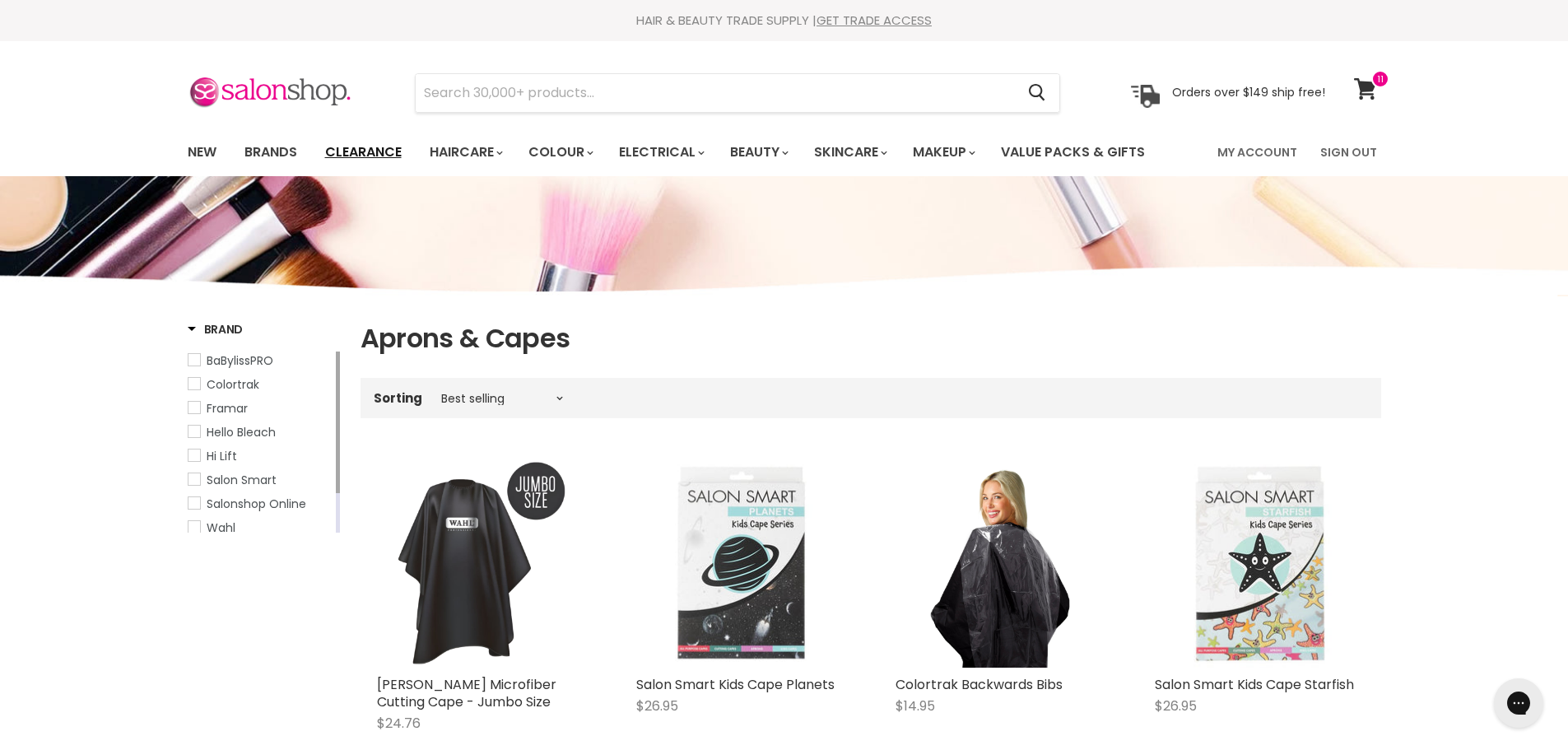
click at [377, 148] on link "Clearance" at bounding box center [363, 151] width 101 height 34
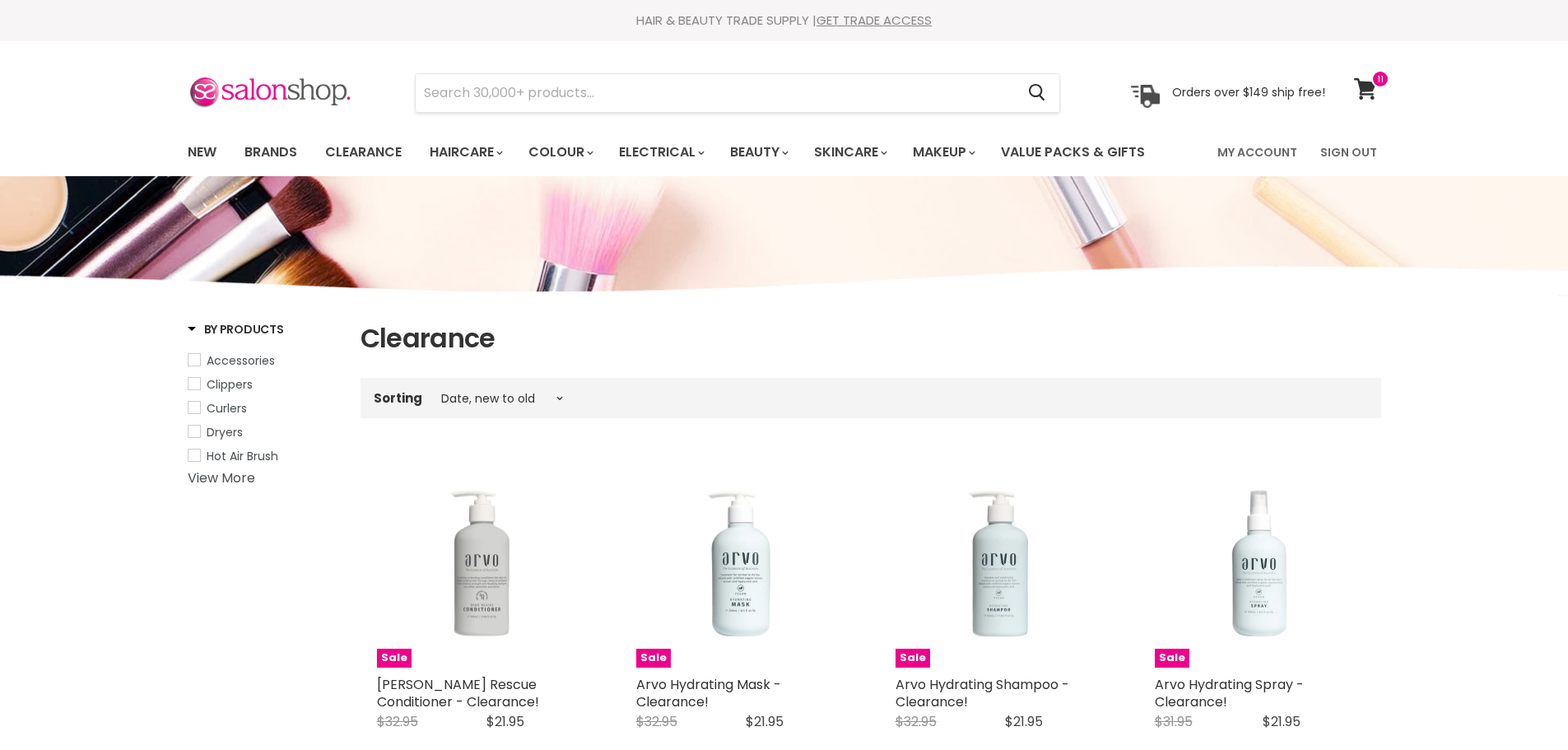
select select "created-descending"
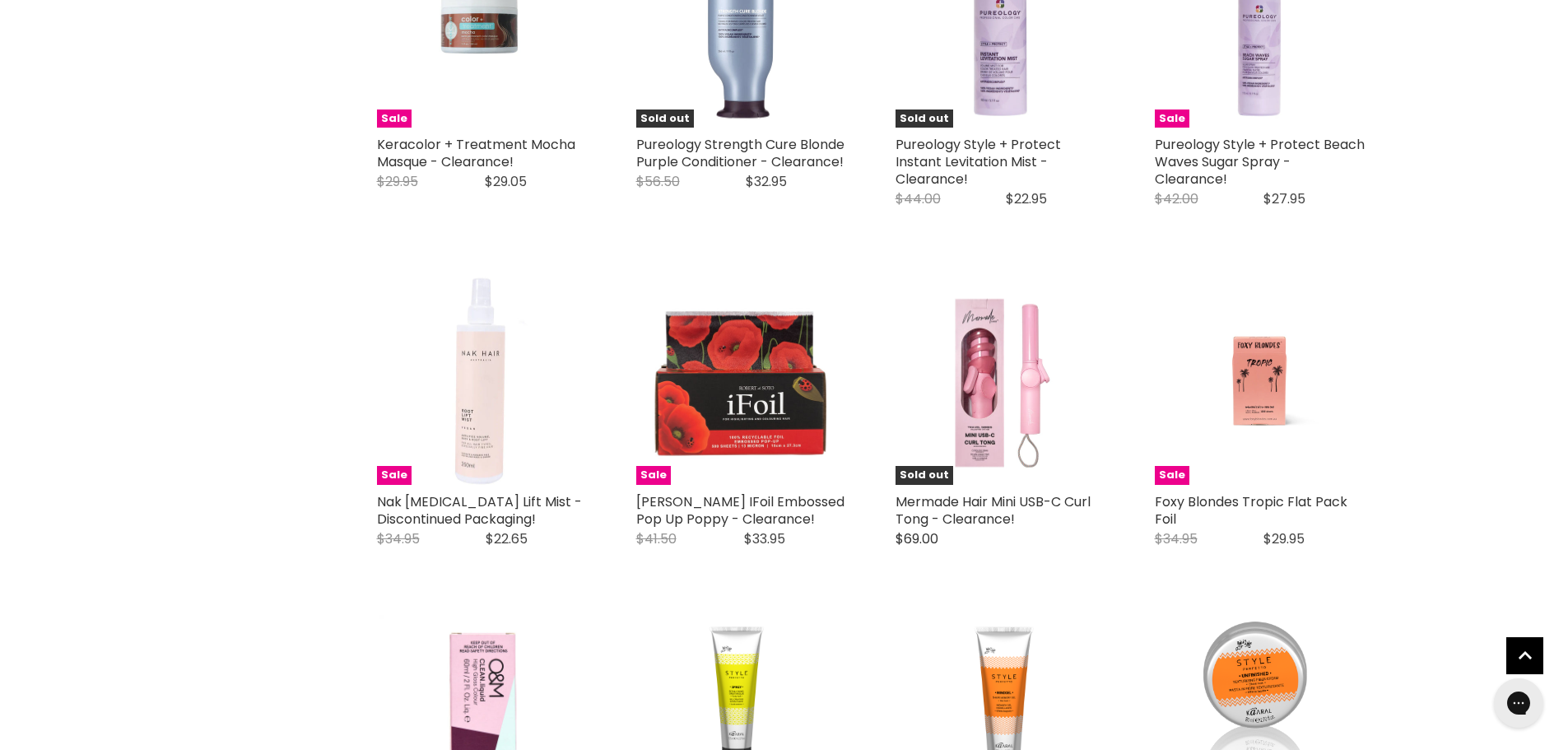
scroll to position [3622, 0]
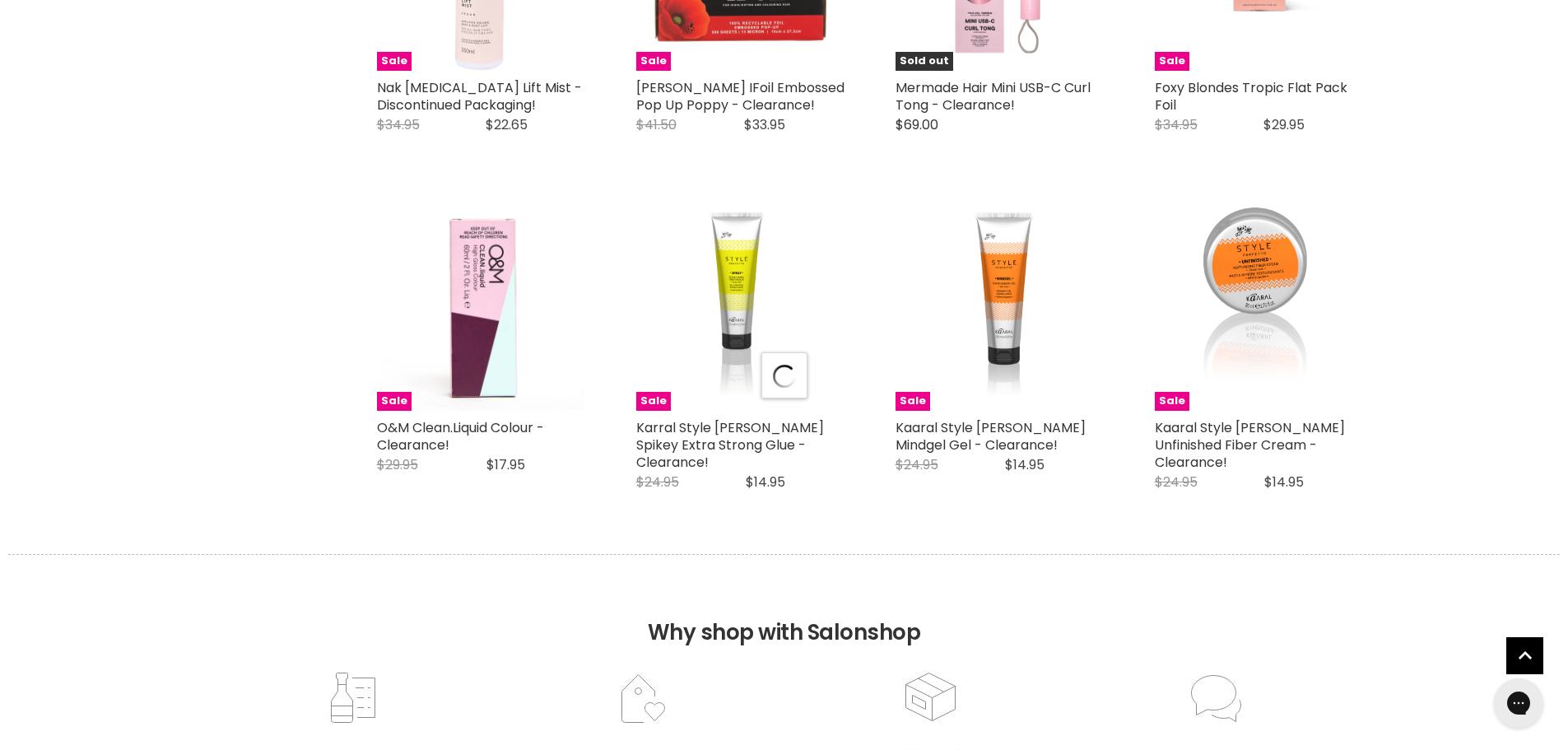
select select "created-descending"
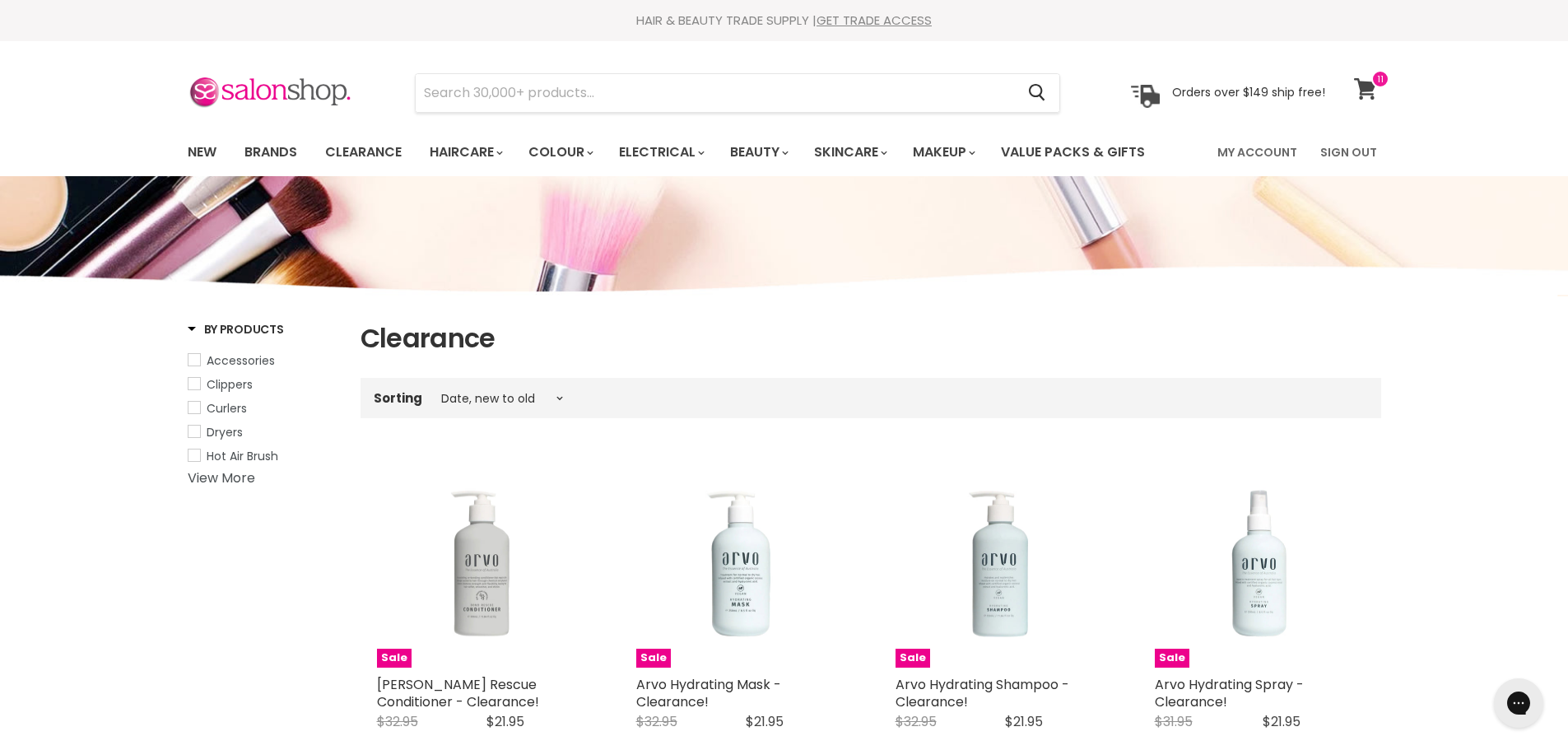
click at [1351, 100] on link "View cart" at bounding box center [1367, 89] width 43 height 38
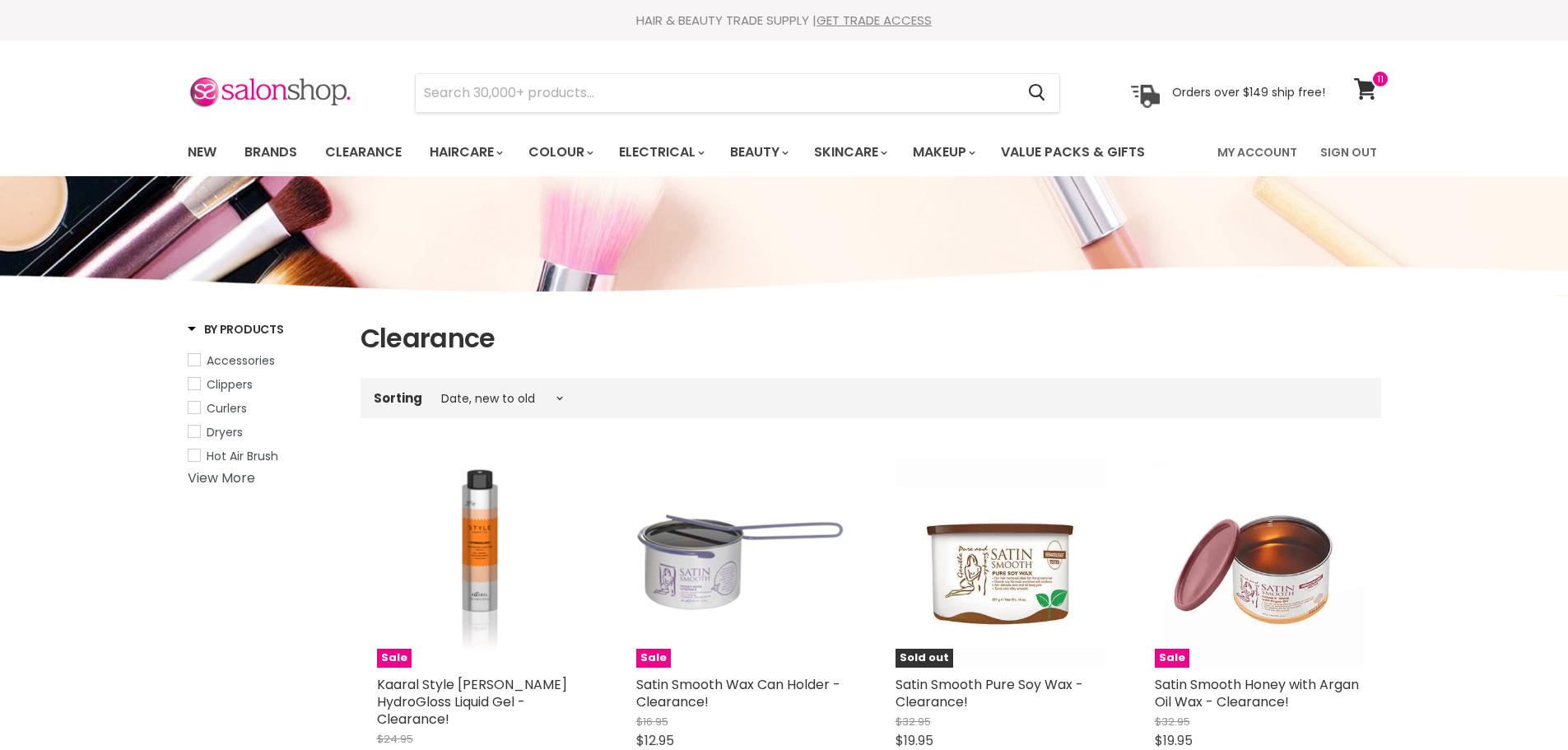
select select "created-descending"
click at [1355, 88] on icon at bounding box center [1365, 89] width 23 height 21
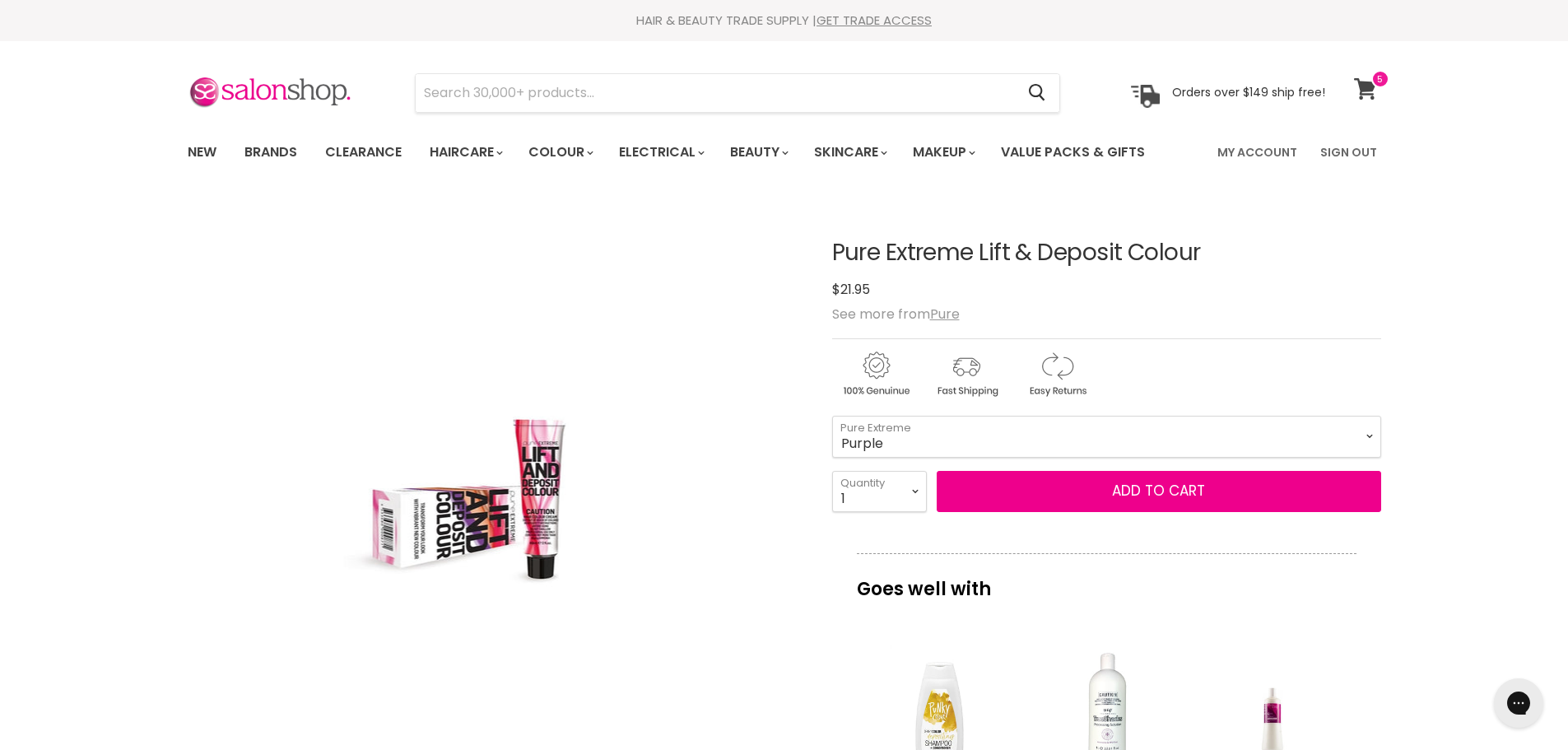
click at [1363, 89] on icon at bounding box center [1365, 89] width 22 height 21
click at [832, 416] on select "Red Sand Magenta Purple Copper Cappuccino" at bounding box center [1106, 436] width 549 height 42
select select "Cappuccino"
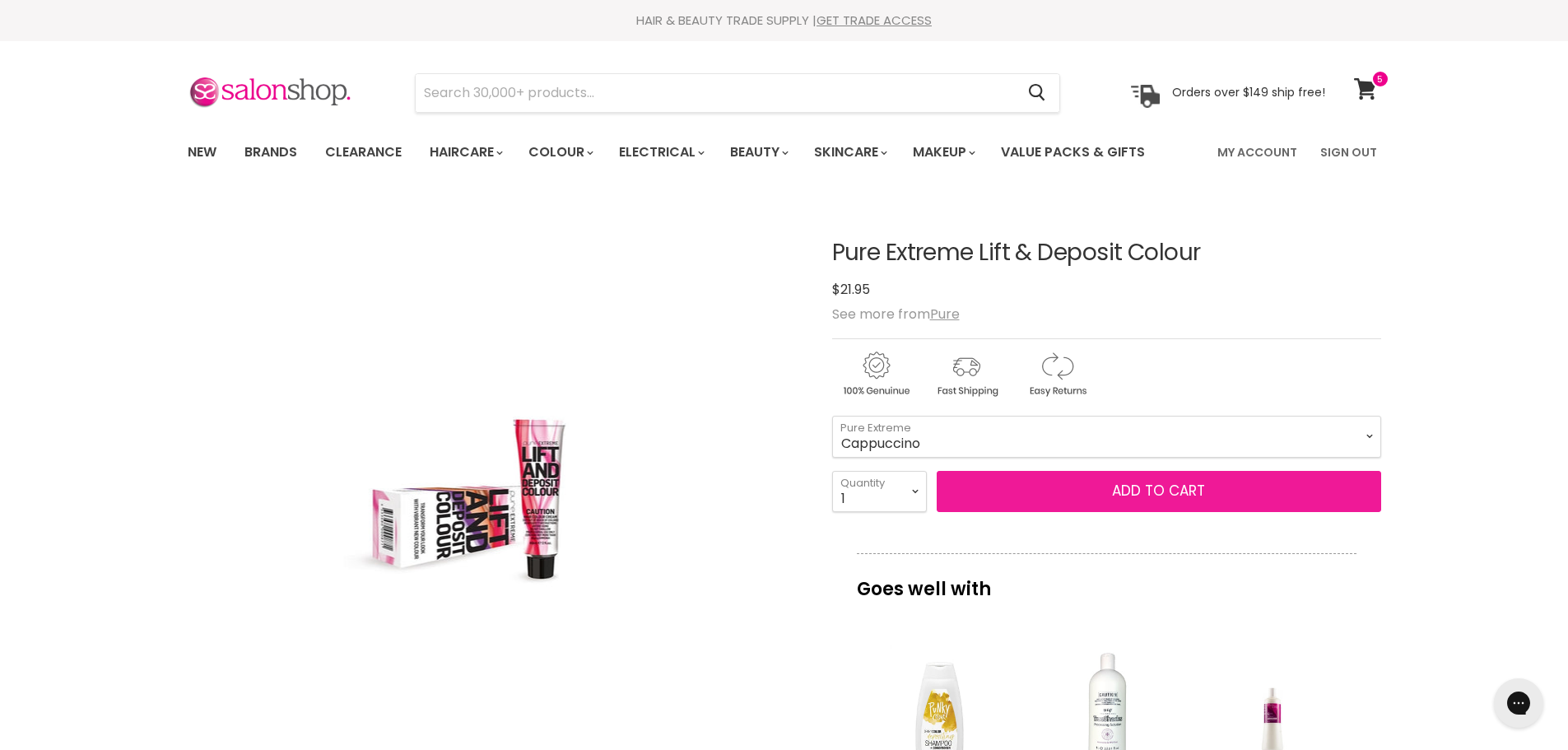
click at [1086, 487] on button "Add to cart" at bounding box center [1158, 491] width 445 height 42
click at [1169, 494] on button "Add to cart" at bounding box center [1158, 491] width 445 height 42
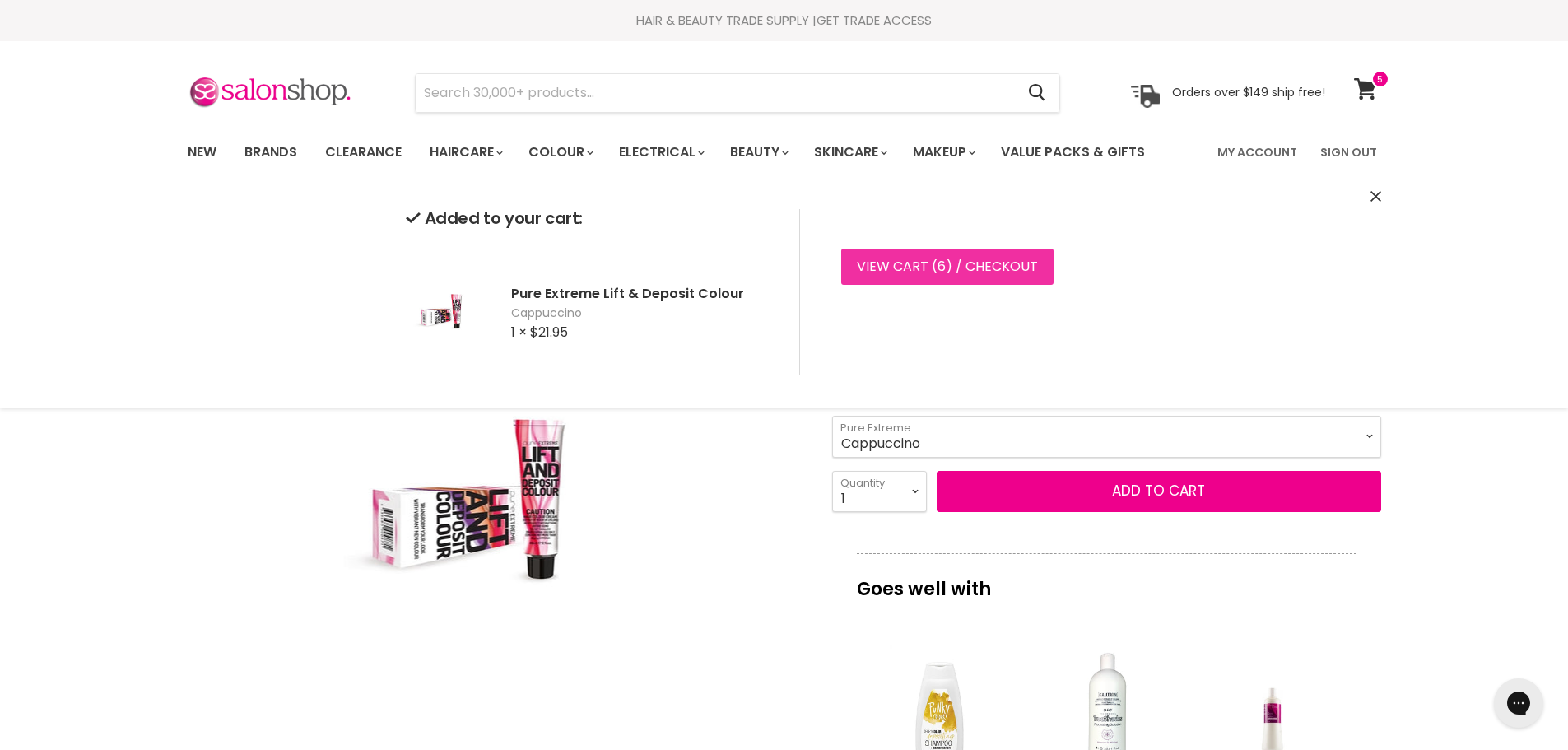
click at [991, 271] on link "View cart ( 6 ) / Checkout" at bounding box center [947, 266] width 212 height 36
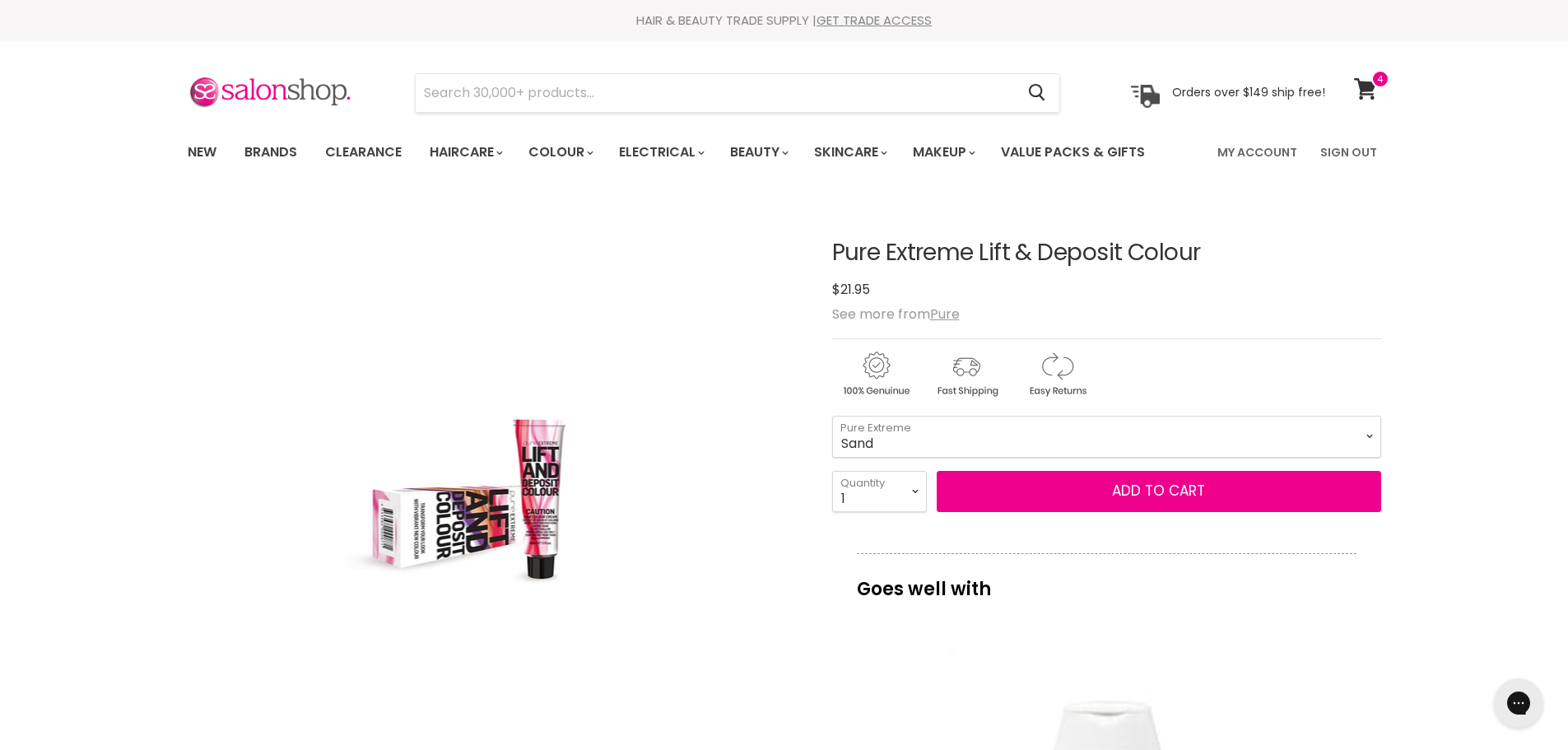
click at [832, 416] on select "Red Sand Magenta Purple Copper Cappuccino" at bounding box center [1106, 436] width 549 height 42
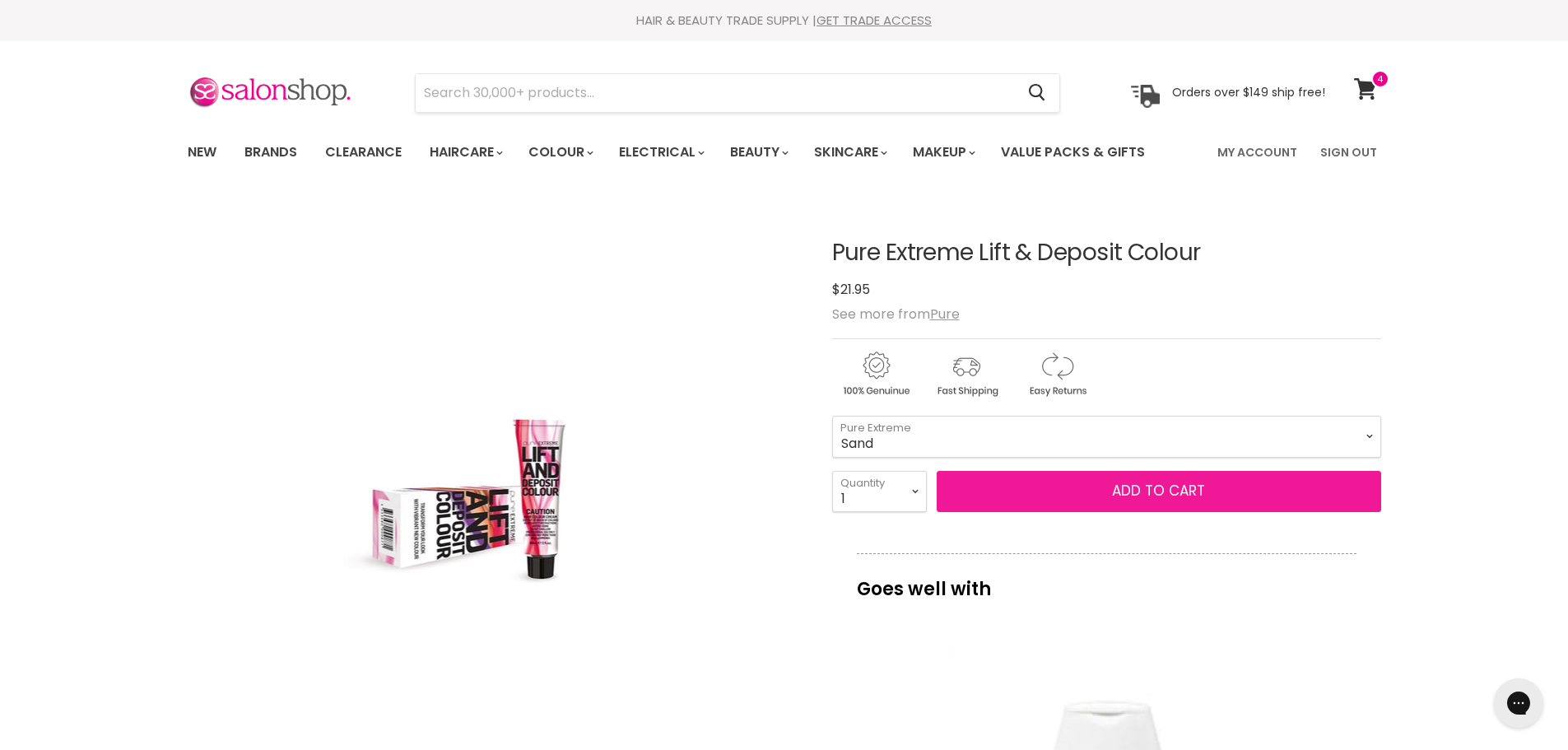
select select "Sand"
click at [1111, 483] on button "Add to cart" at bounding box center [1158, 491] width 445 height 42
click at [1182, 488] on button "Add to cart" at bounding box center [1158, 491] width 445 height 42
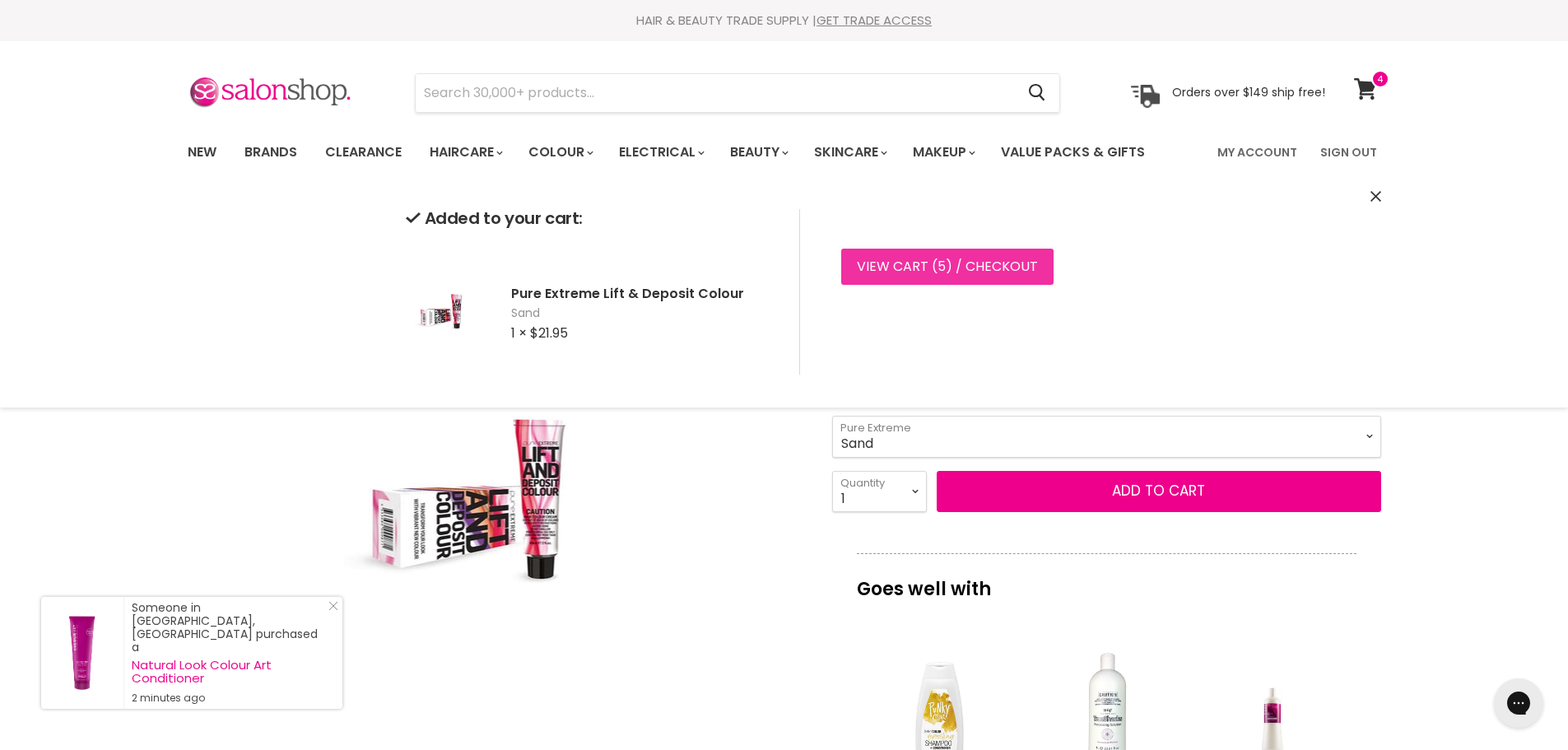
click at [991, 260] on link "View cart ( 5 ) / Checkout" at bounding box center [947, 266] width 212 height 36
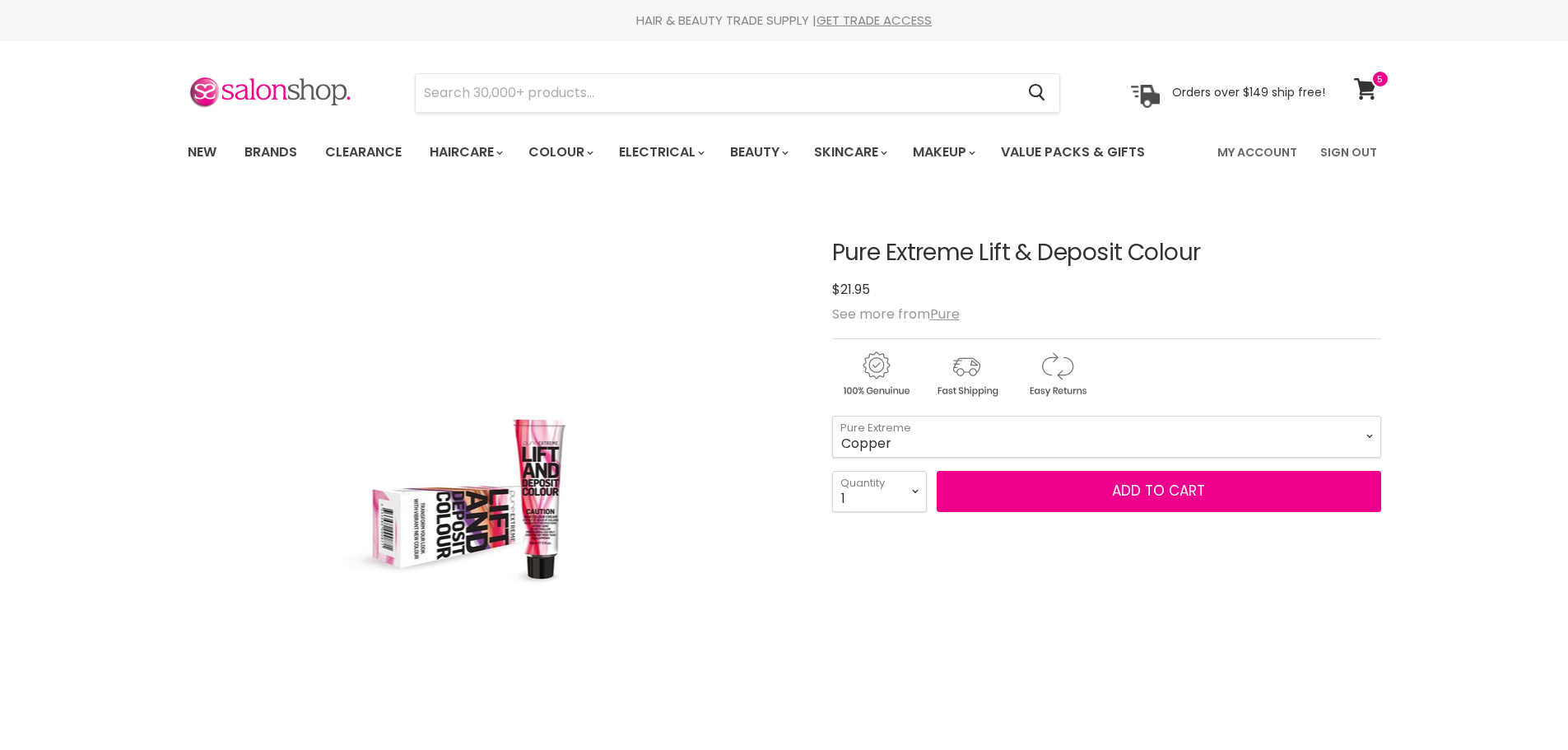
click at [832, 416] on select "Red Sand Magenta Purple Copper Cappuccino" at bounding box center [1106, 436] width 549 height 42
select select "Copper"
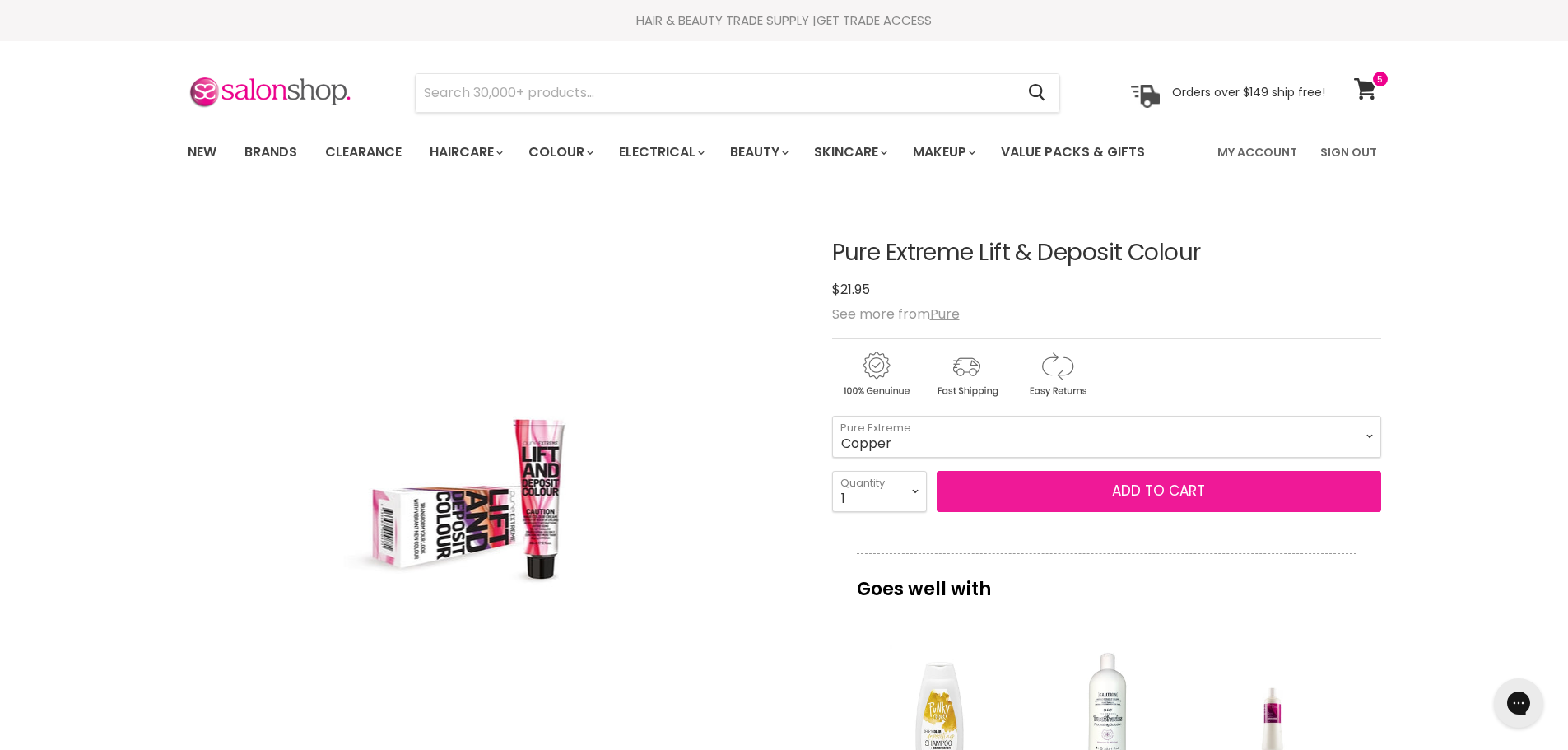
click at [1164, 489] on button "Add to cart" at bounding box center [1158, 491] width 445 height 42
click at [1171, 487] on button "Add to cart" at bounding box center [1158, 491] width 445 height 42
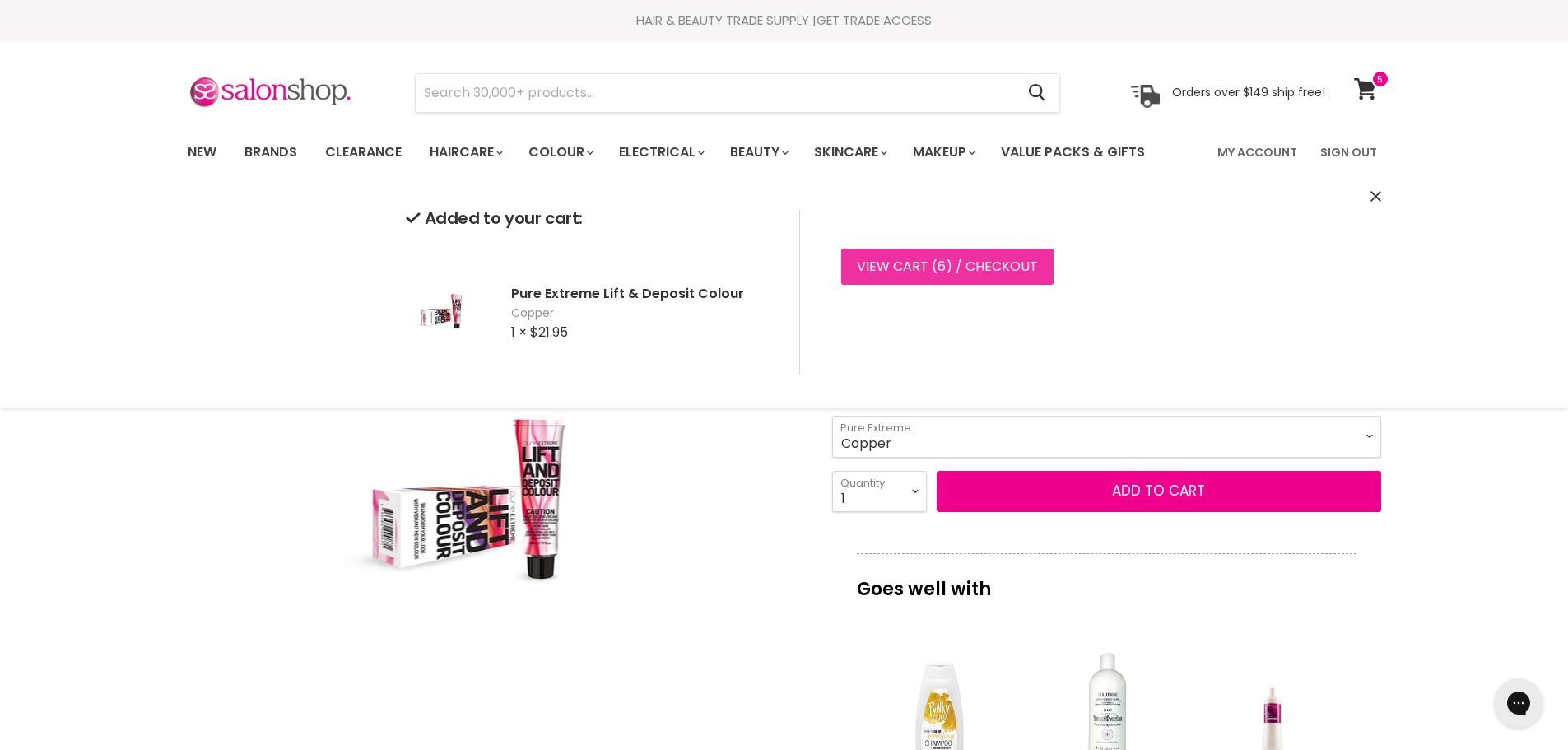
click at [1004, 271] on link "View cart ( 6 ) / Checkout" at bounding box center [947, 266] width 212 height 36
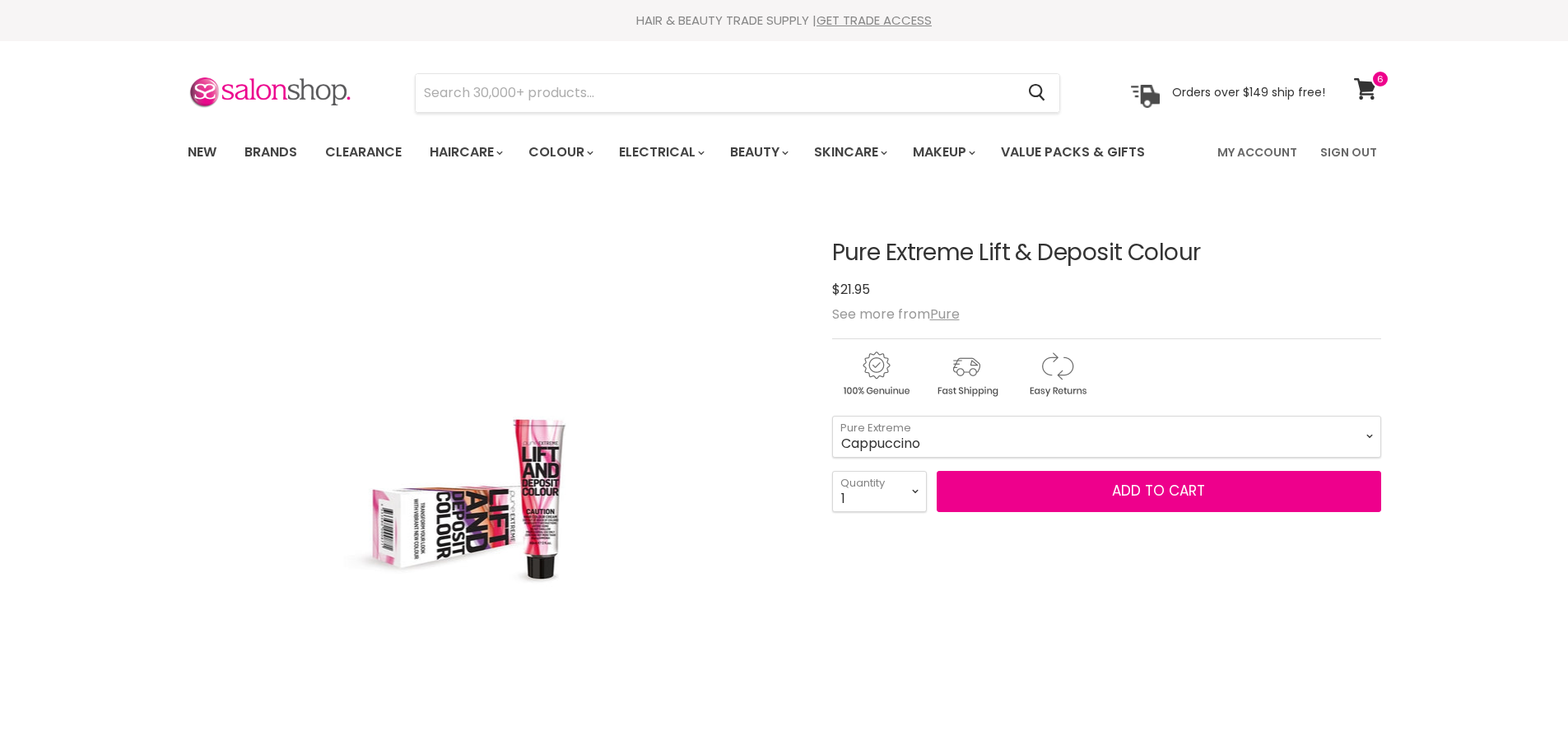
click at [832, 416] on select "Red Sand Magenta Purple Copper Cappuccino" at bounding box center [1106, 436] width 549 height 42
select select "Cappuccino"
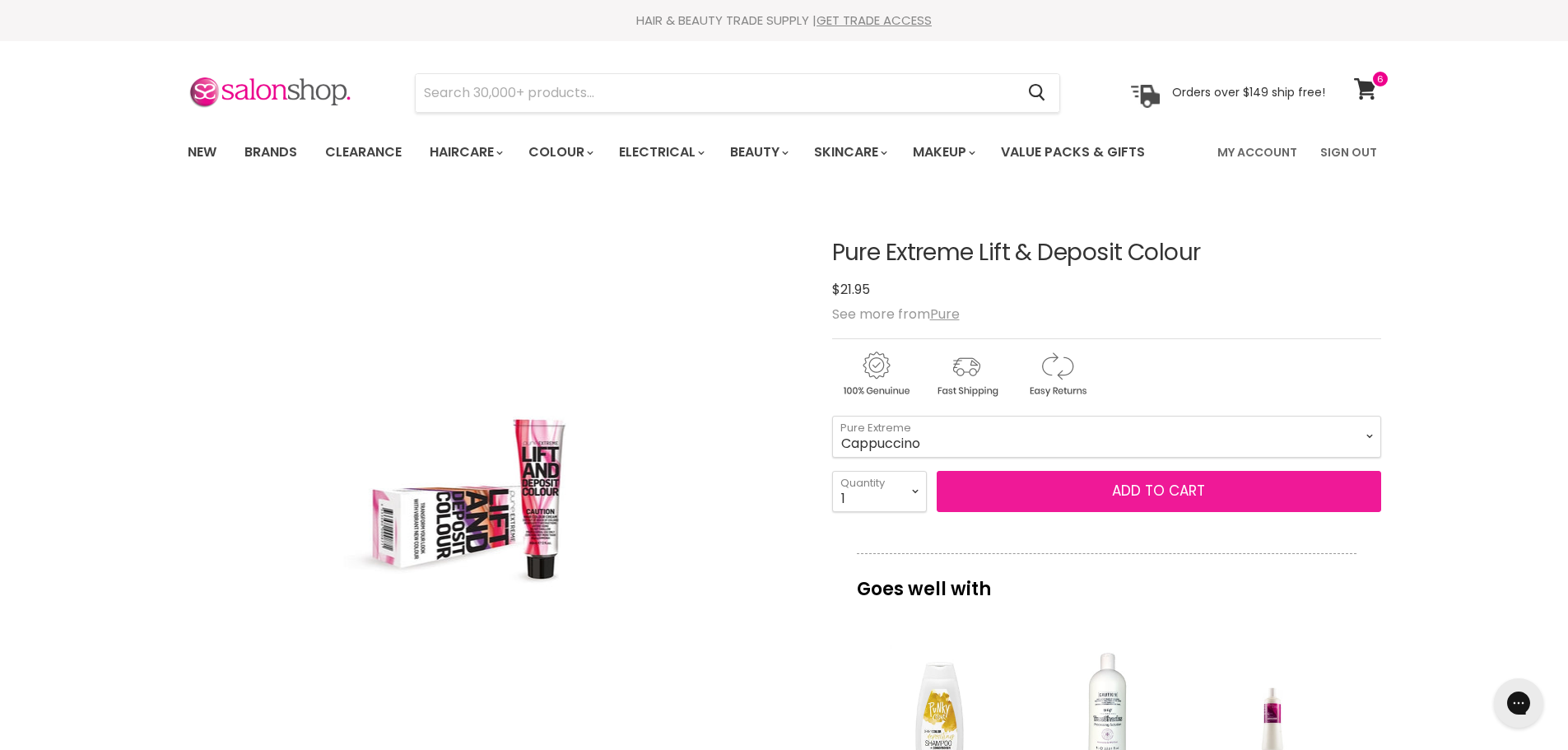
click at [1172, 489] on button "Add to cart" at bounding box center [1158, 491] width 445 height 42
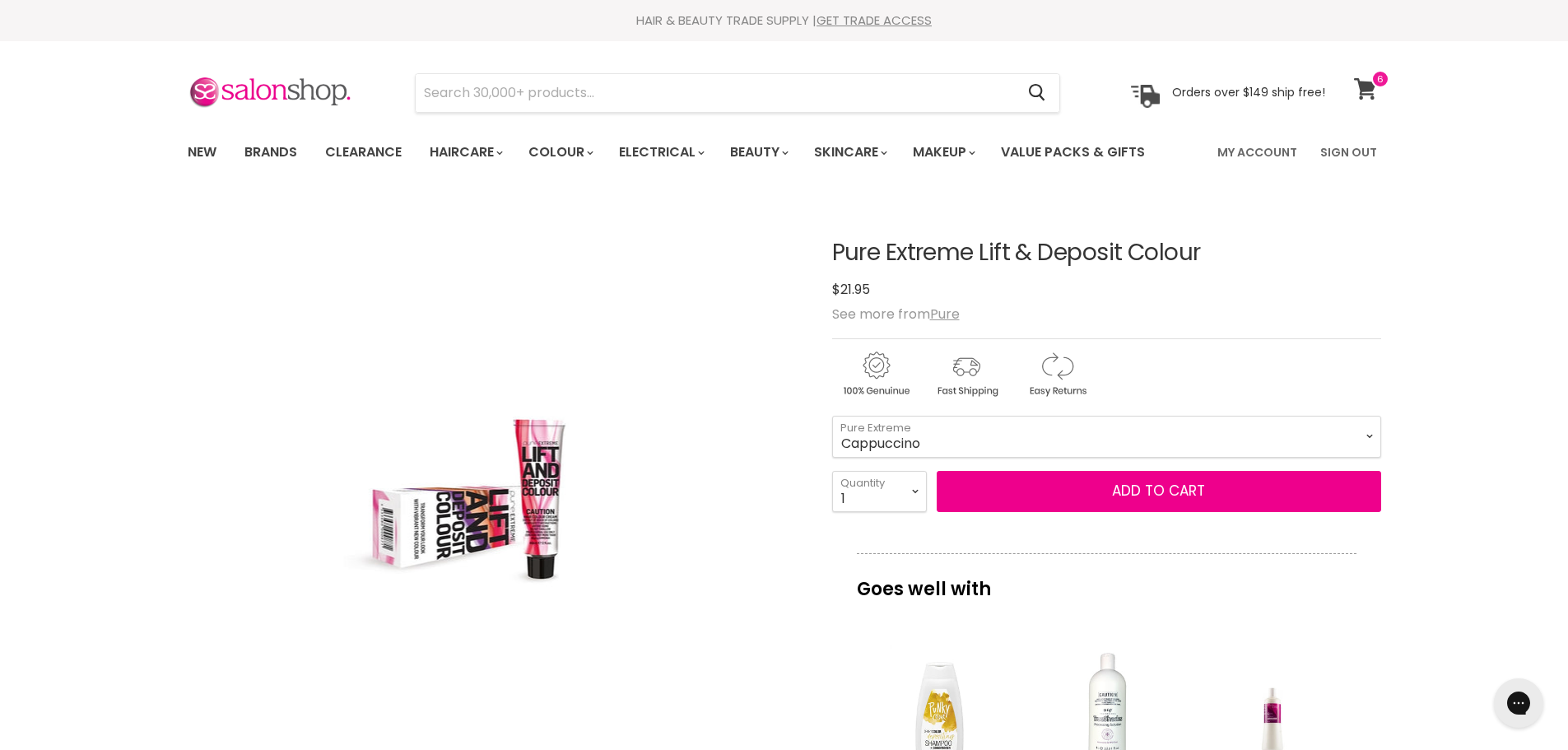
click at [1371, 91] on icon at bounding box center [1365, 89] width 23 height 21
click at [832, 416] on select "Red Sand Magenta Purple Copper Cappuccino" at bounding box center [1106, 436] width 549 height 42
select select "Cappuccino"
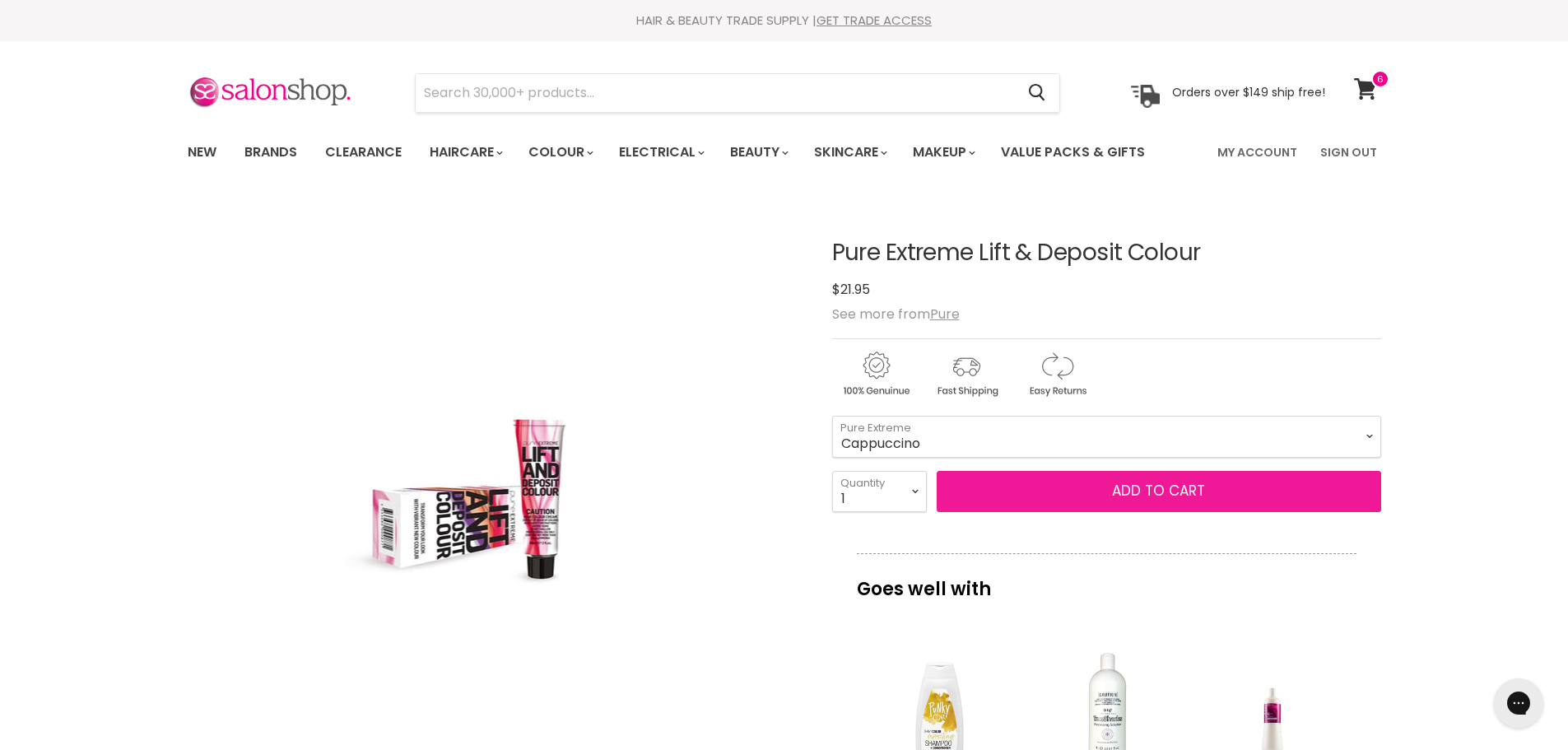
click at [1187, 493] on button "Add to cart" at bounding box center [1158, 491] width 445 height 42
click at [1169, 487] on button "Add to cart" at bounding box center [1158, 491] width 445 height 42
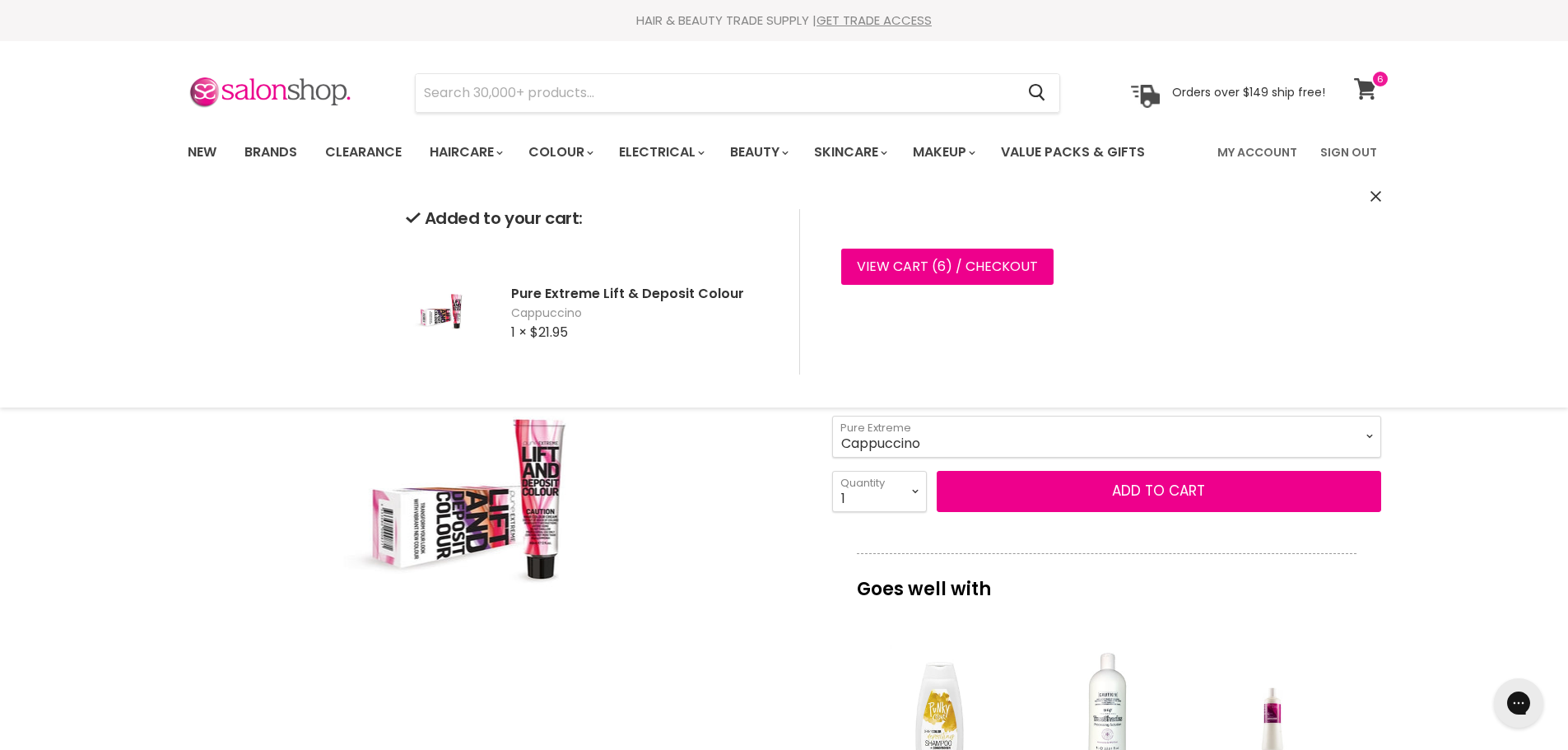
click at [1371, 82] on span at bounding box center [1380, 79] width 18 height 18
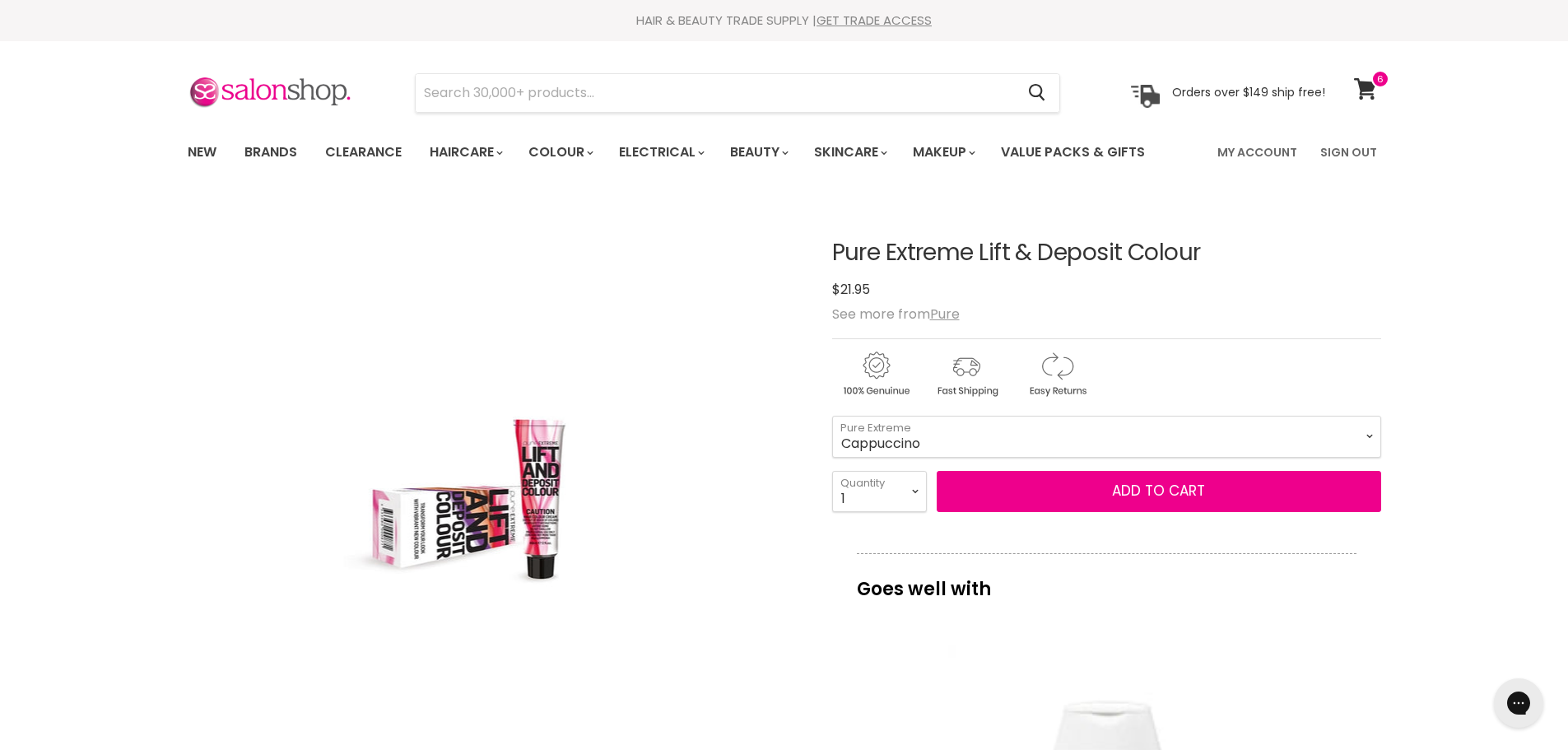
click at [832, 416] on select "Red Sand Magenta Purple Copper Cappuccino" at bounding box center [1106, 436] width 549 height 42
select select "Cappuccino"
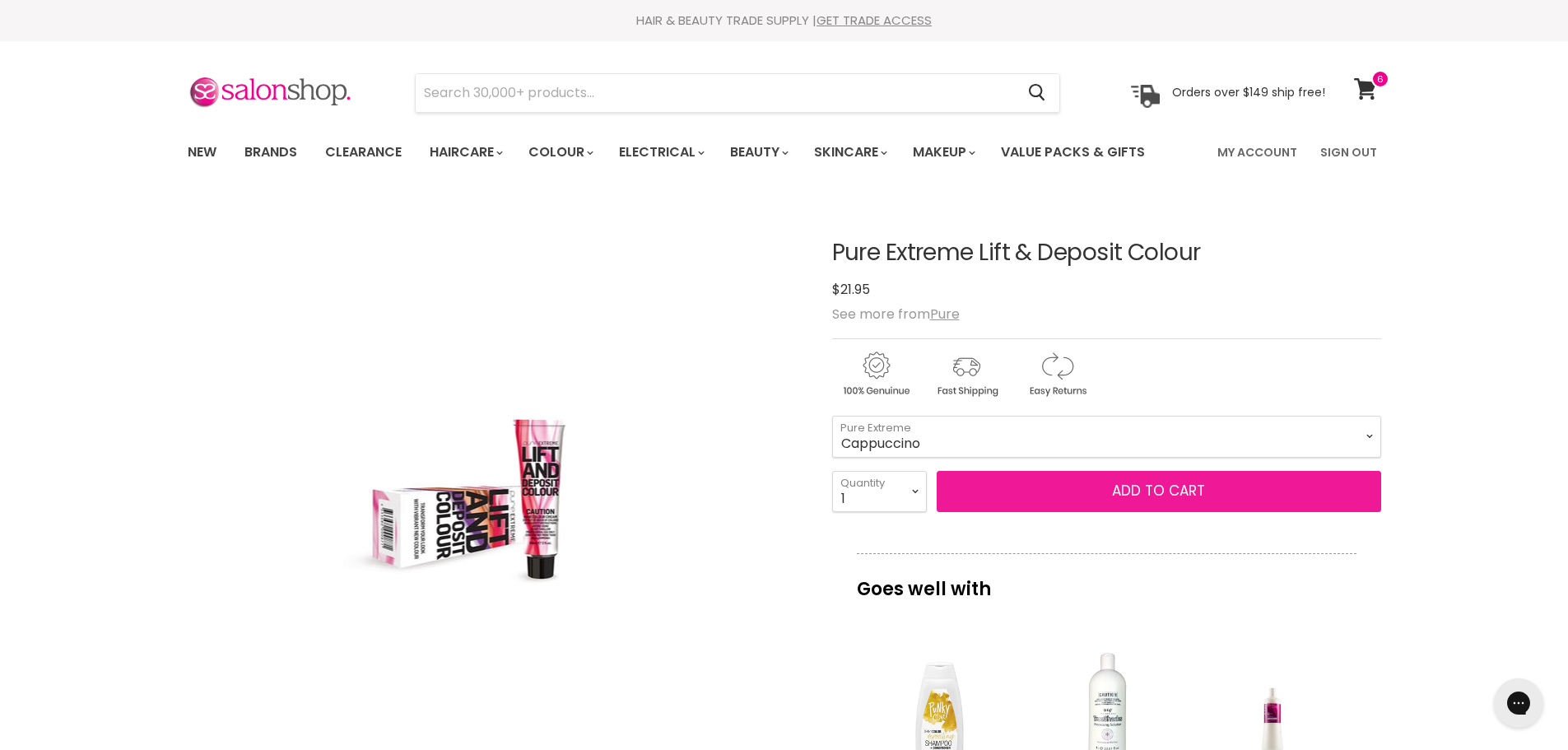
click at [1153, 483] on button "Add to cart" at bounding box center [1158, 491] width 445 height 42
click at [1149, 494] on button "Add to cart" at bounding box center [1158, 491] width 445 height 42
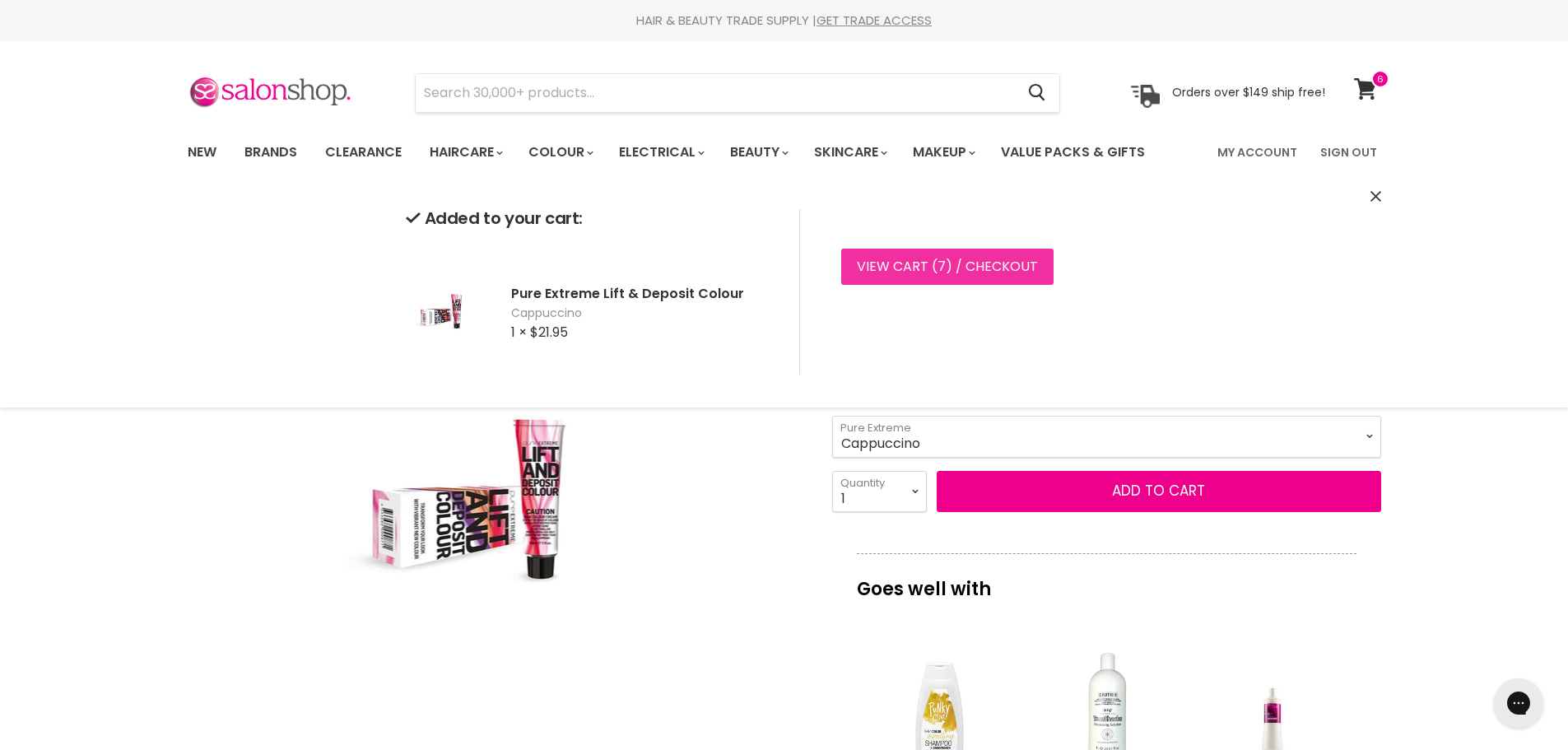
click at [989, 268] on link "View cart ( 7 ) / Checkout" at bounding box center [947, 266] width 212 height 36
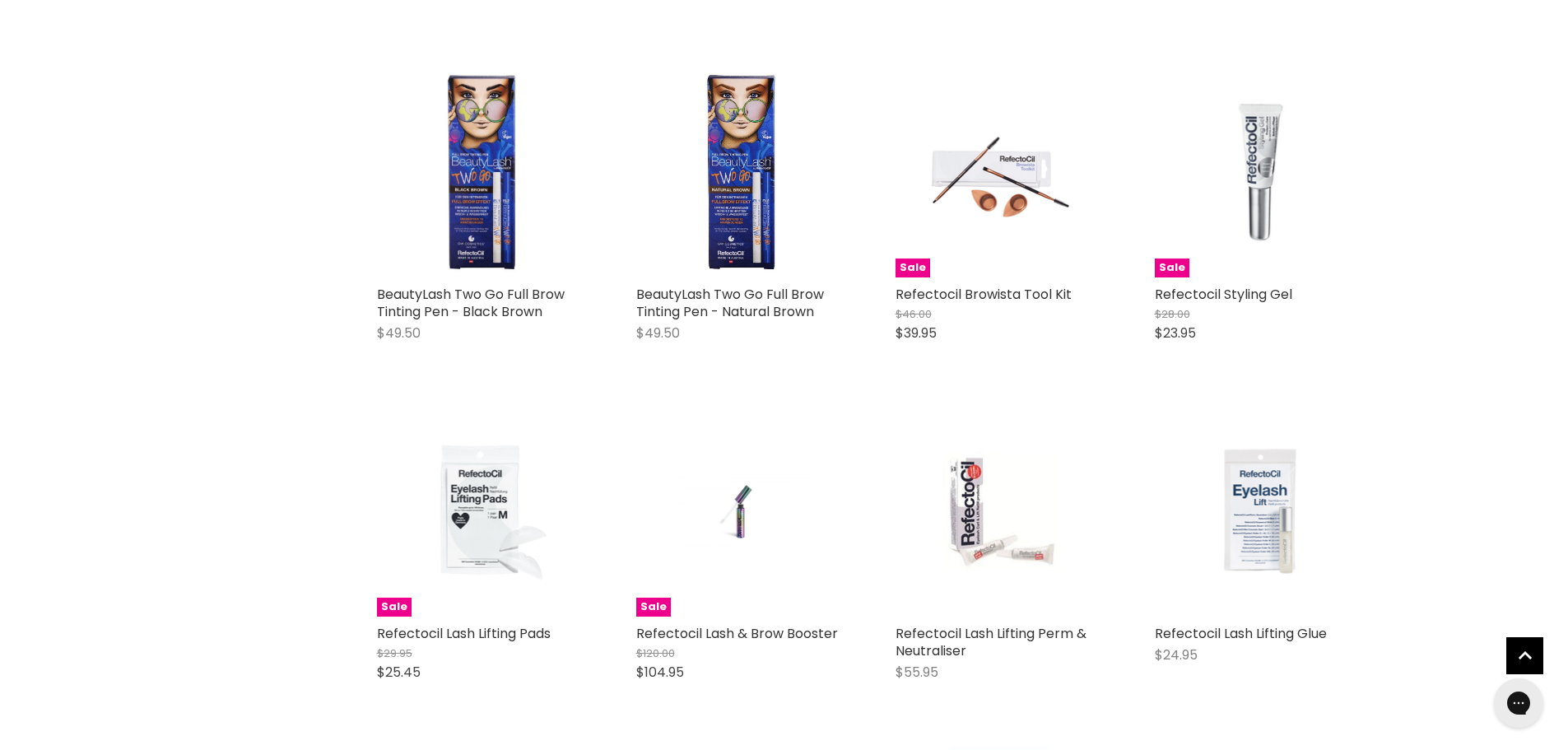
scroll to position [1399, 0]
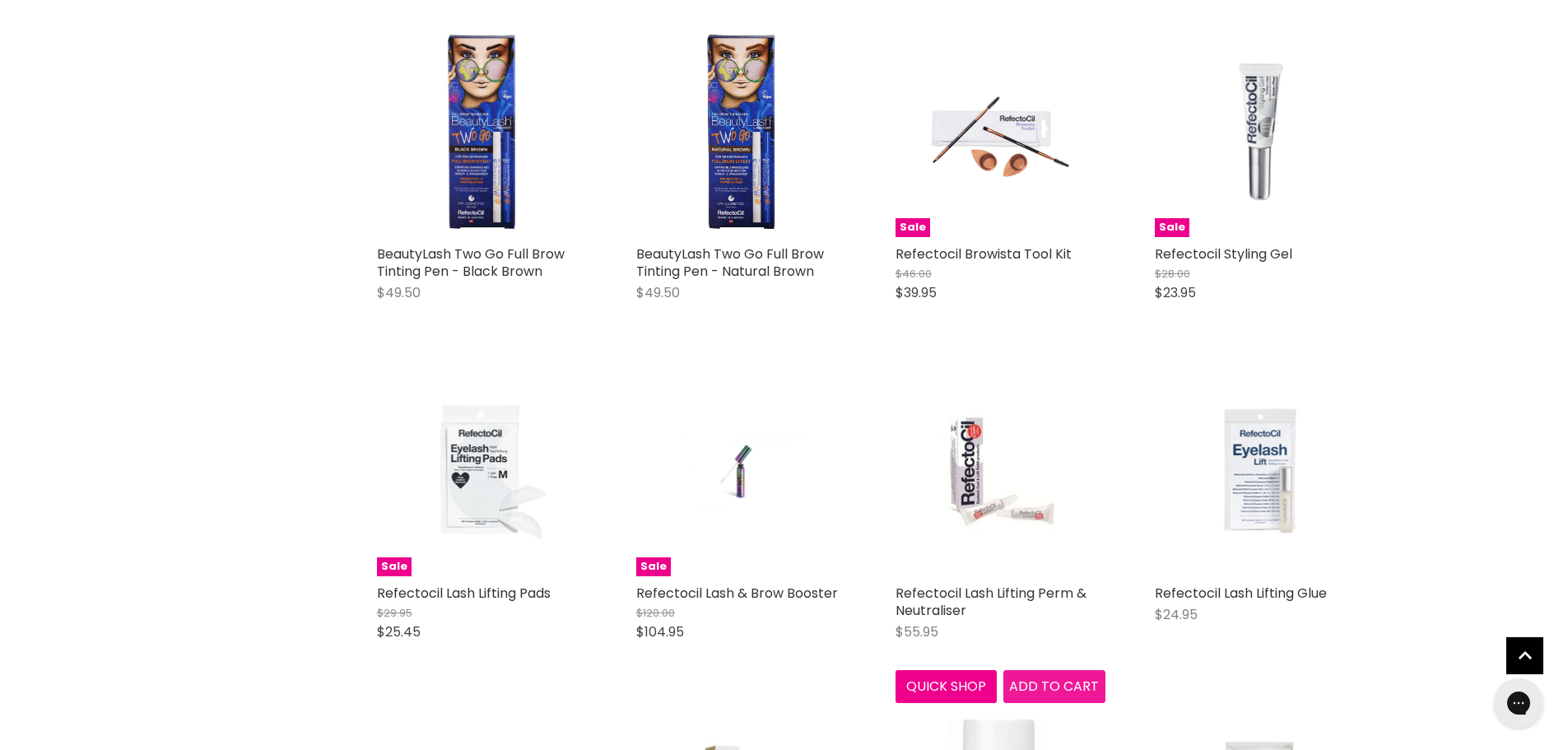
click at [1043, 676] on span "Add to cart" at bounding box center [1053, 685] width 89 height 19
click at [1064, 683] on span "Add to cart" at bounding box center [1053, 685] width 89 height 19
click at [1029, 686] on span "Add to cart" at bounding box center [1053, 685] width 89 height 19
click at [1039, 685] on span "Add to cart" at bounding box center [1053, 685] width 89 height 19
click at [1052, 592] on link "Refectocil Lash Lifting Perm & Neutraliser" at bounding box center [991, 601] width 191 height 36
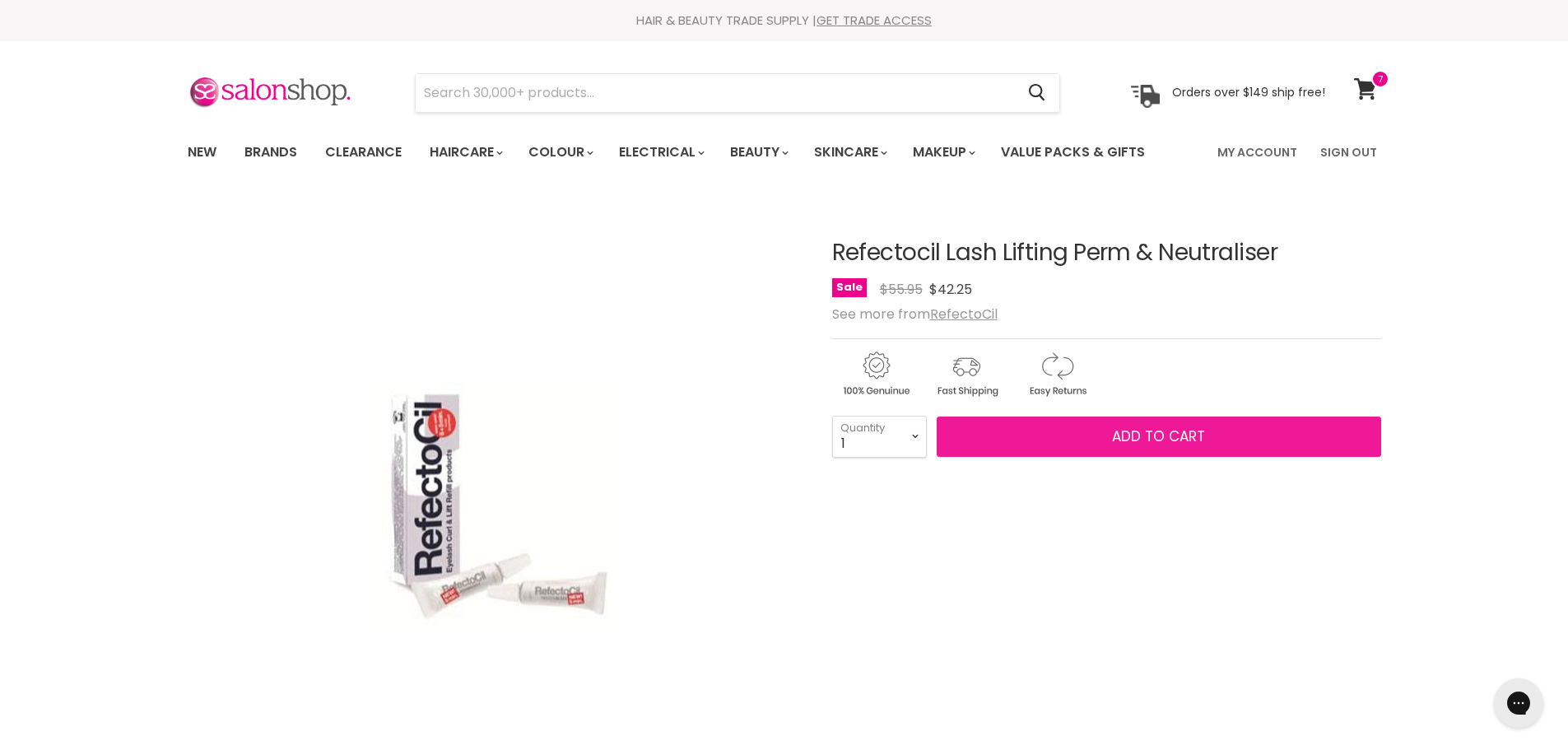
click at [1168, 428] on span "Add to cart" at bounding box center [1158, 435] width 93 height 19
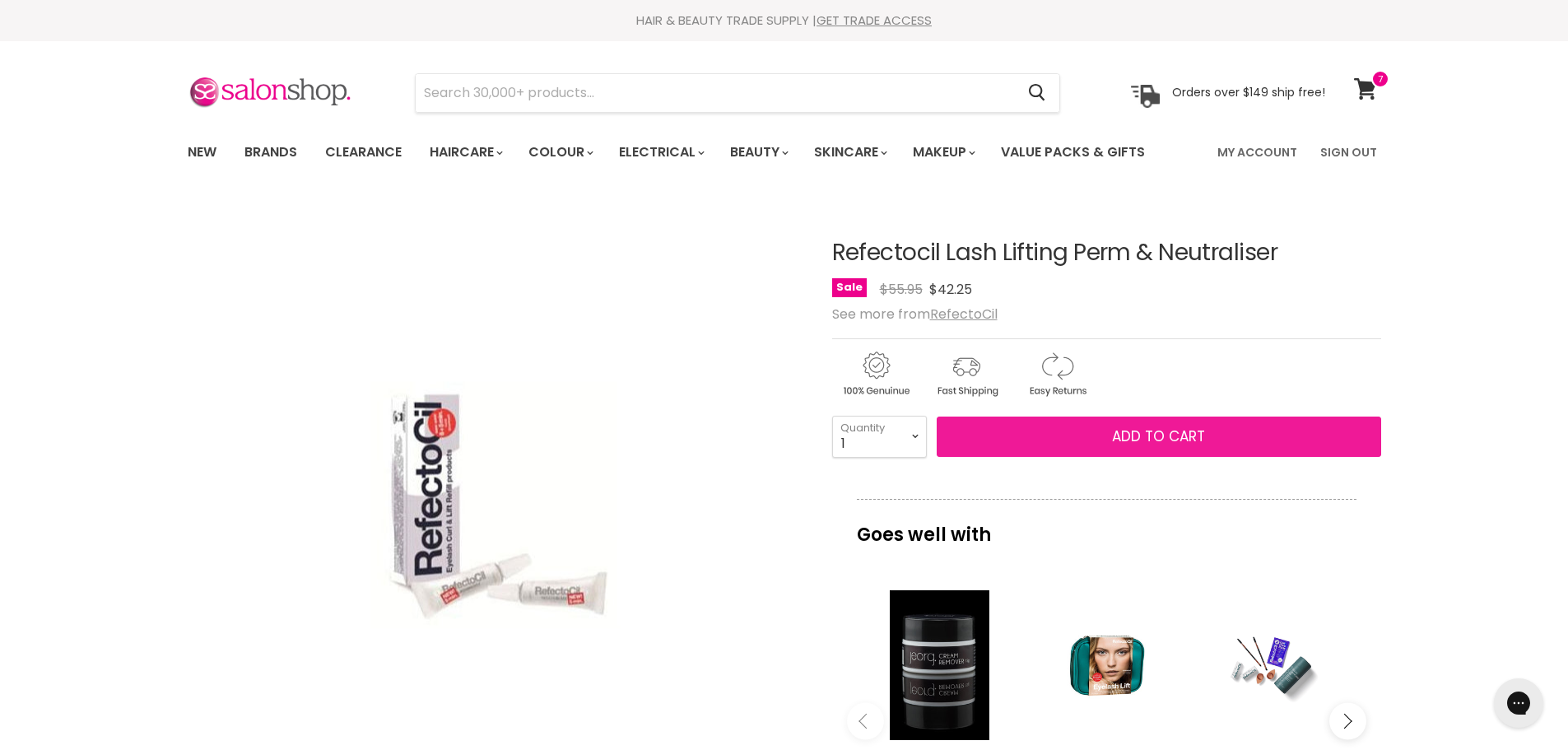
click at [1168, 428] on span "Add to cart" at bounding box center [1158, 435] width 93 height 19
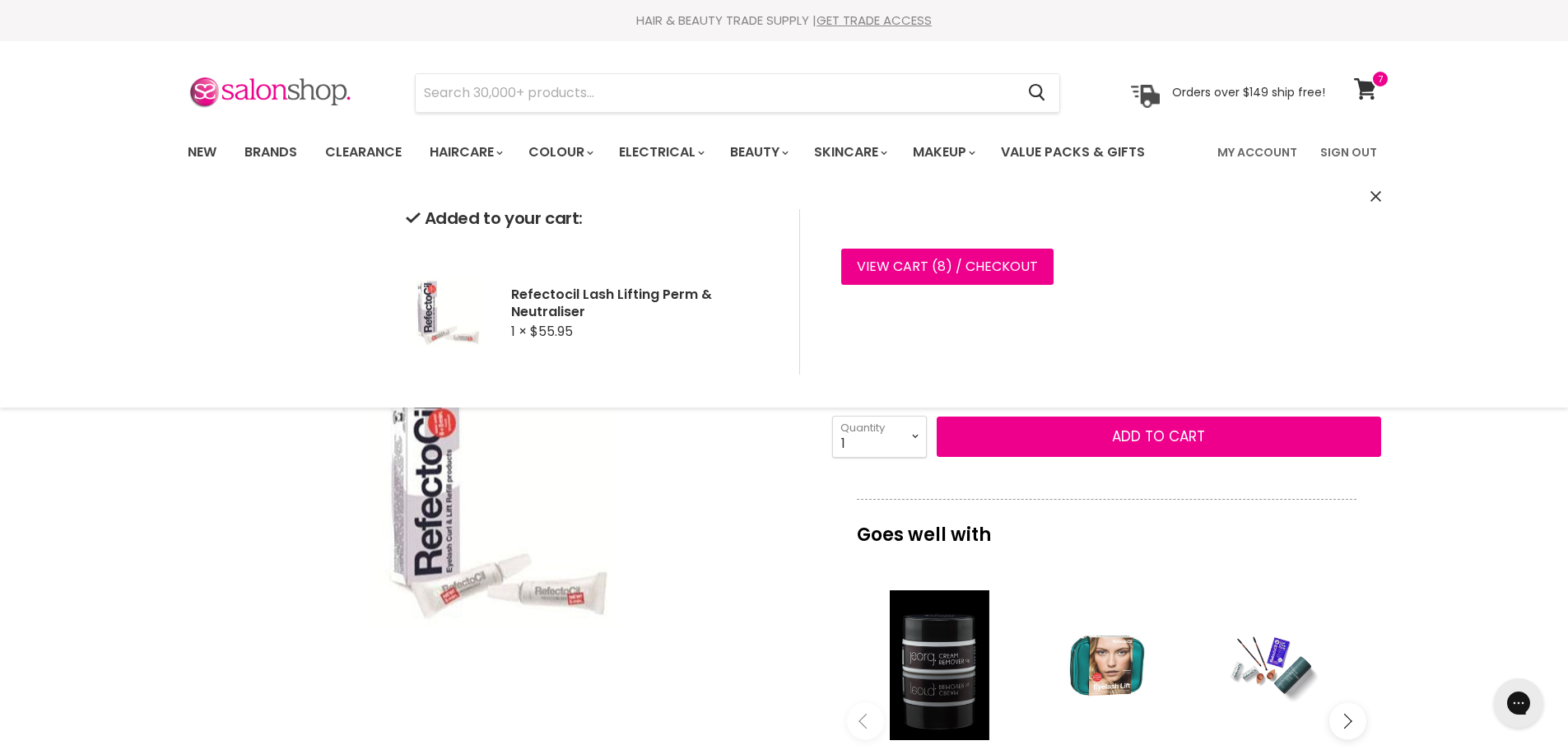
click at [1115, 661] on div "Main content" at bounding box center [1106, 665] width 149 height 149
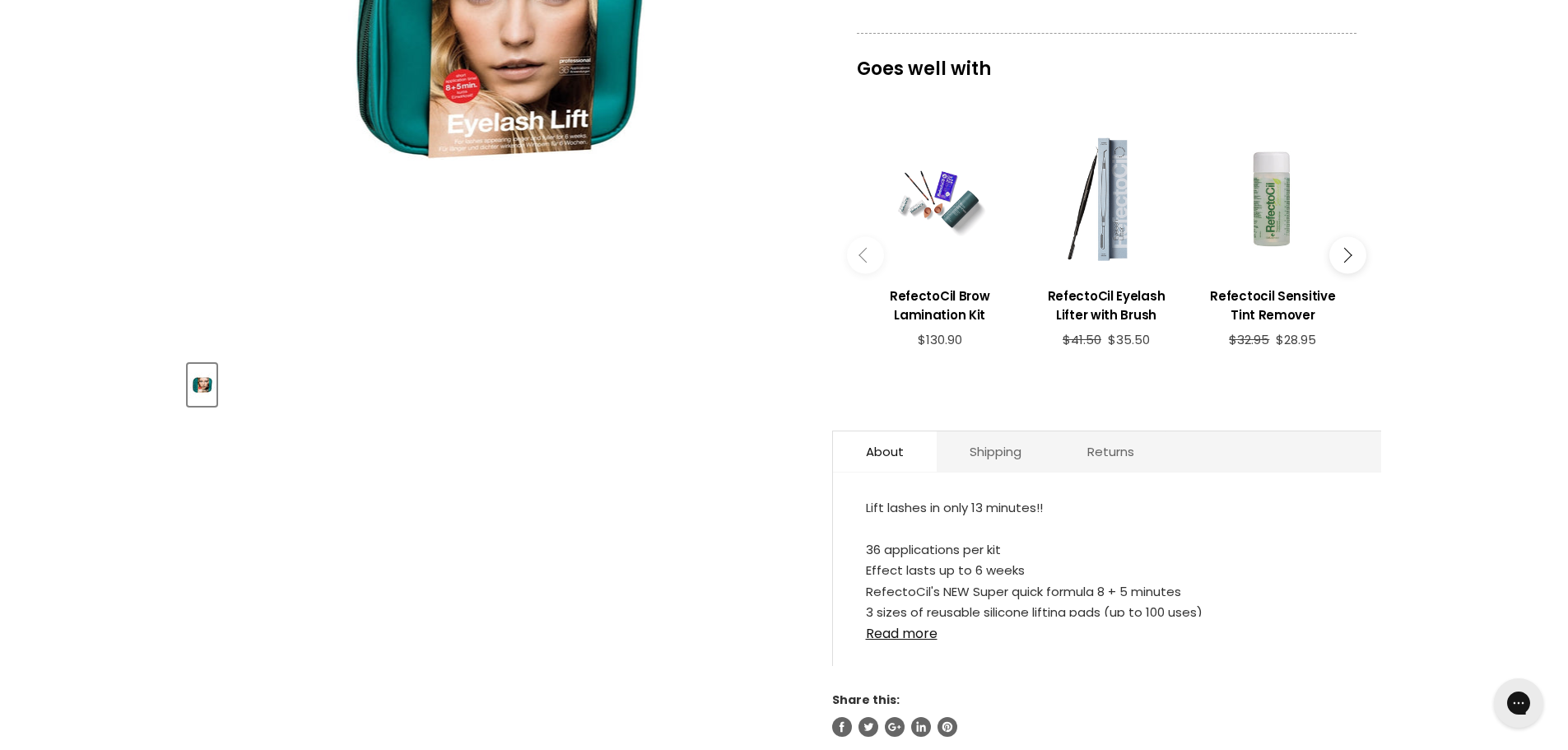
scroll to position [494, 0]
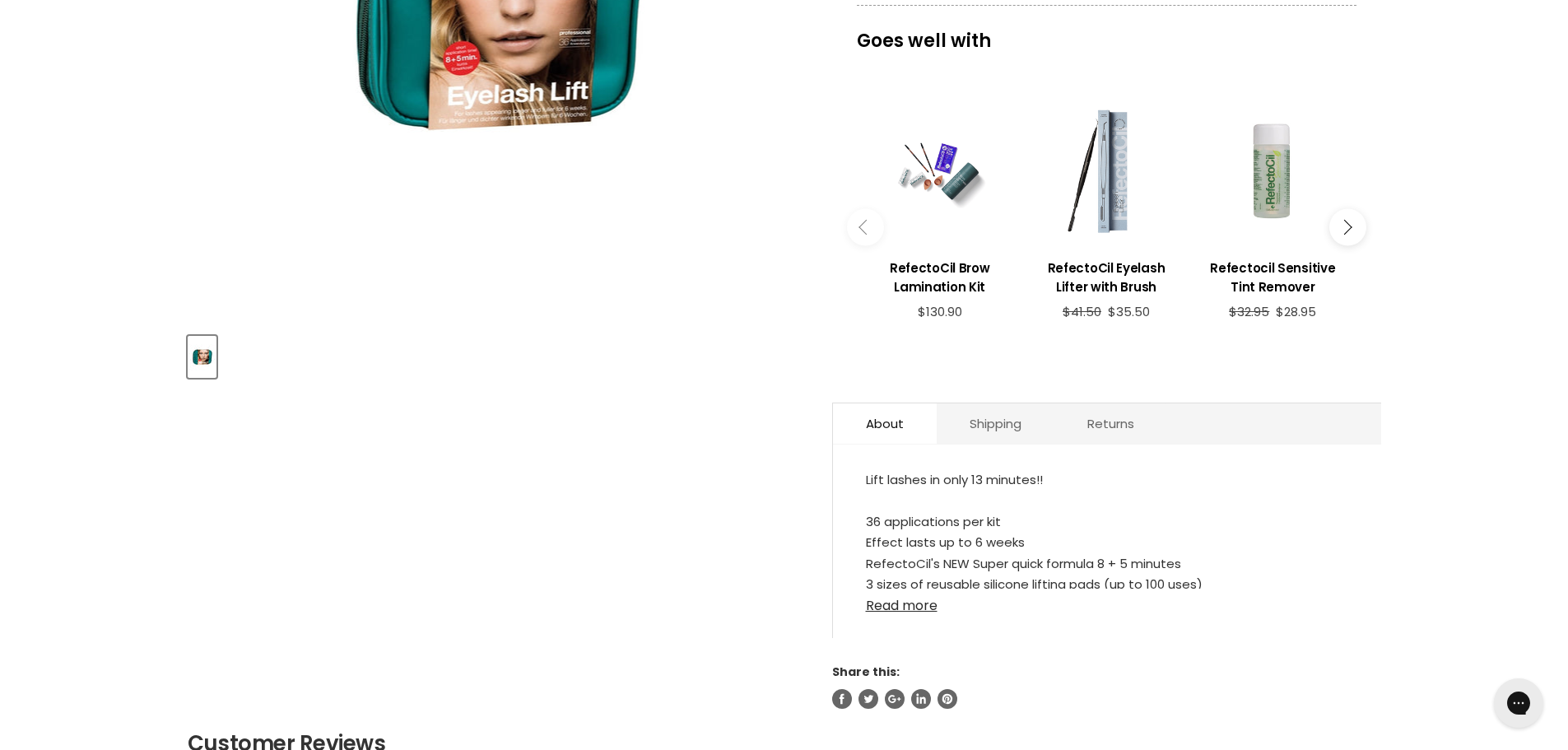
click at [901, 601] on link "Read more" at bounding box center [1107, 601] width 482 height 25
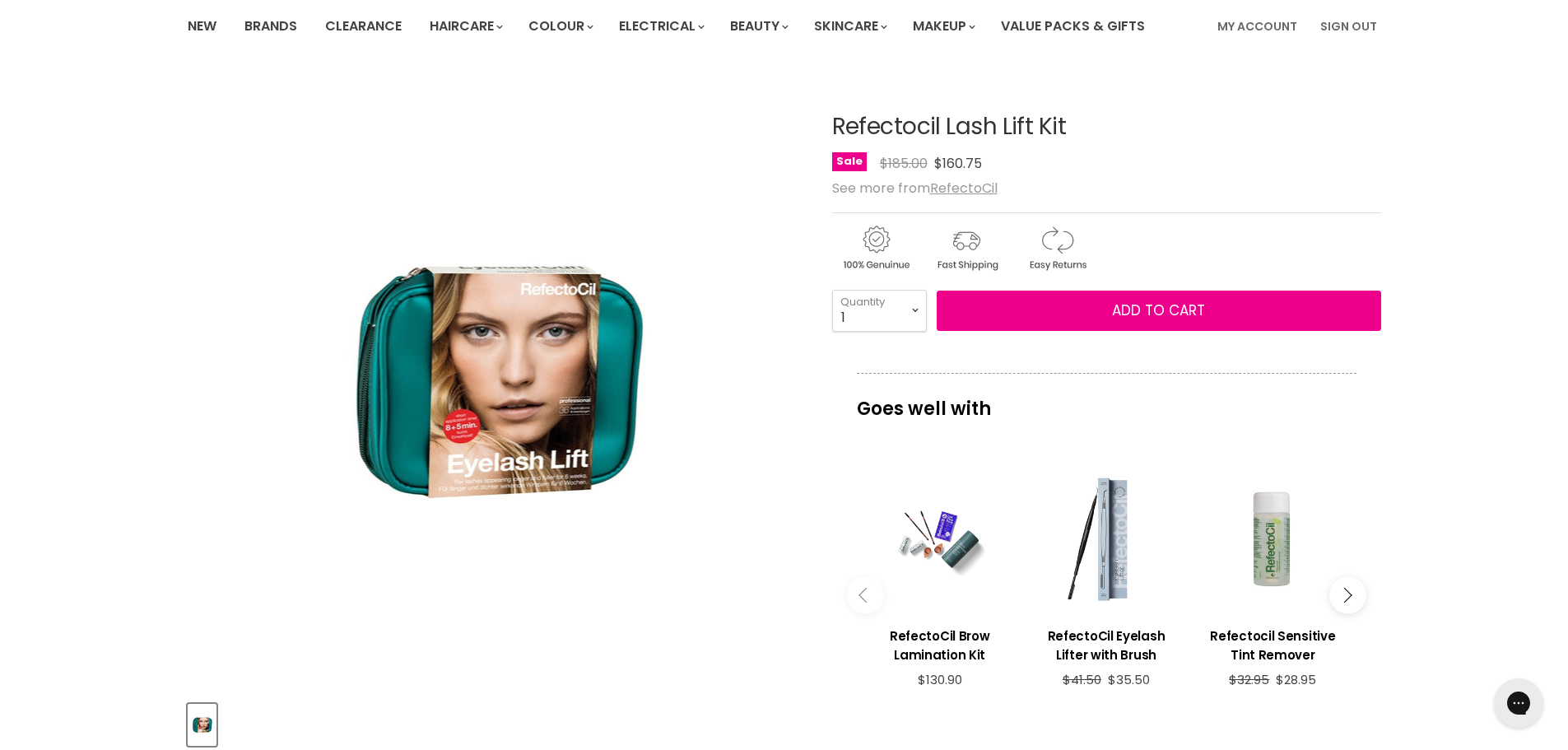
scroll to position [0, 0]
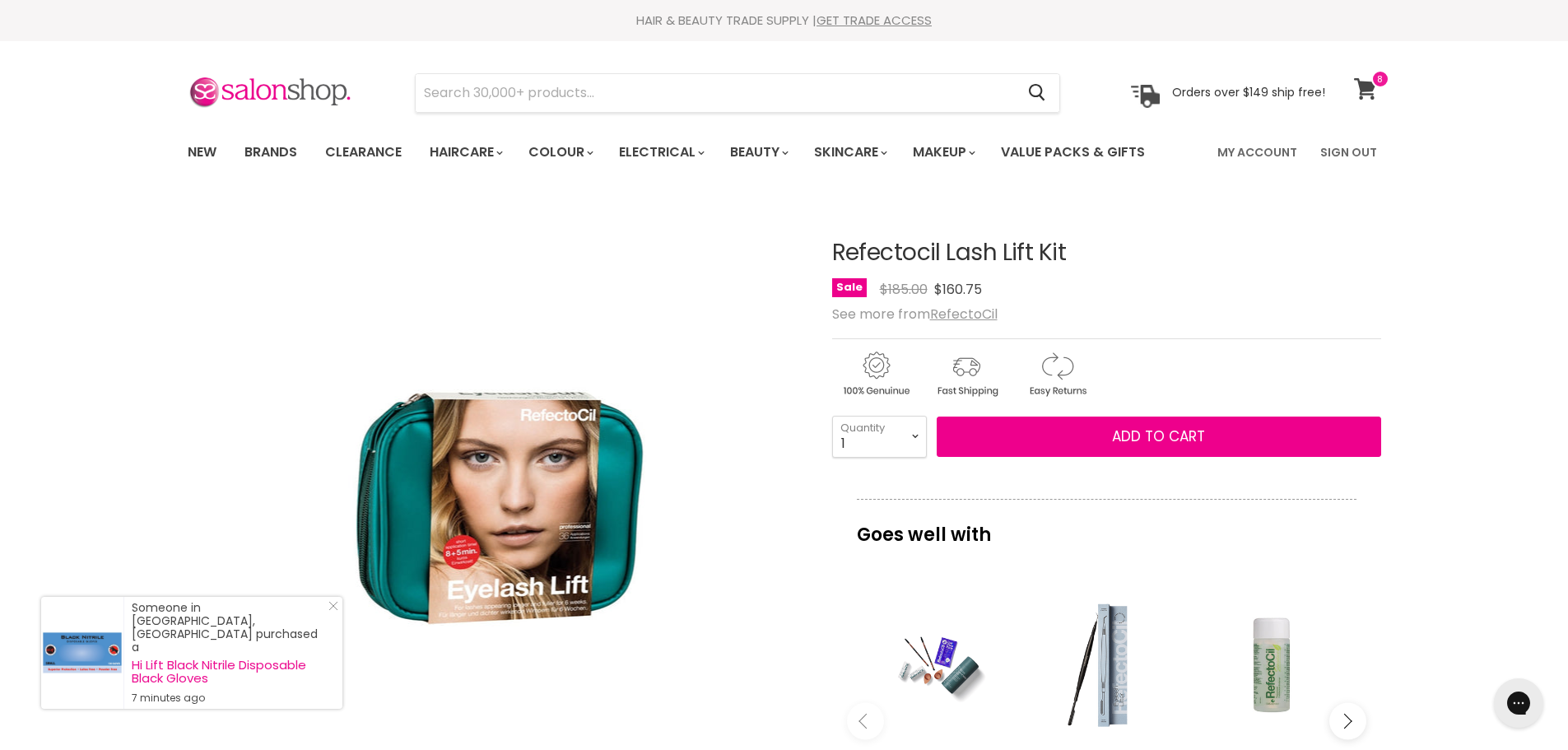
click at [1377, 87] on span at bounding box center [1380, 79] width 18 height 18
